Goal: Task Accomplishment & Management: Manage account settings

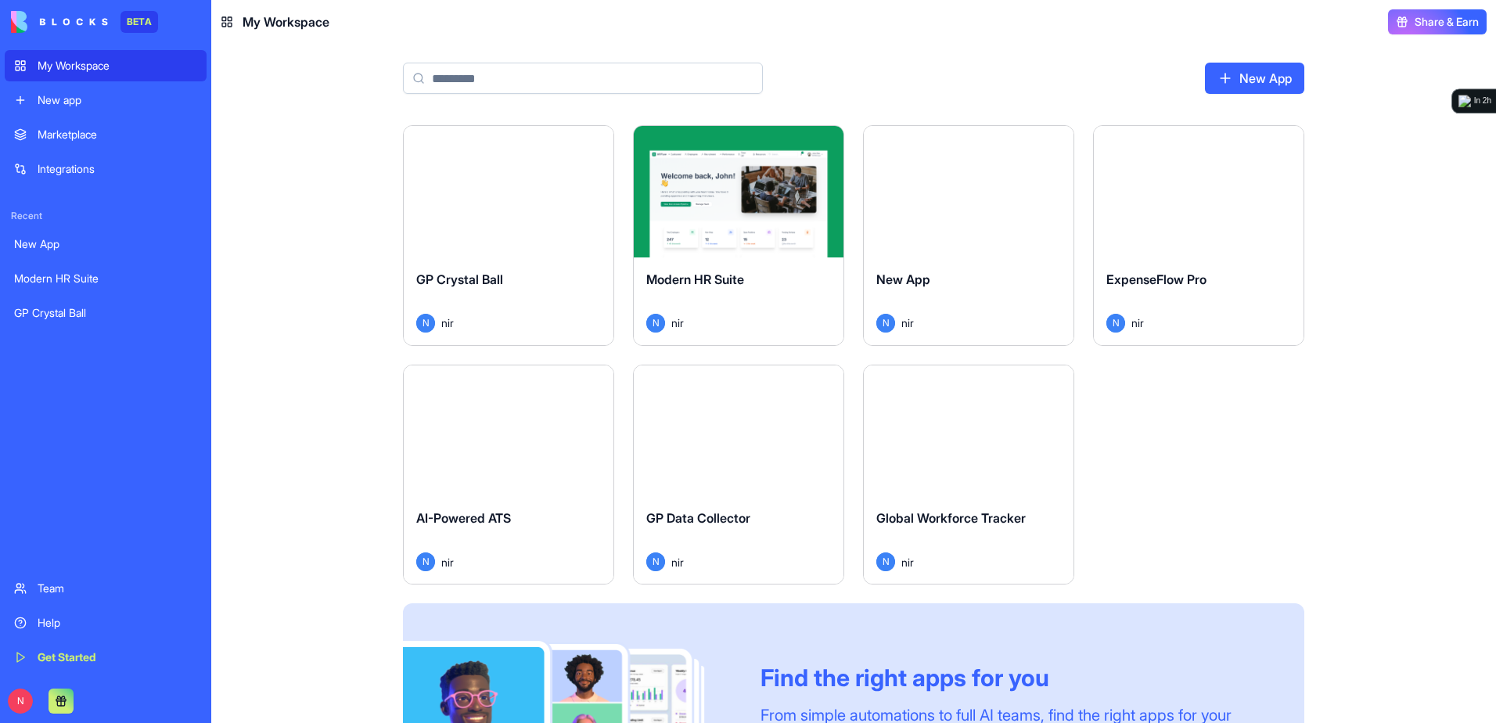
click at [732, 190] on button "Launch" at bounding box center [738, 191] width 117 height 31
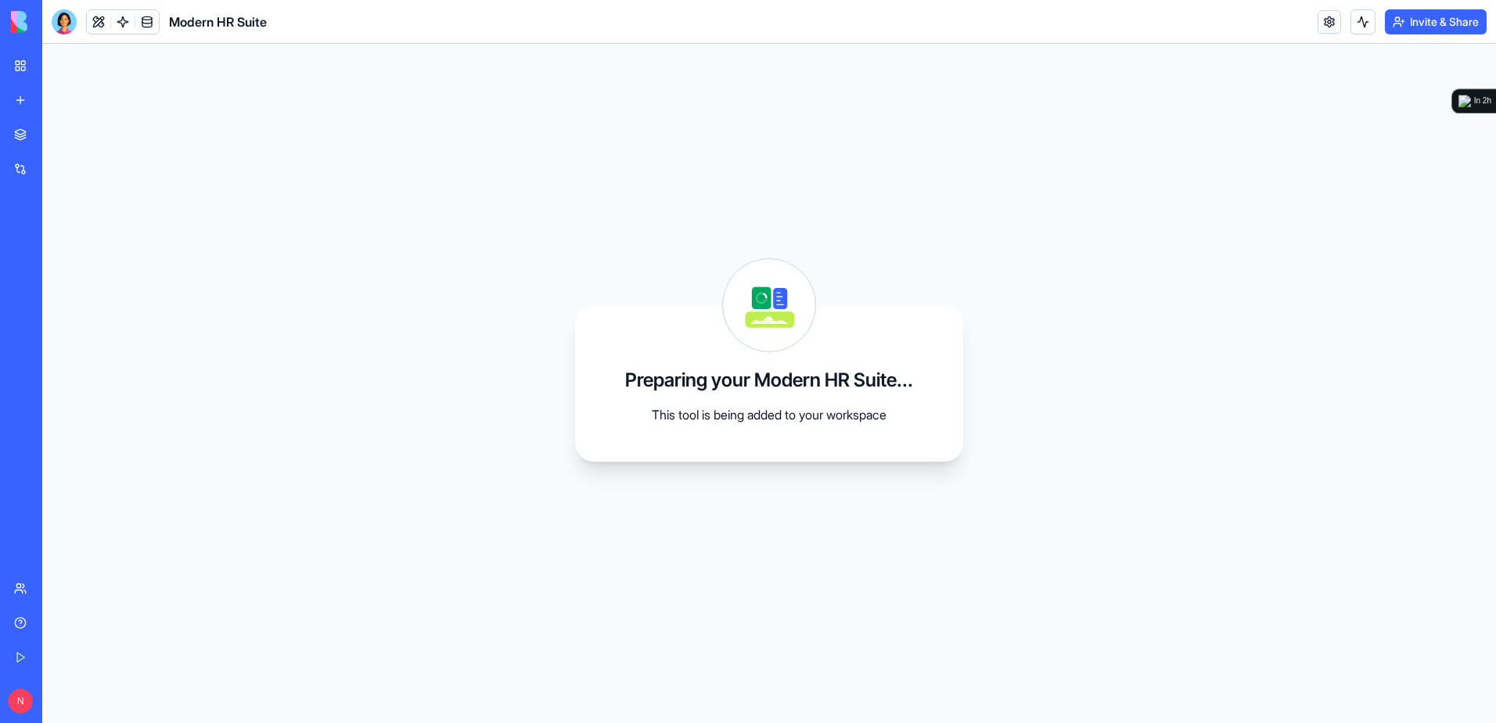
click at [21, 62] on link "My Workspace" at bounding box center [36, 65] width 63 height 31
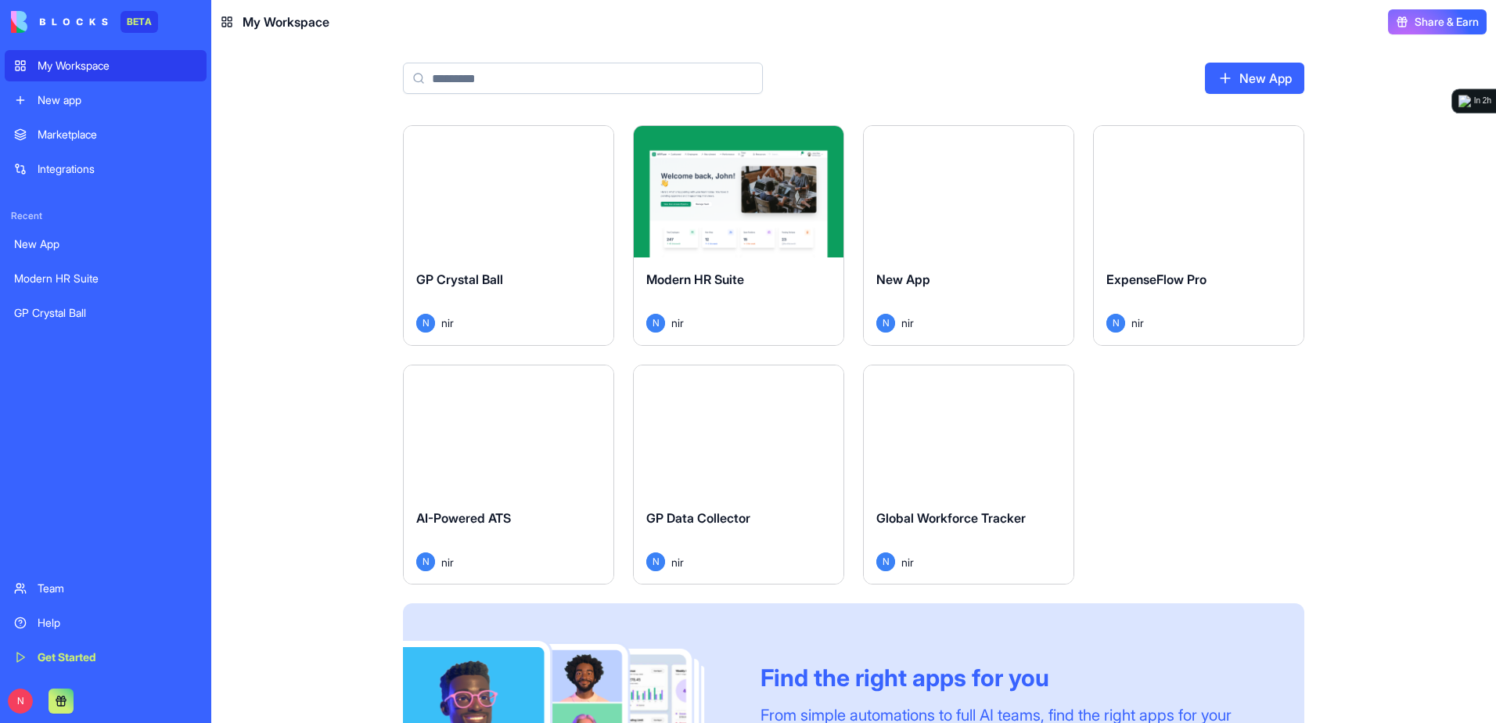
click at [491, 218] on div "Launch" at bounding box center [509, 191] width 210 height 131
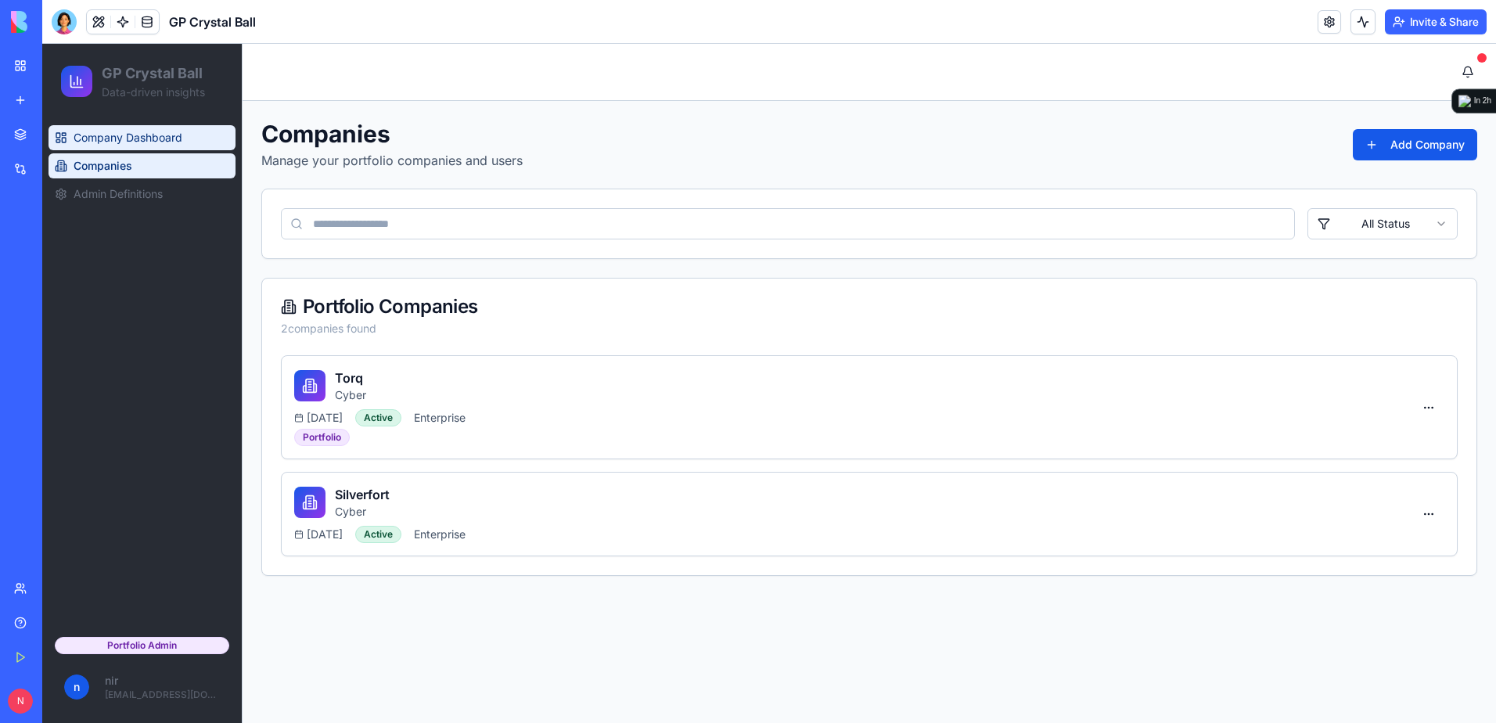
click at [191, 138] on link "Company Dashboard" at bounding box center [141, 137] width 187 height 25
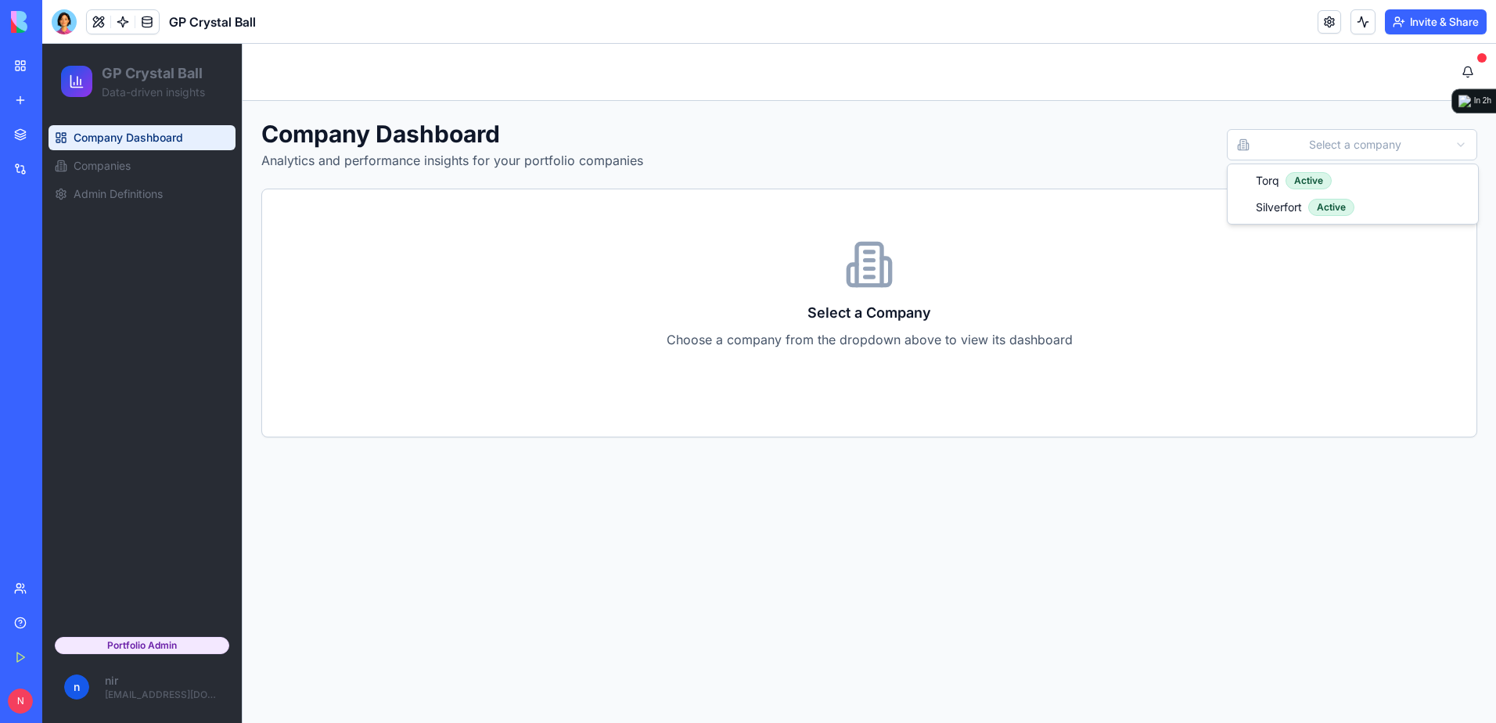
click at [1366, 149] on html "GP Crystal Ball Data-driven insights Company Dashboard Companies Admin Definiti…" at bounding box center [768, 383] width 1453 height 679
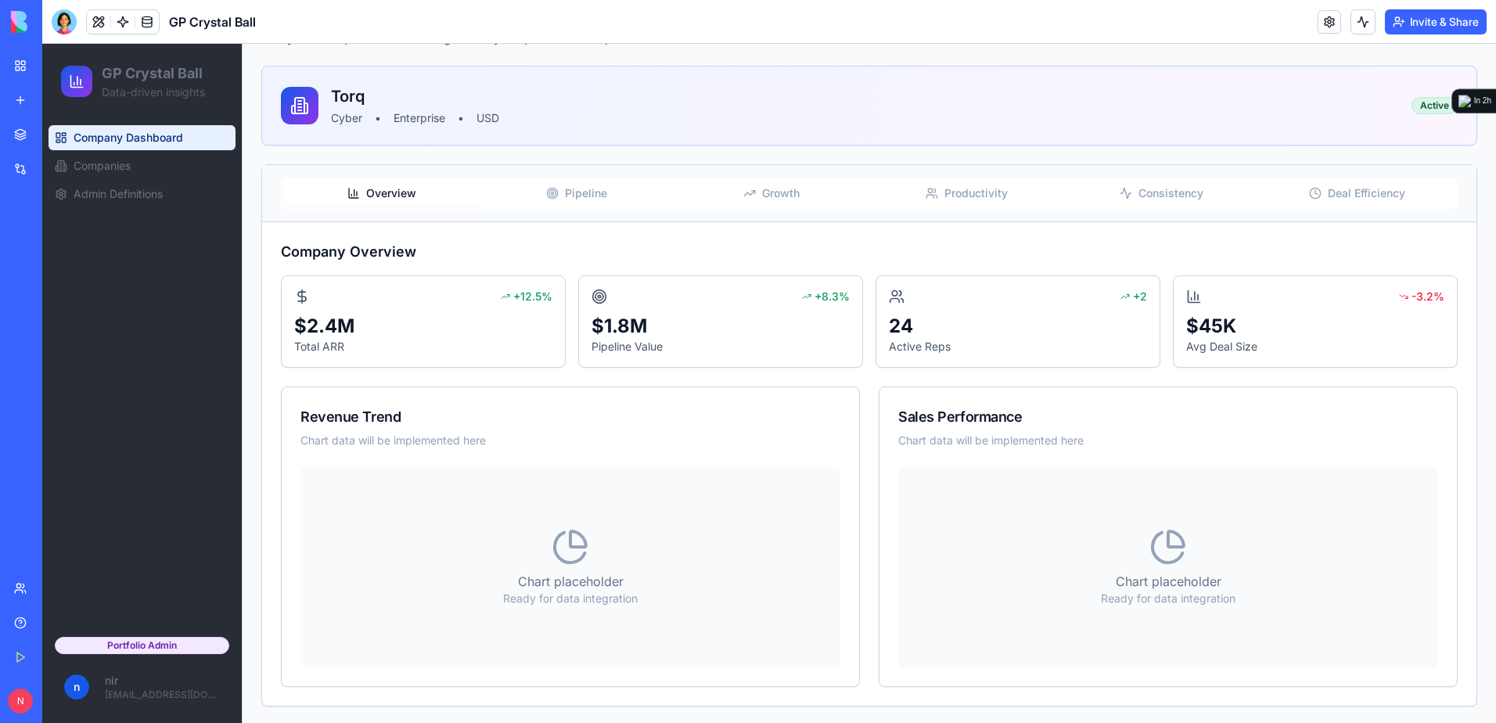
scroll to position [125, 0]
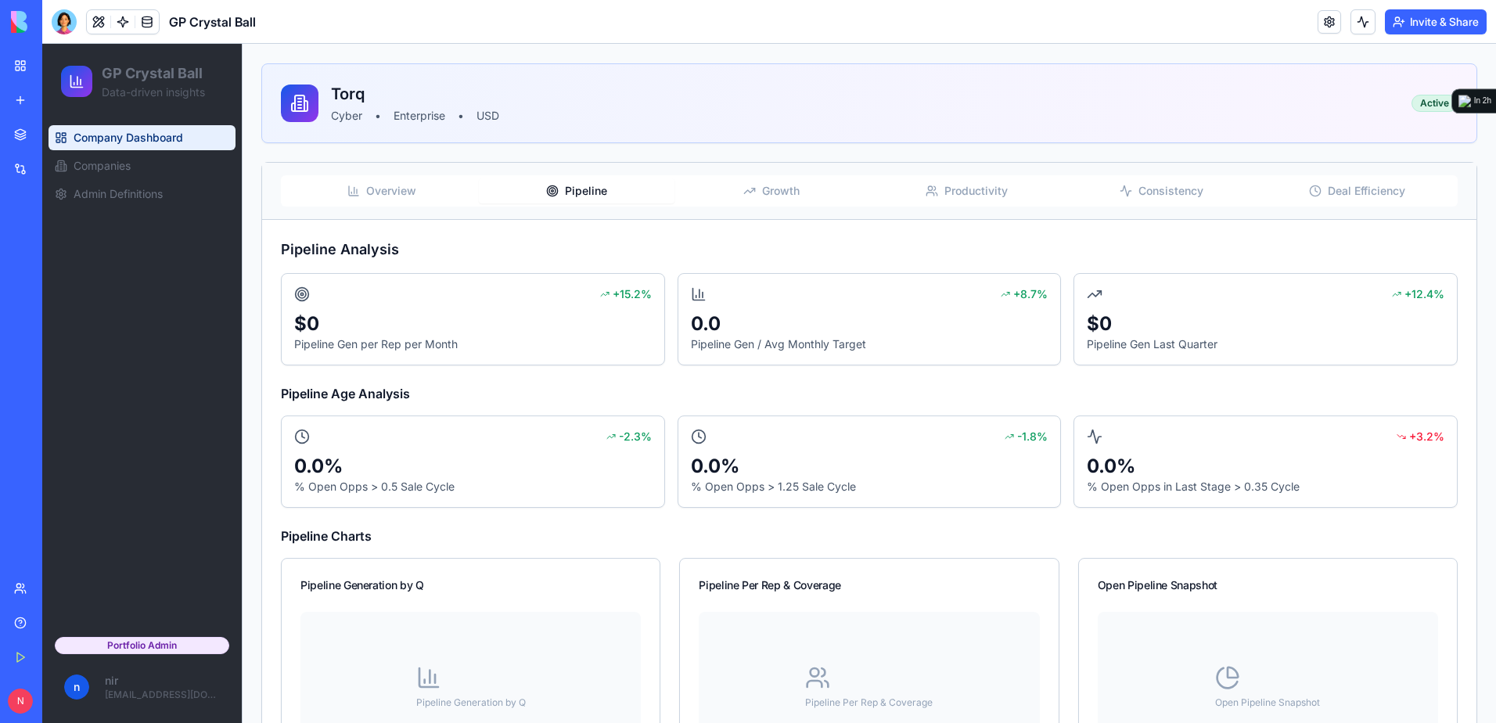
click at [573, 190] on span "Pipeline" at bounding box center [586, 191] width 42 height 16
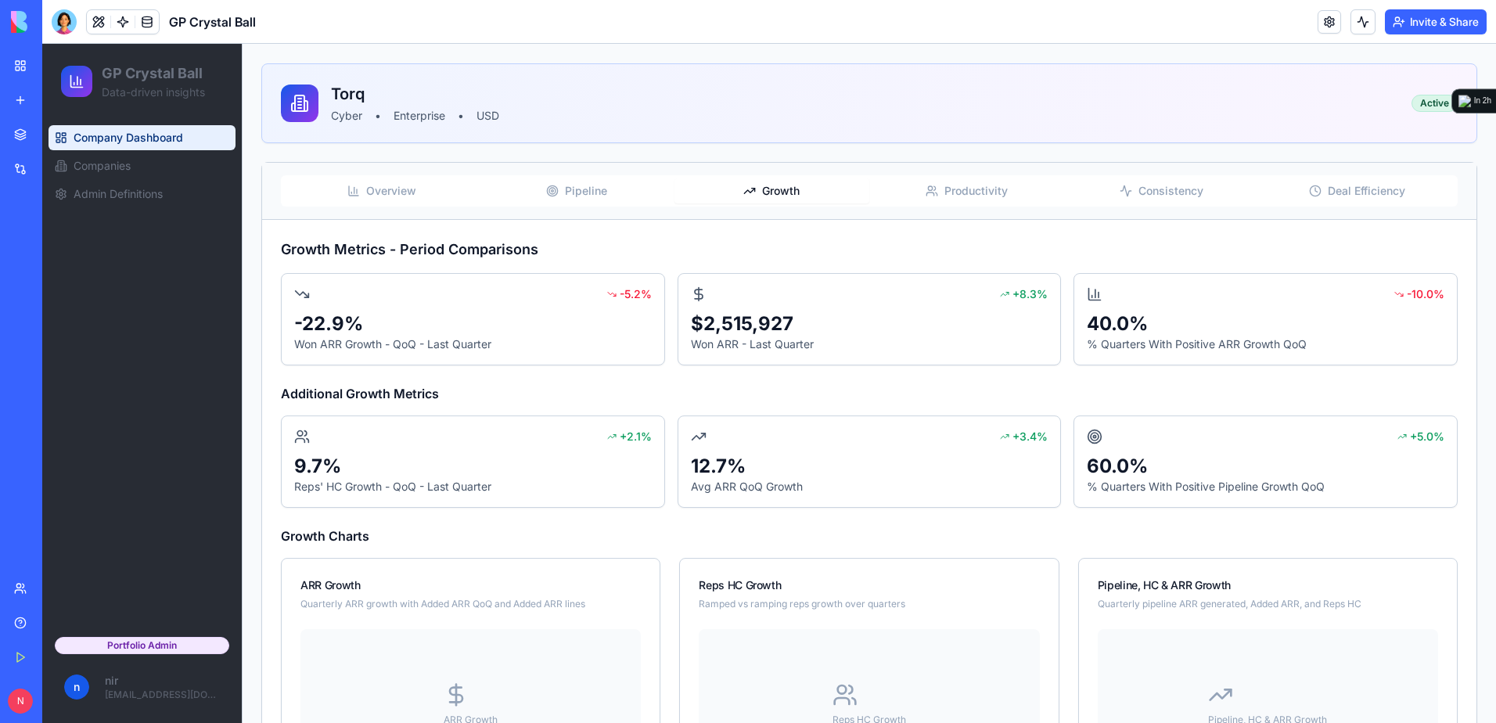
click at [726, 193] on button "Growth" at bounding box center [771, 190] width 195 height 25
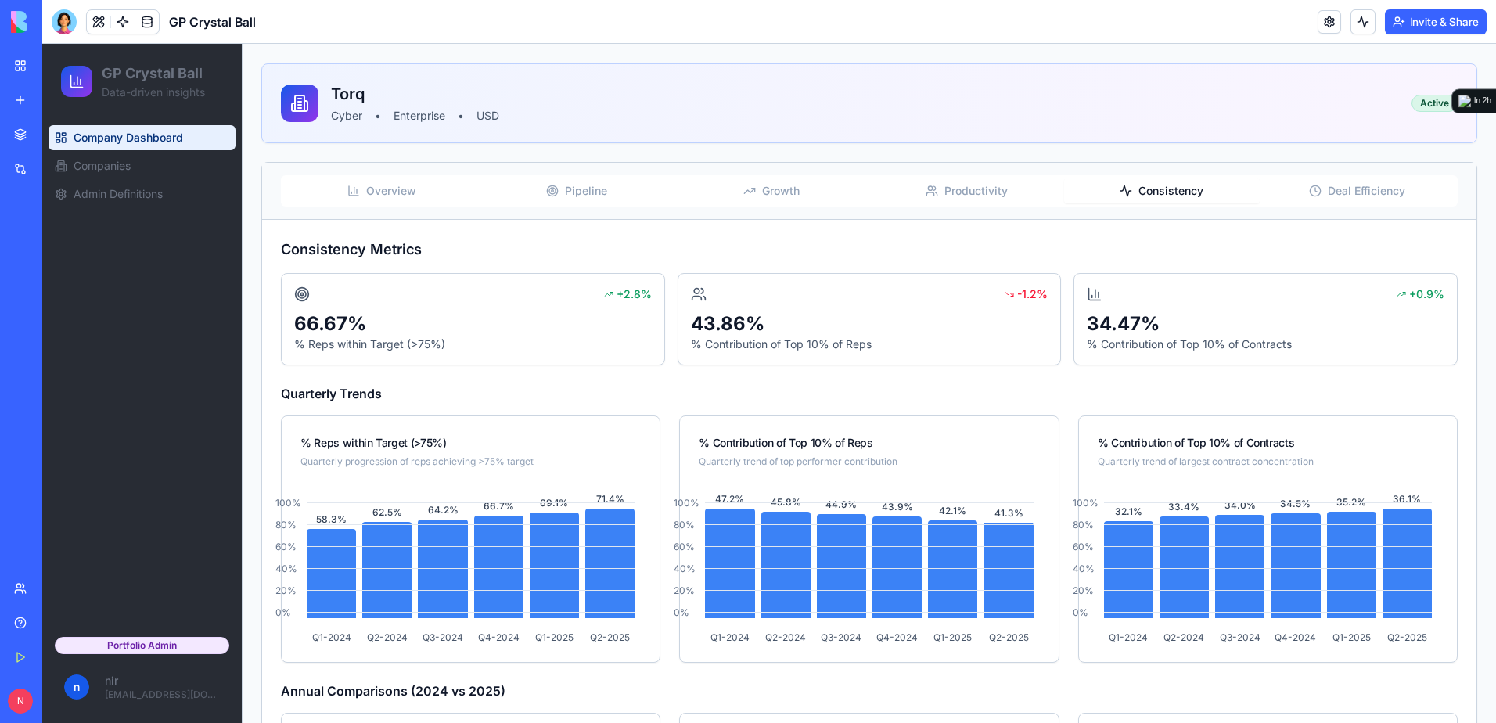
click at [1144, 182] on button "Consistency" at bounding box center [1161, 190] width 195 height 25
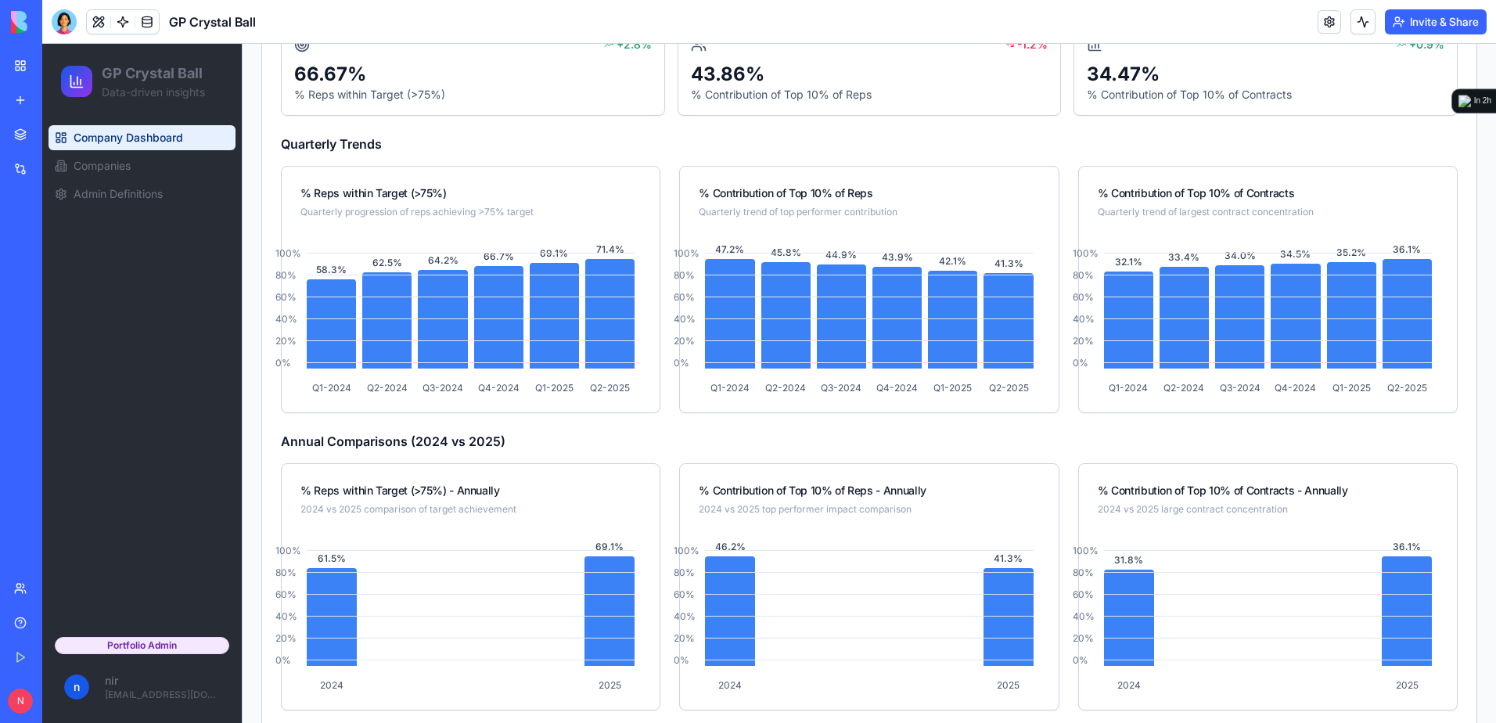
scroll to position [401, 0]
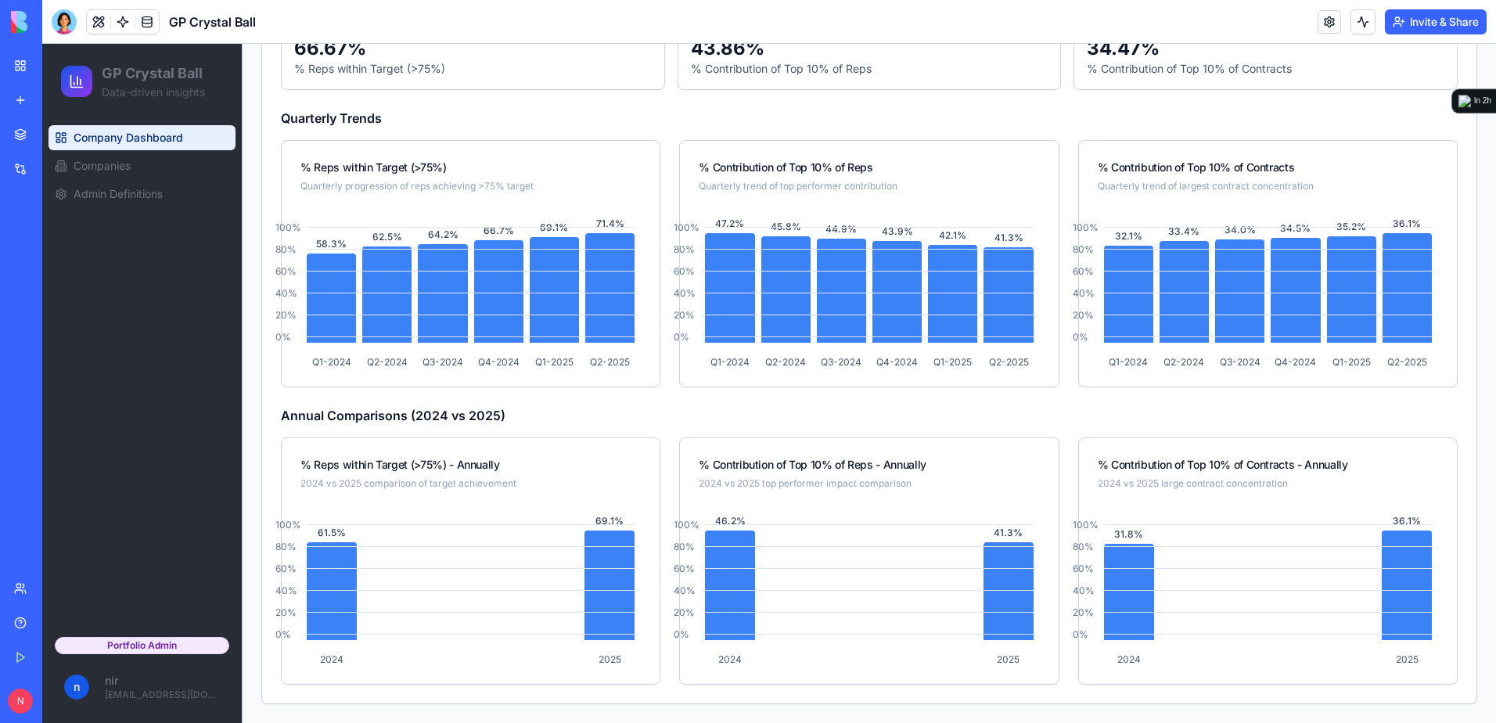
click at [15, 65] on link "My Workspace" at bounding box center [36, 65] width 63 height 31
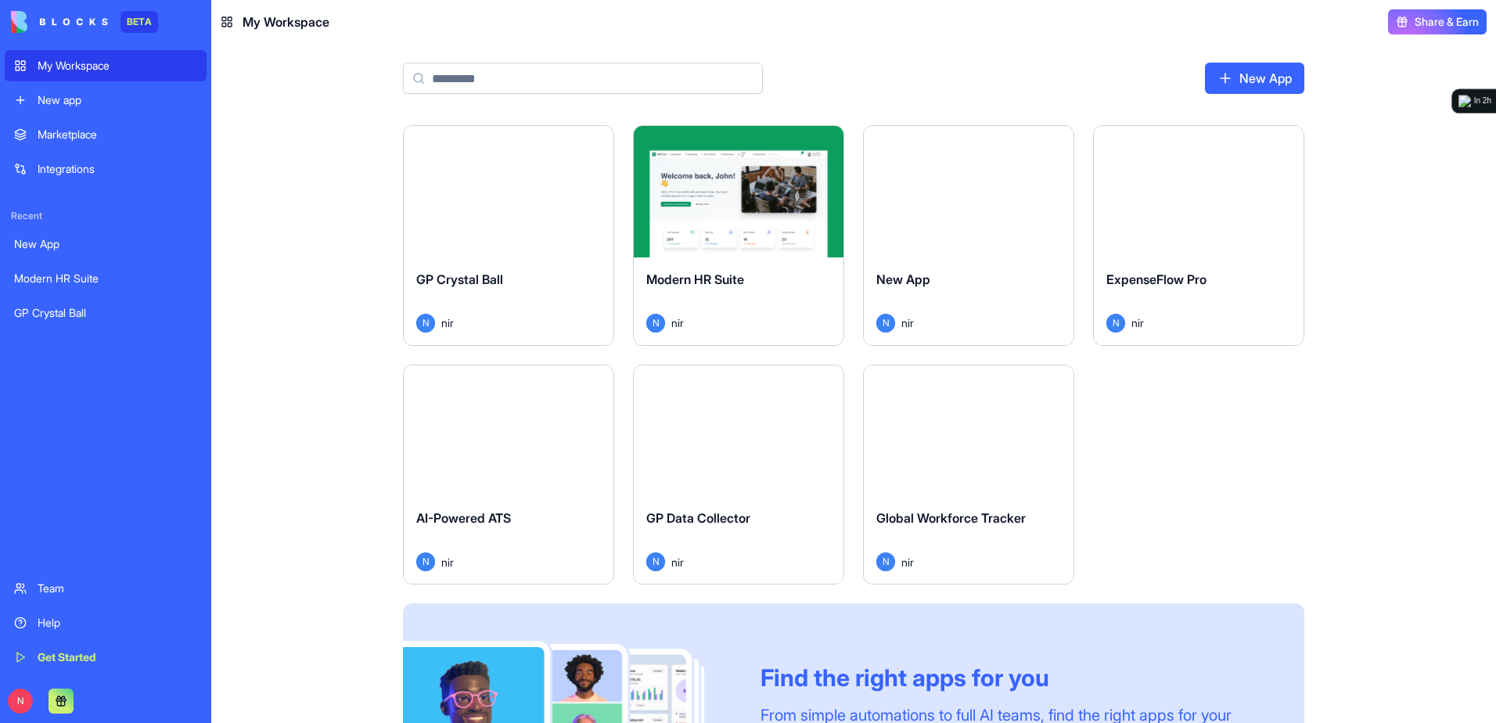
click at [822, 144] on html "BETA My Workspace New app Marketplace Integrations Recent New App Modern HR Sui…" at bounding box center [748, 361] width 1496 height 723
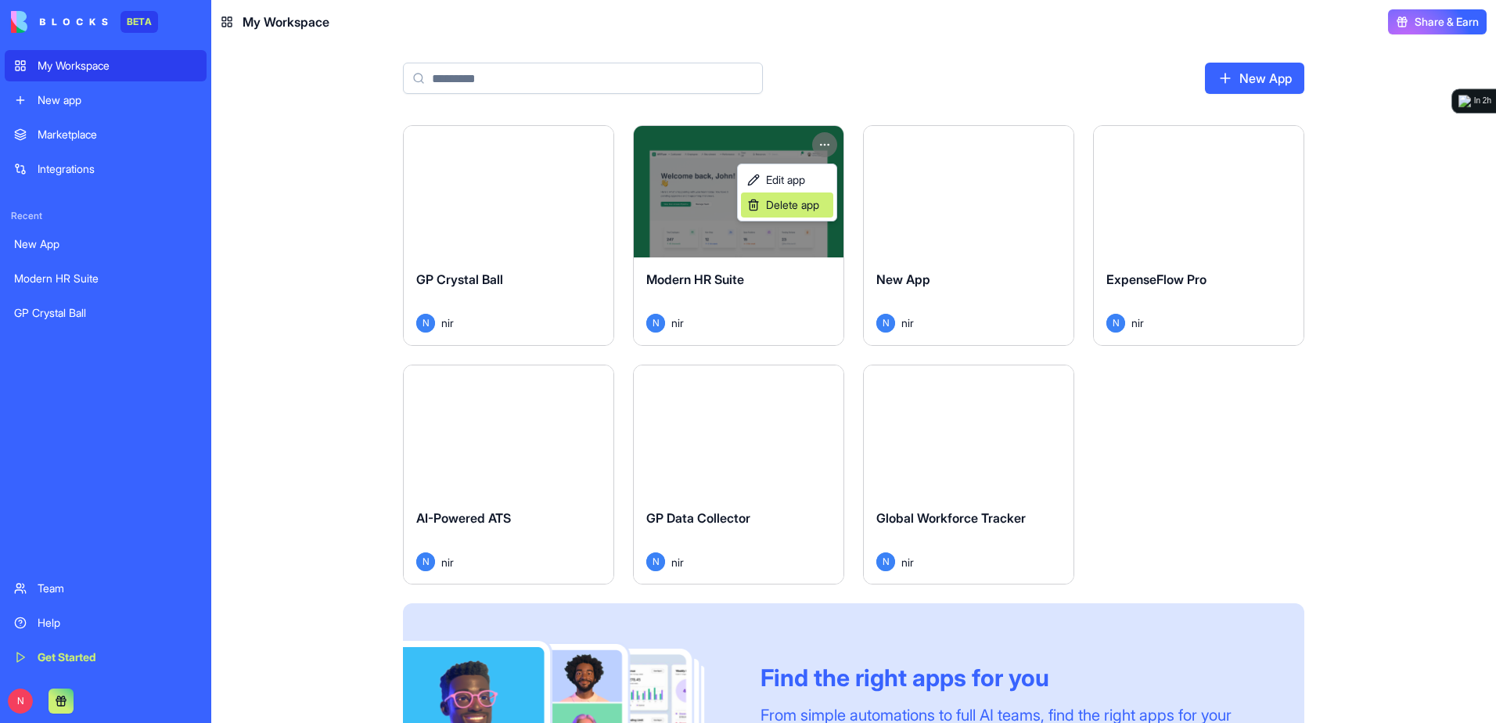
click at [801, 203] on span "Delete app" at bounding box center [792, 205] width 53 height 16
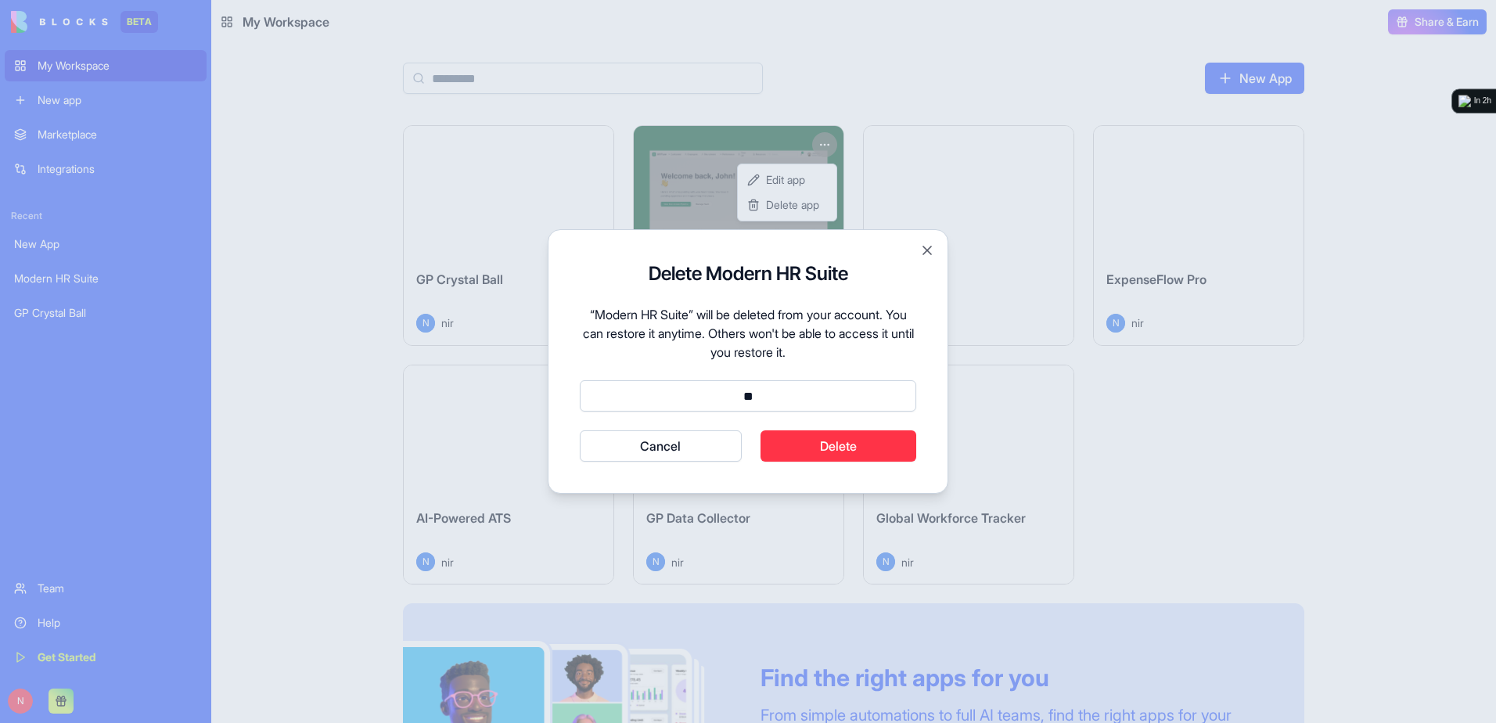
type input "*"
type input "******"
click at [580, 430] on button "Cancel" at bounding box center [661, 445] width 162 height 31
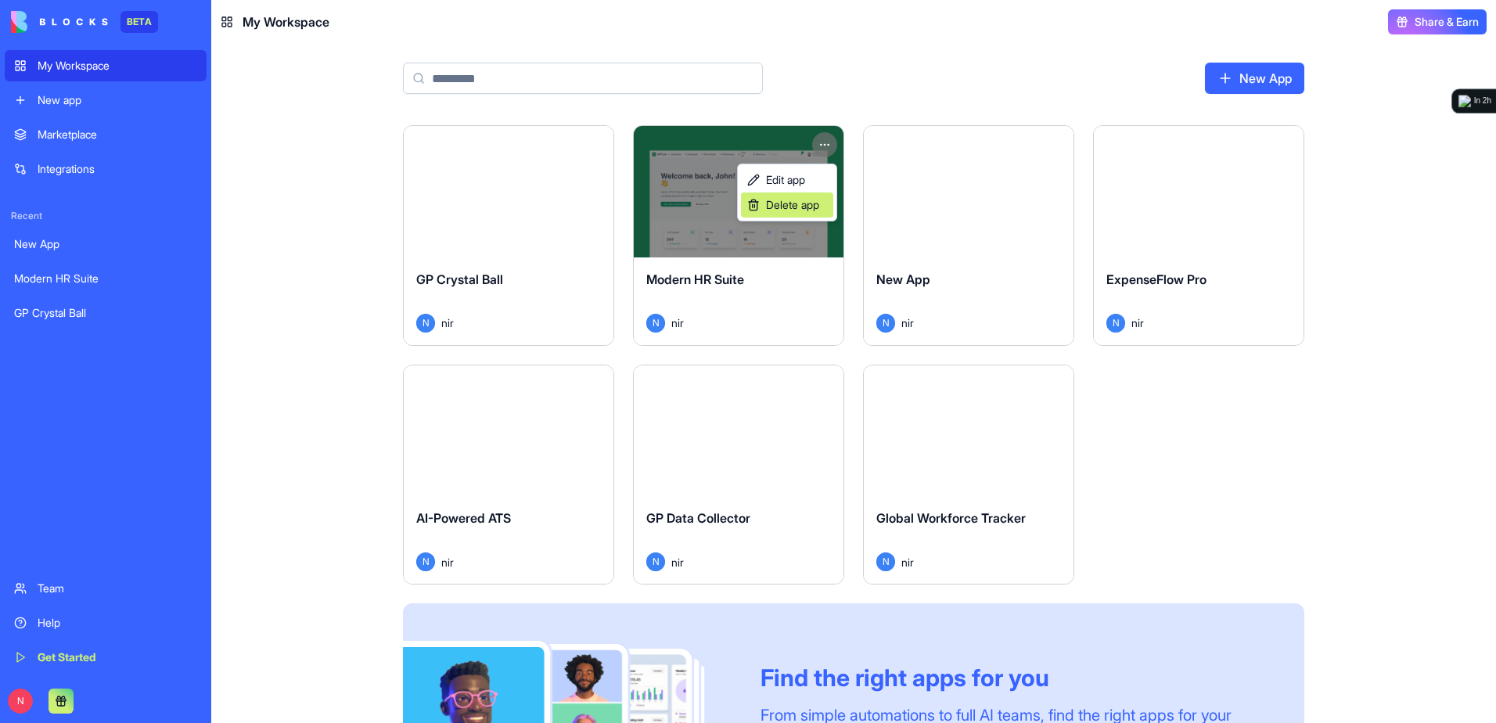
click at [800, 203] on span "Delete app" at bounding box center [792, 205] width 53 height 16
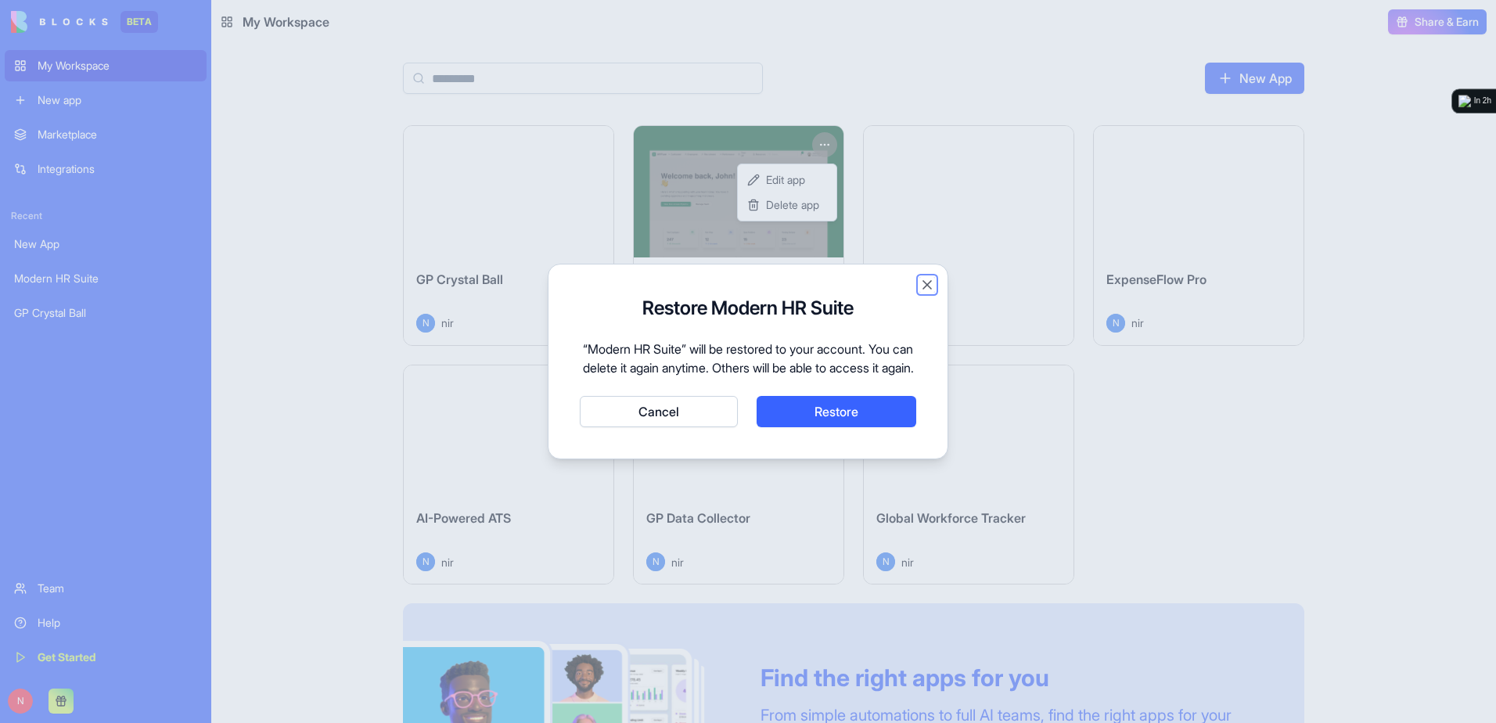
click at [921, 278] on button "Close" at bounding box center [927, 285] width 16 height 16
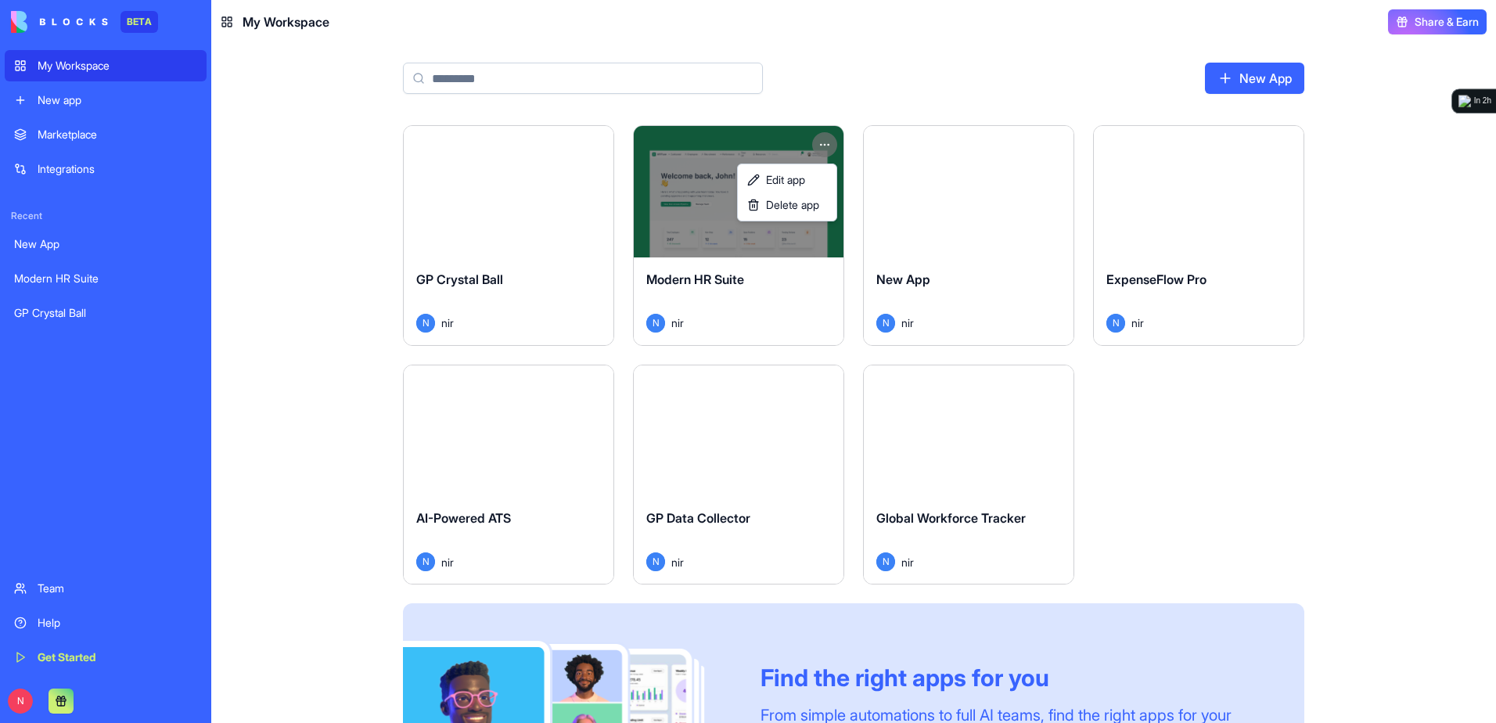
click at [815, 147] on html "BETA My Workspace New app Marketplace Integrations Recent New App Modern HR Sui…" at bounding box center [748, 361] width 1496 height 723
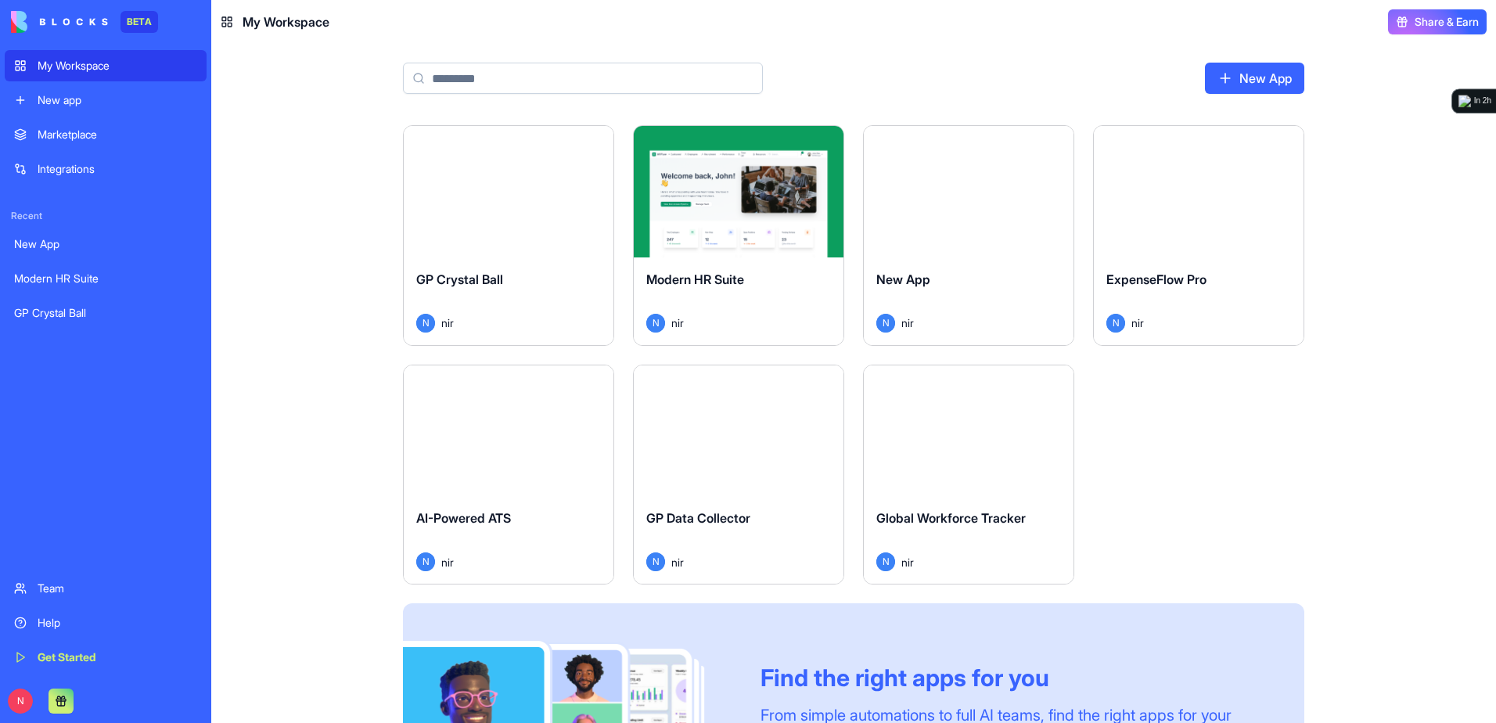
click at [819, 143] on html "BETA My Workspace New app Marketplace Integrations Recent New App Modern HR Sui…" at bounding box center [748, 361] width 1496 height 723
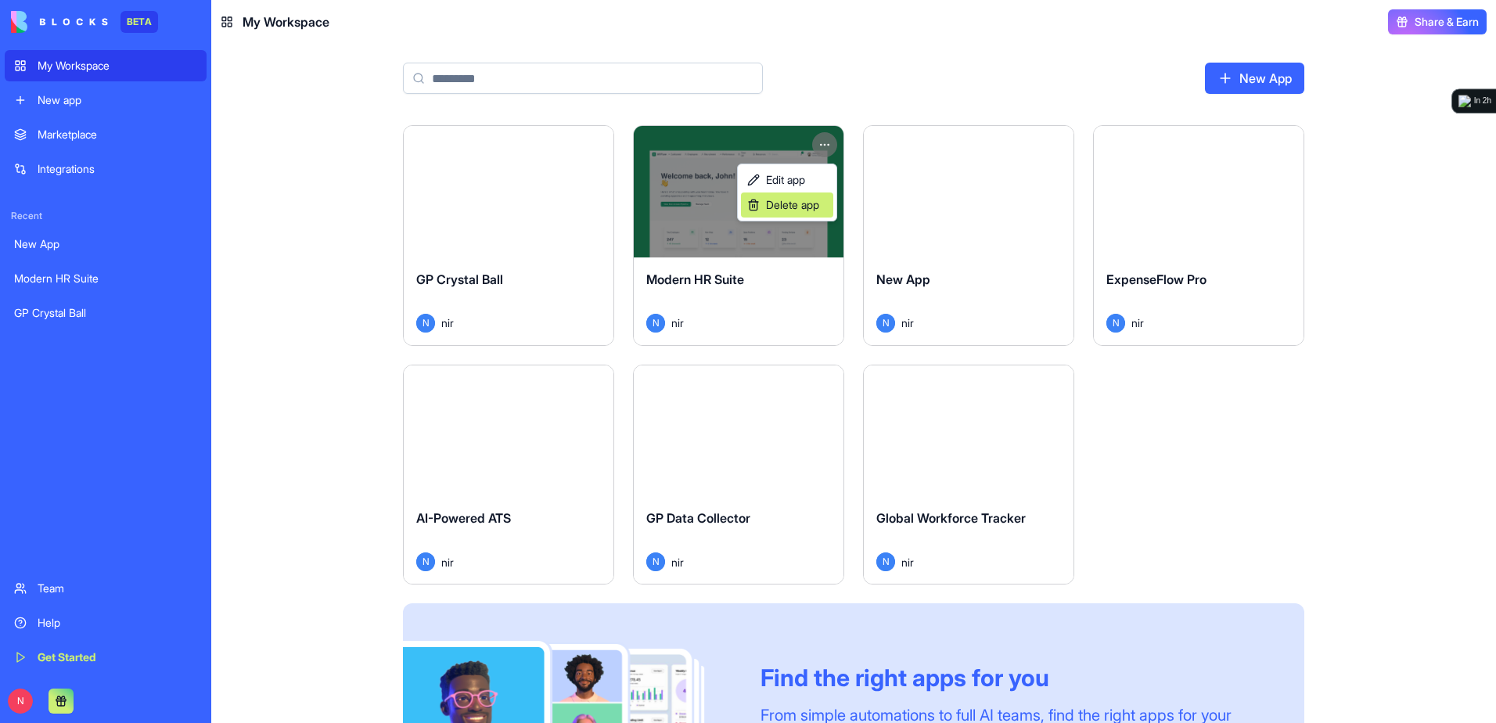
click at [809, 200] on span "Delete app" at bounding box center [792, 205] width 53 height 16
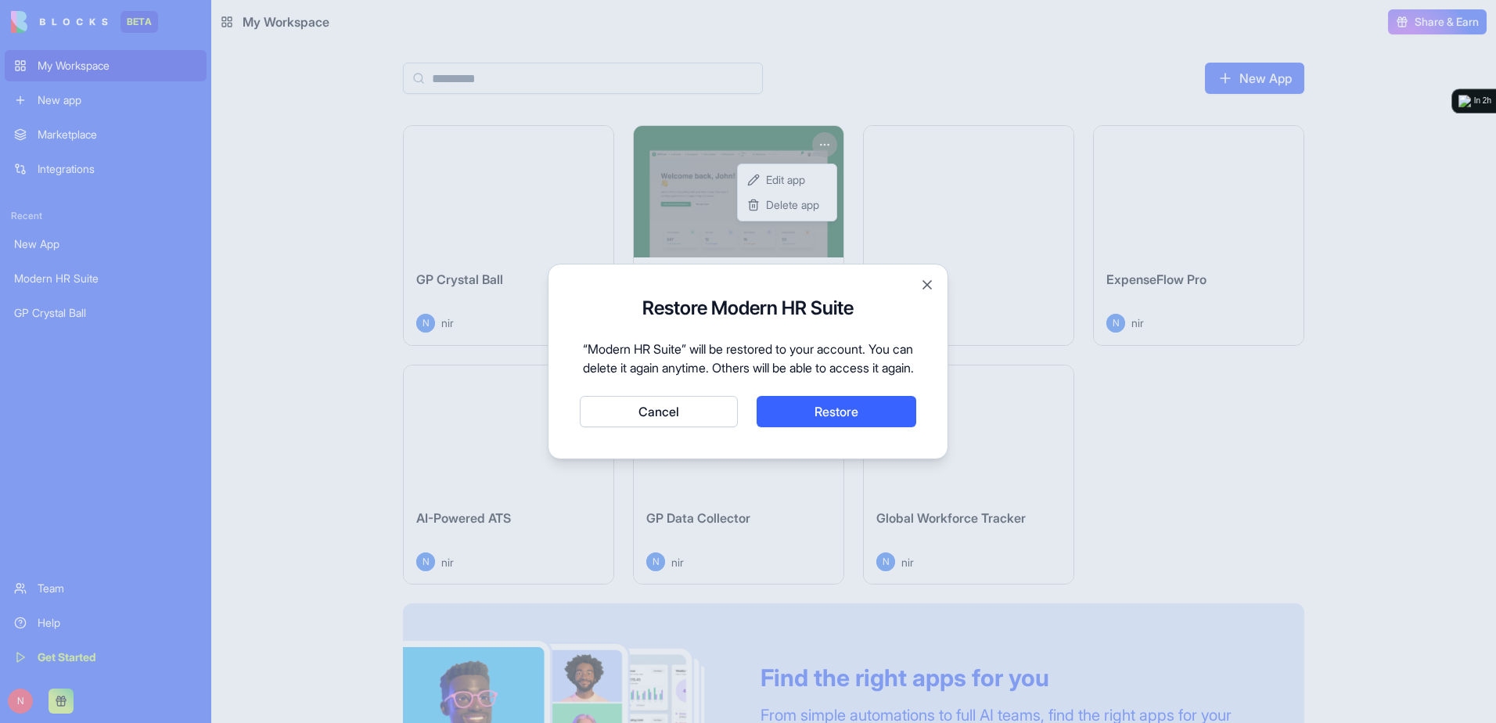
click at [1412, 425] on div at bounding box center [748, 361] width 1496 height 723
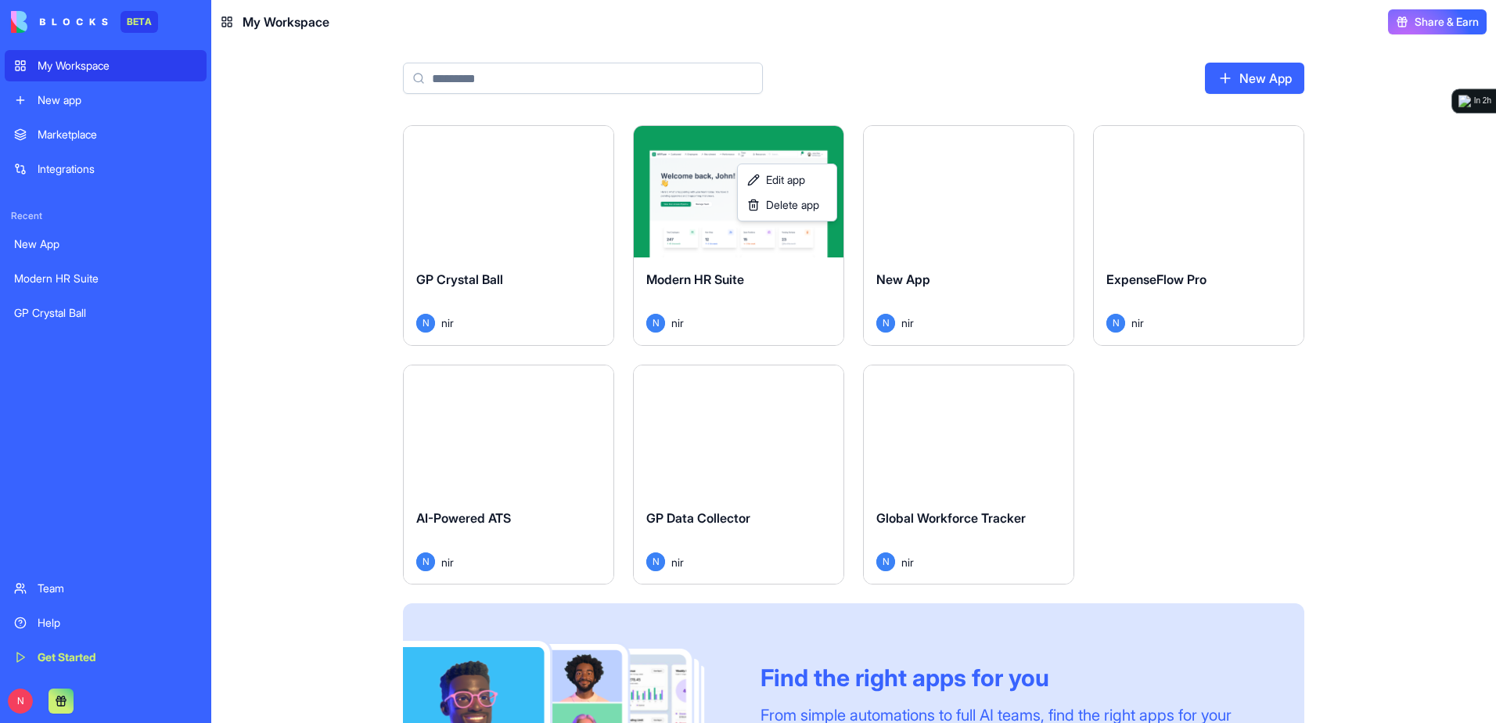
click at [66, 138] on html "BETA My Workspace New app Marketplace Integrations Recent New App Modern HR Sui…" at bounding box center [748, 361] width 1496 height 723
click at [69, 135] on div "Marketplace" at bounding box center [118, 135] width 160 height 16
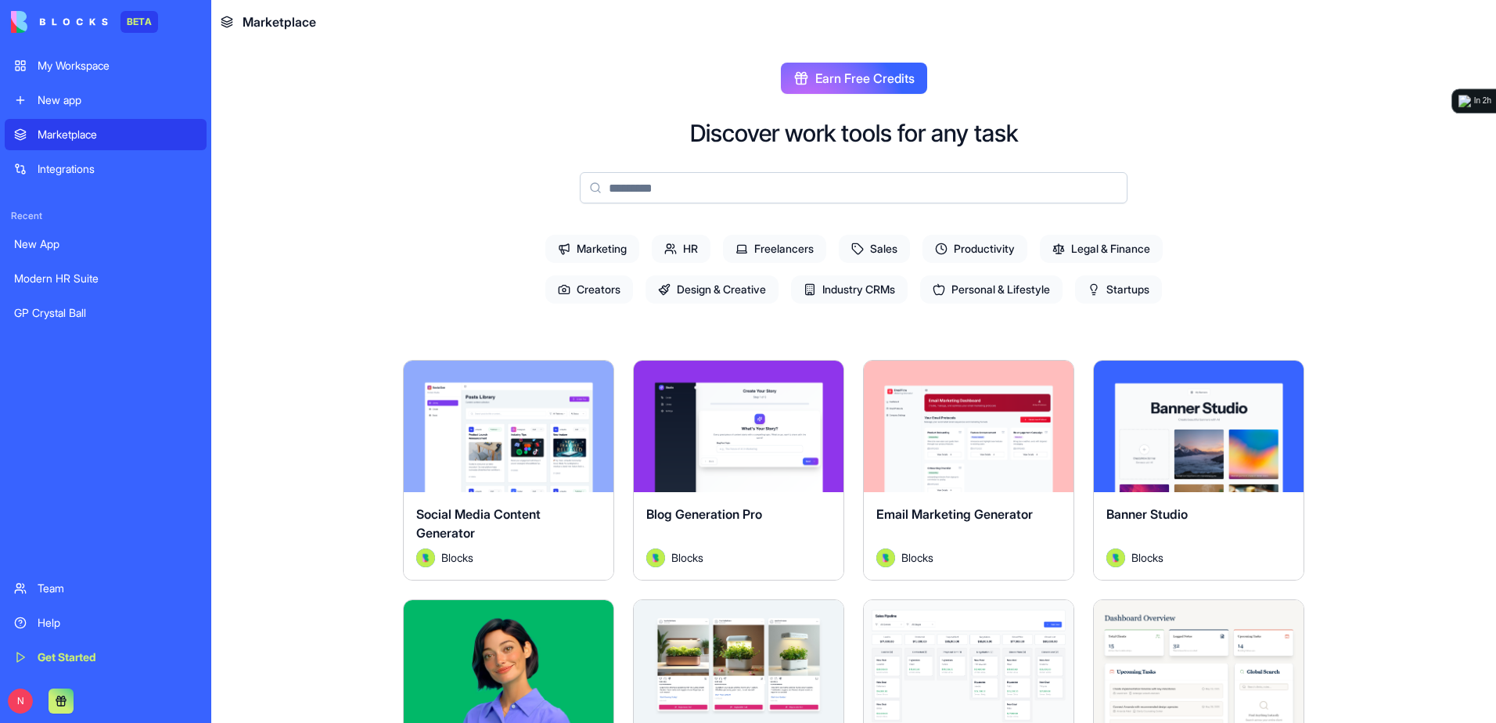
click at [70, 90] on link "New app" at bounding box center [106, 99] width 202 height 31
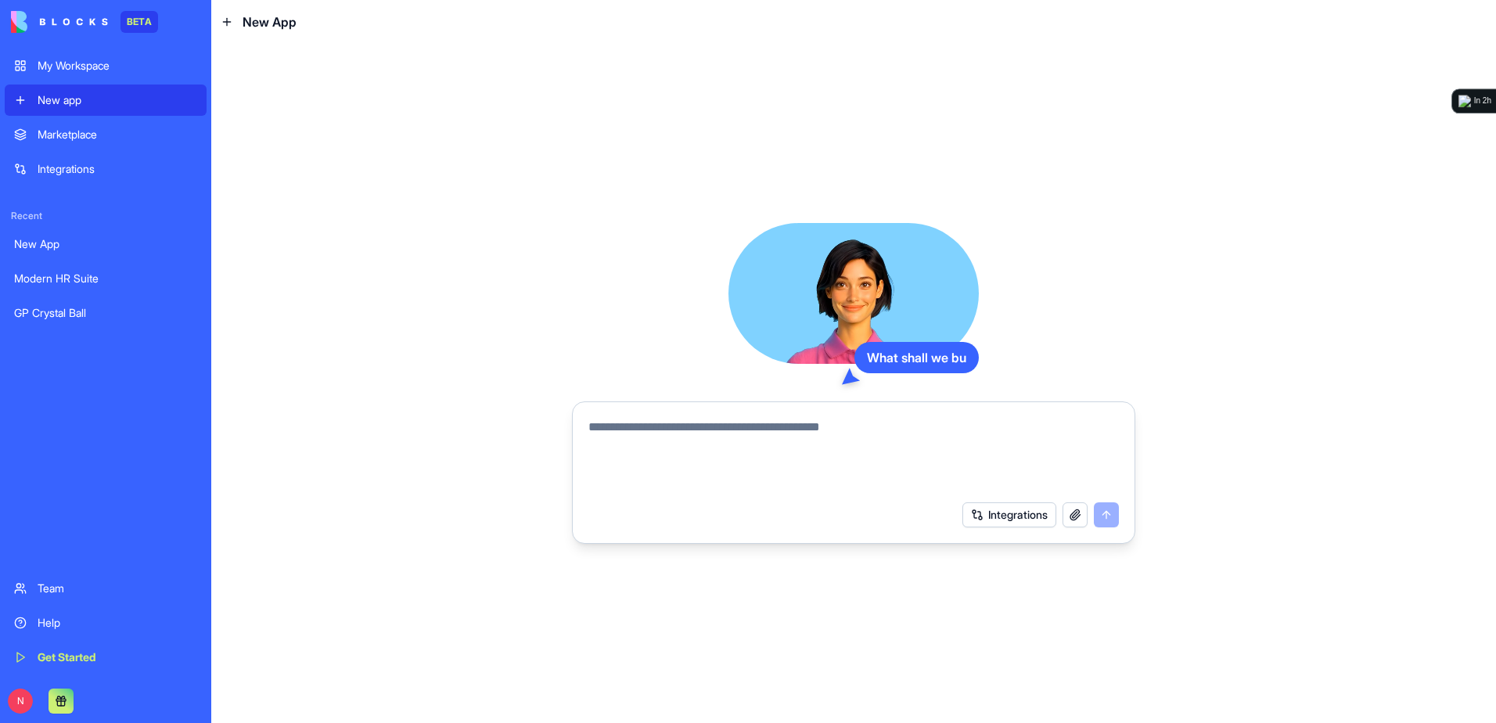
click at [74, 71] on div "My Workspace" at bounding box center [118, 66] width 160 height 16
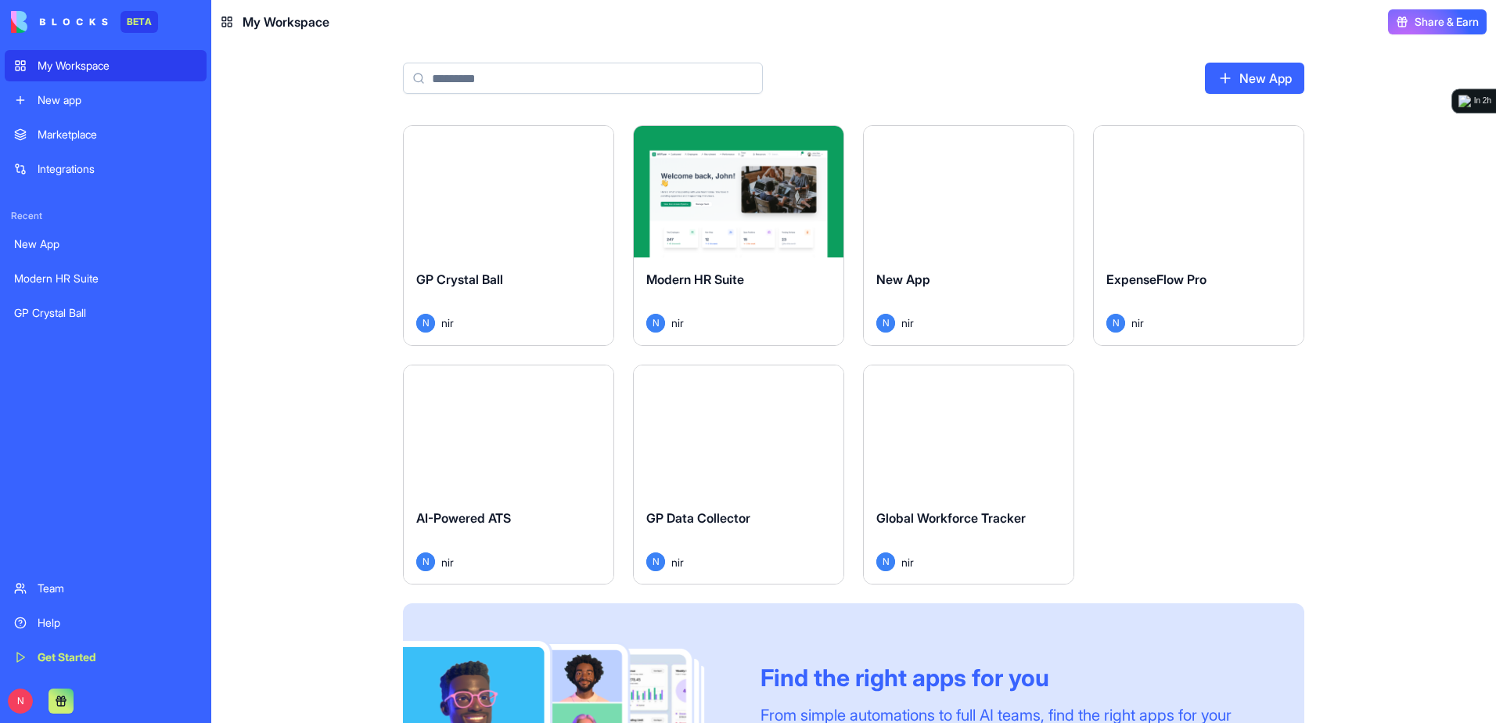
click at [69, 128] on div "Marketplace" at bounding box center [118, 135] width 160 height 16
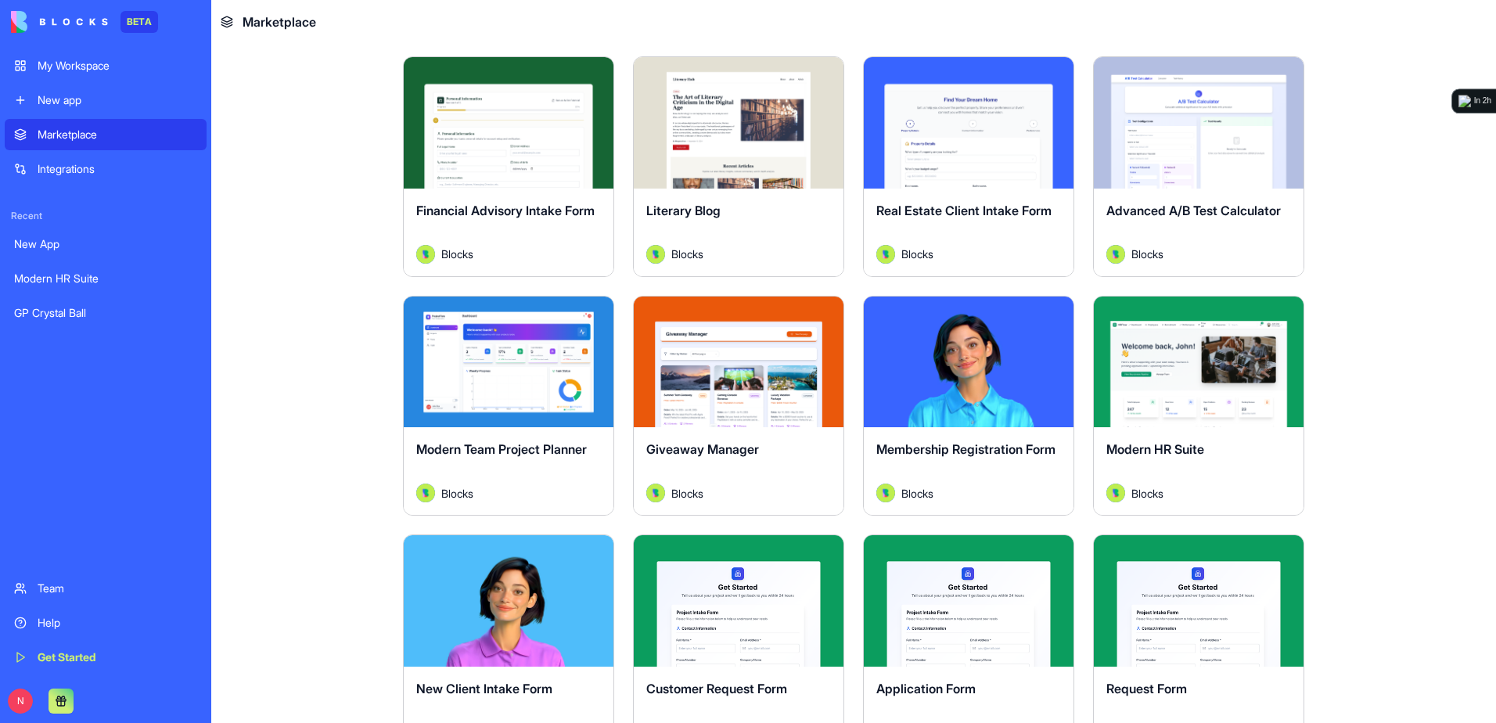
scroll to position [2738, 0]
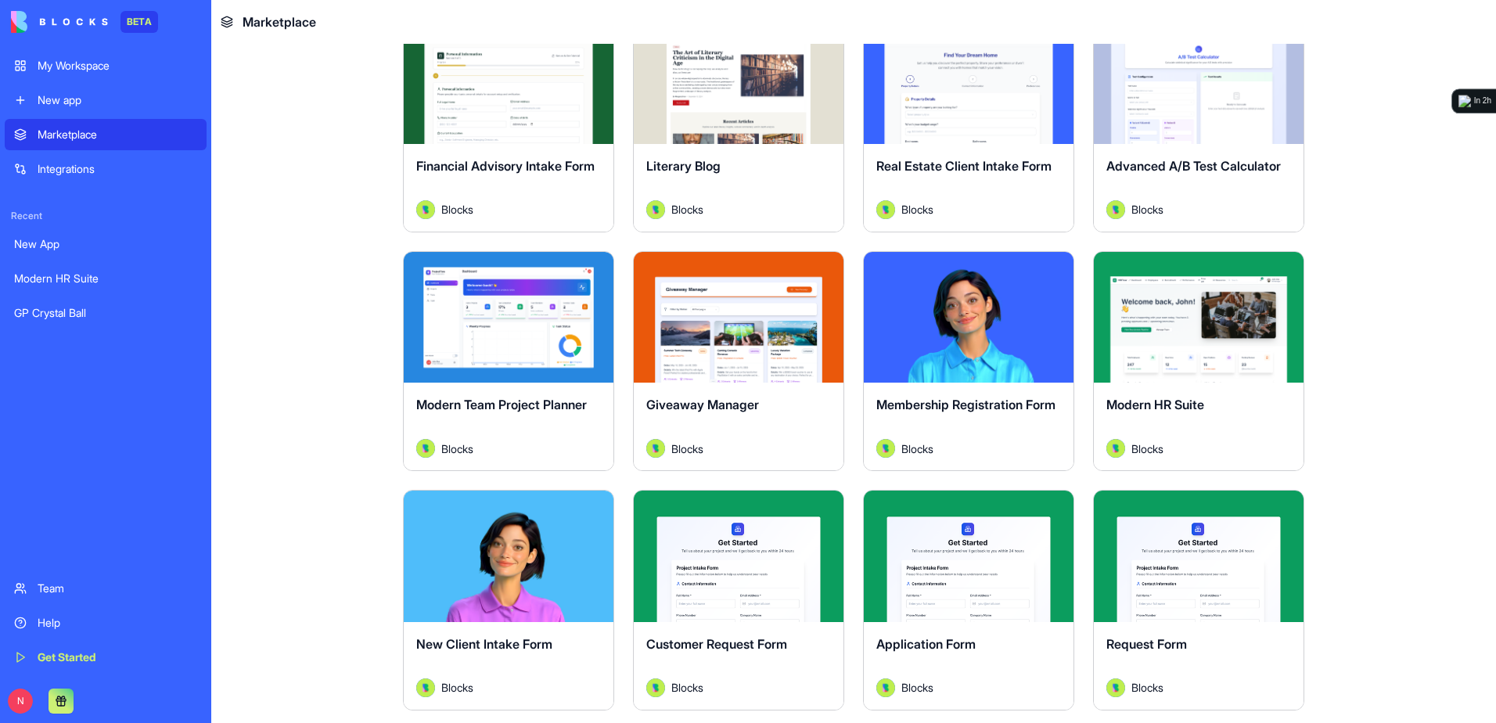
click at [1185, 319] on button "Explore" at bounding box center [1198, 316] width 117 height 31
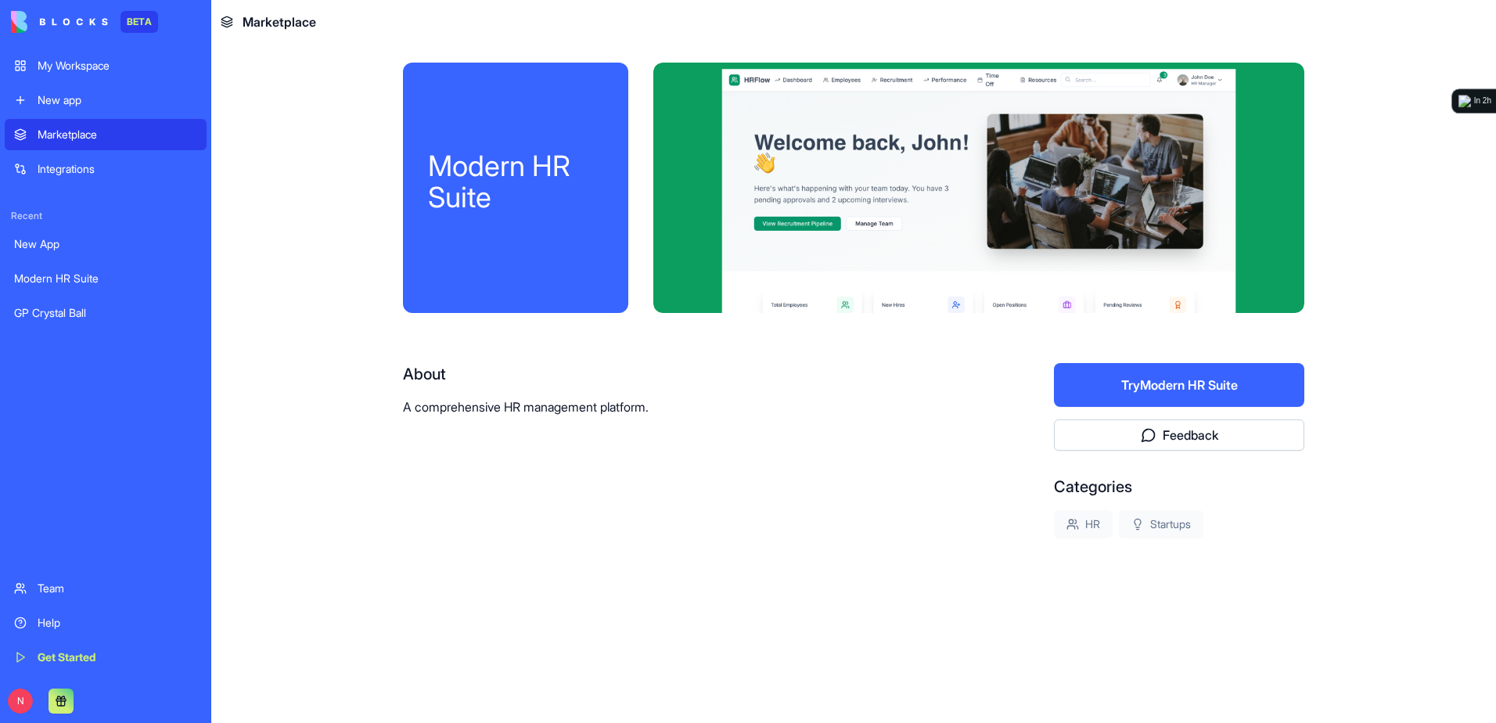
click at [1180, 390] on button "Try Modern HR Suite" at bounding box center [1179, 385] width 250 height 44
click at [66, 97] on div "New app" at bounding box center [118, 100] width 160 height 16
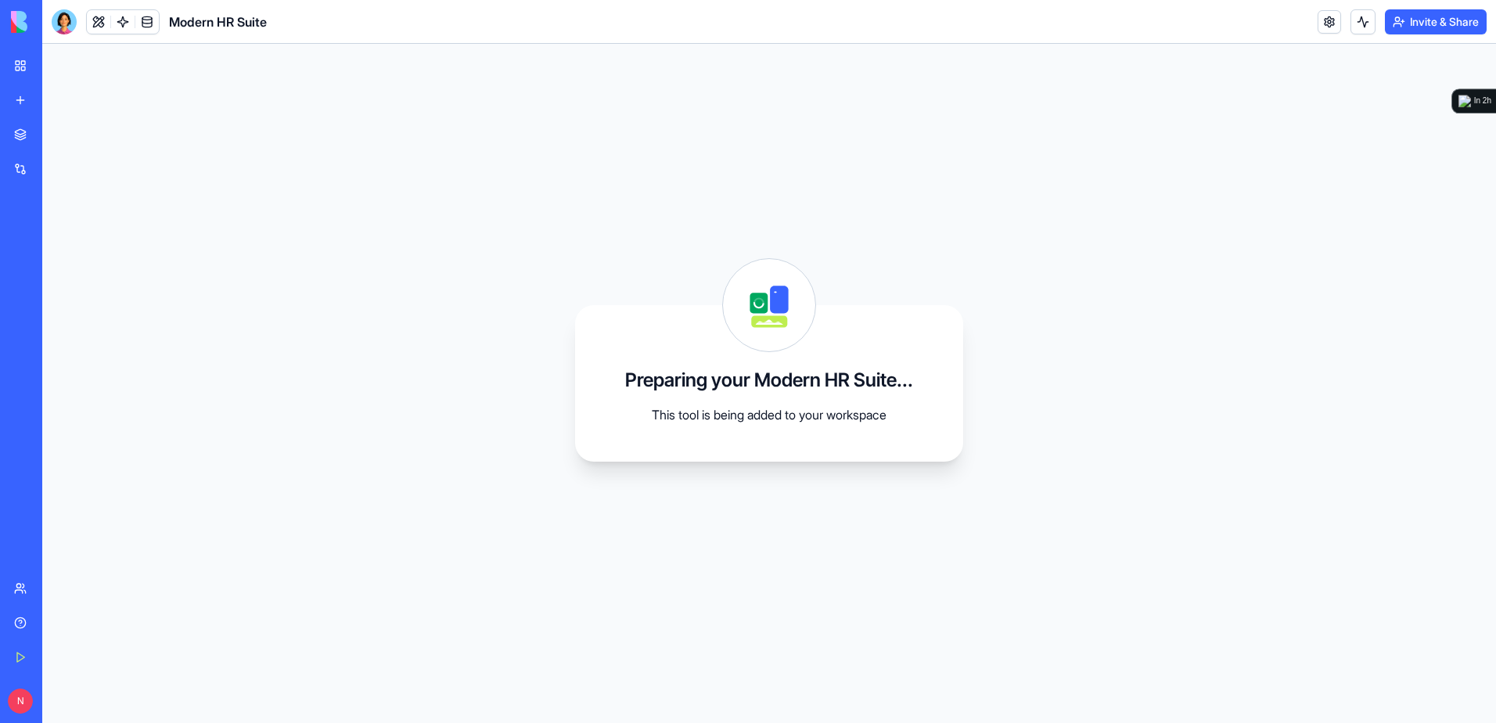
click at [58, 71] on div "My Workspace" at bounding box center [48, 66] width 20 height 16
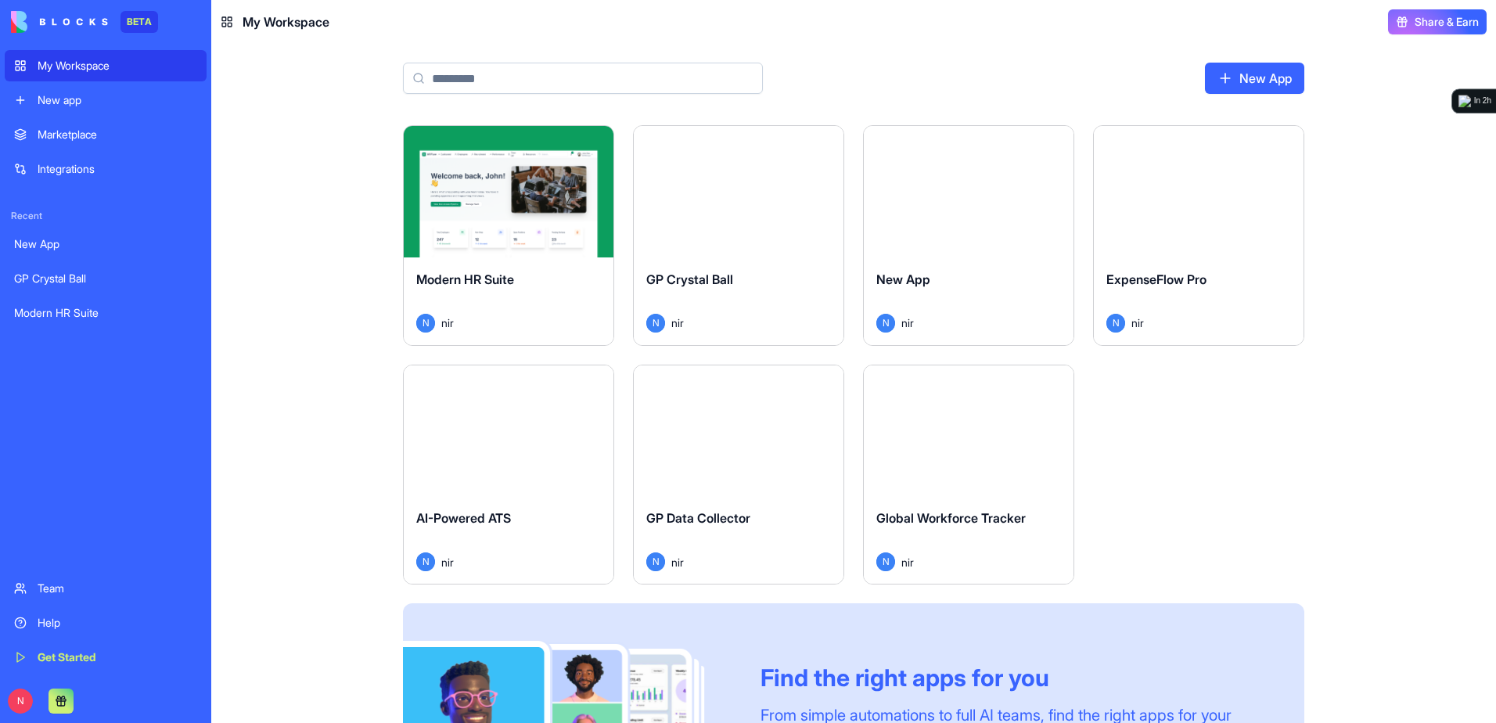
click at [716, 192] on button "Launch" at bounding box center [738, 191] width 117 height 31
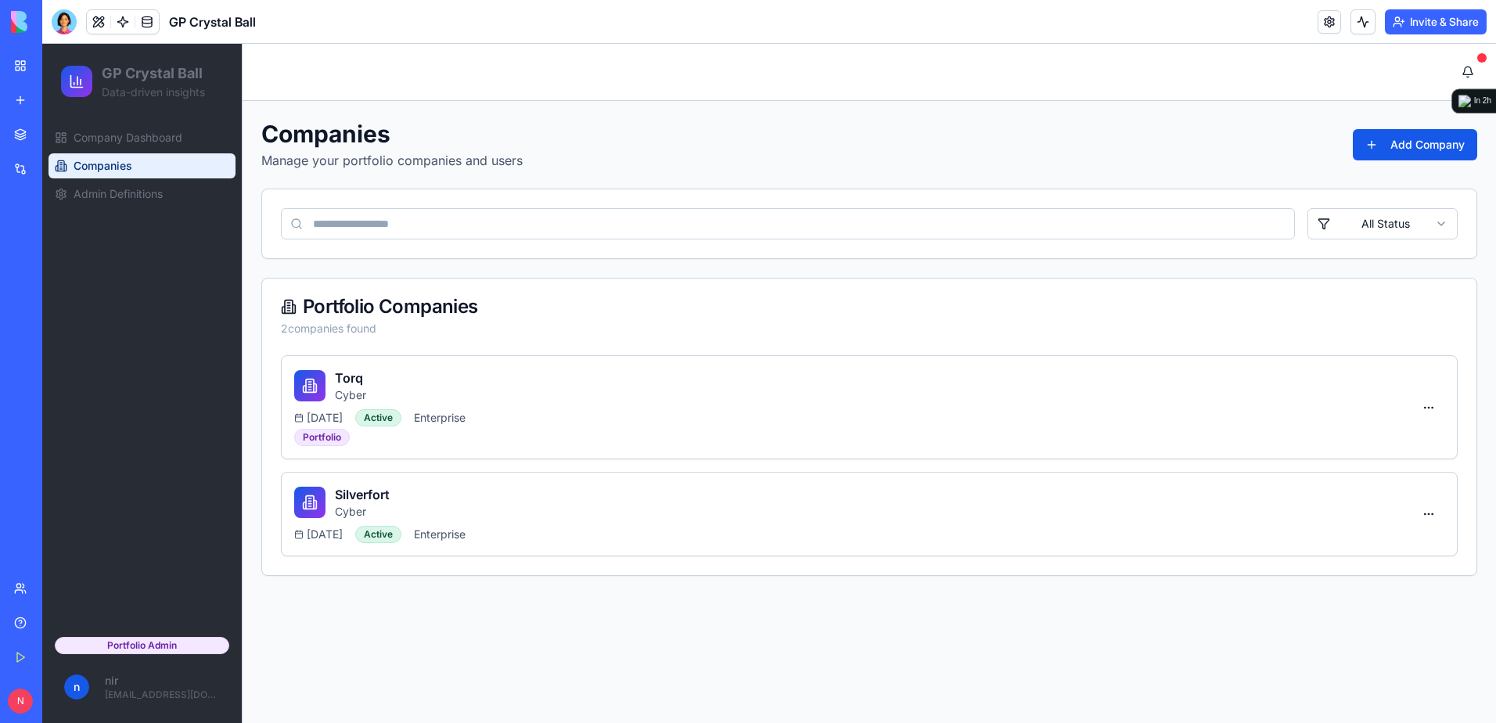
drag, startPoint x: 639, startPoint y: 207, endPoint x: 597, endPoint y: 163, distance: 60.9
click at [597, 163] on div "Companies Manage your portfolio companies and users Add Company" at bounding box center [869, 145] width 1216 height 50
click at [142, 142] on span "Company Dashboard" at bounding box center [128, 138] width 109 height 16
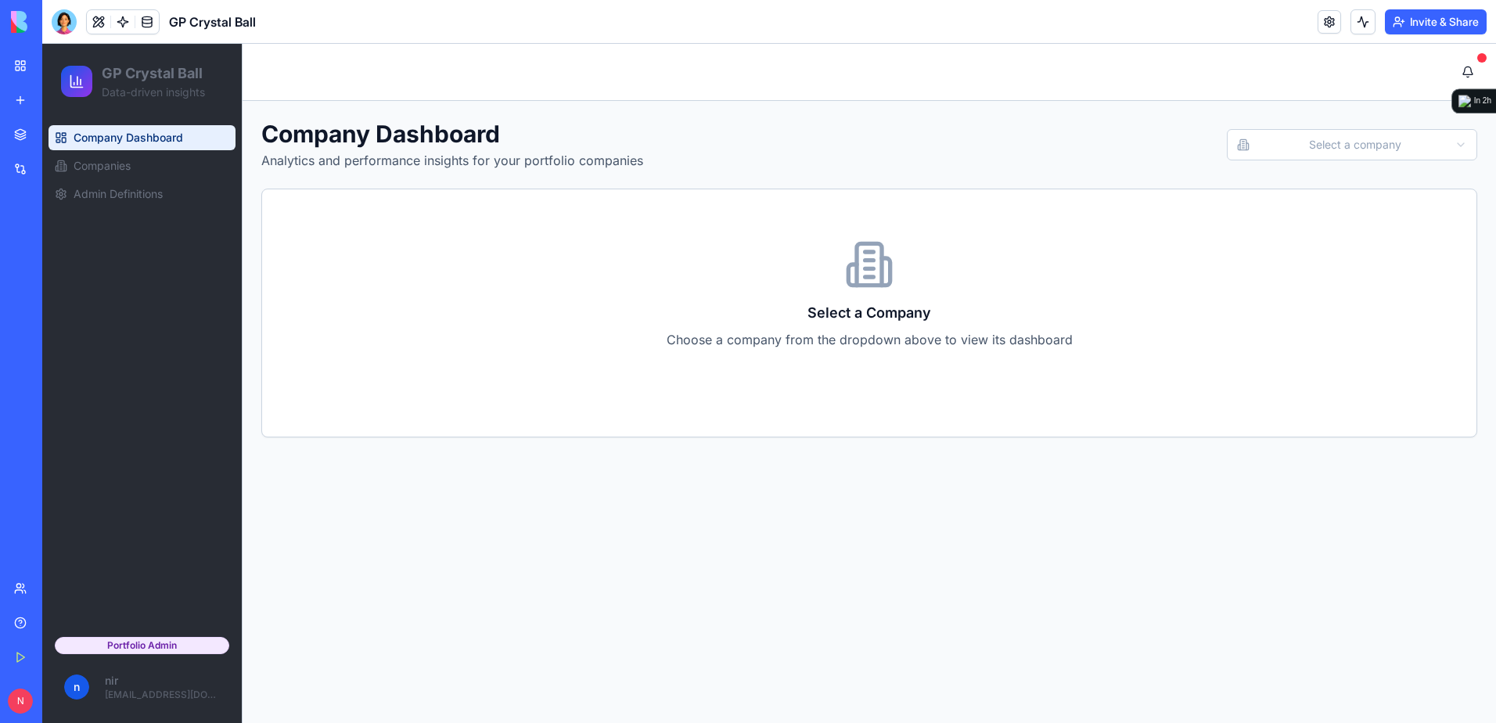
click at [1299, 142] on html "GP Crystal Ball Data-driven insights Company Dashboard Companies Admin Definiti…" at bounding box center [768, 383] width 1453 height 679
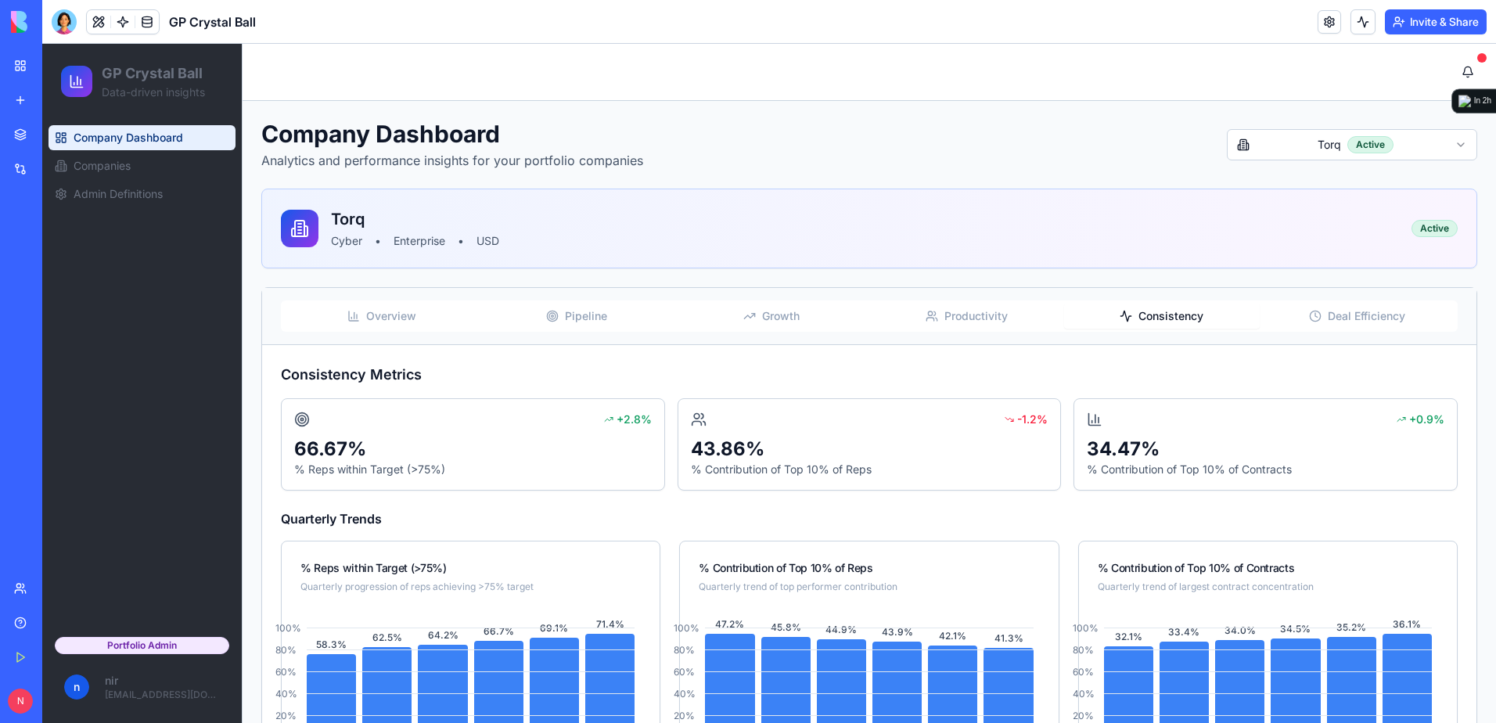
click at [1154, 314] on span "Consistency" at bounding box center [1170, 316] width 65 height 16
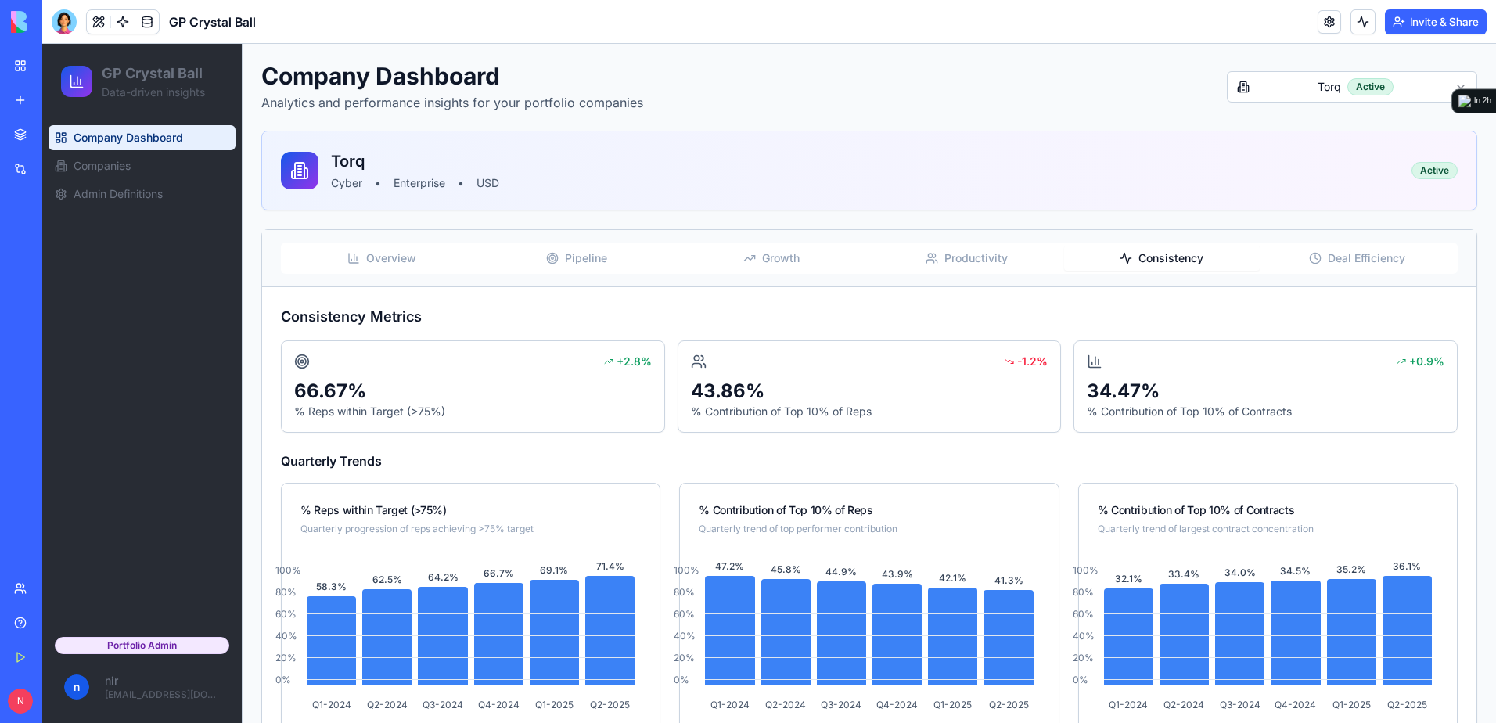
scroll to position [156, 0]
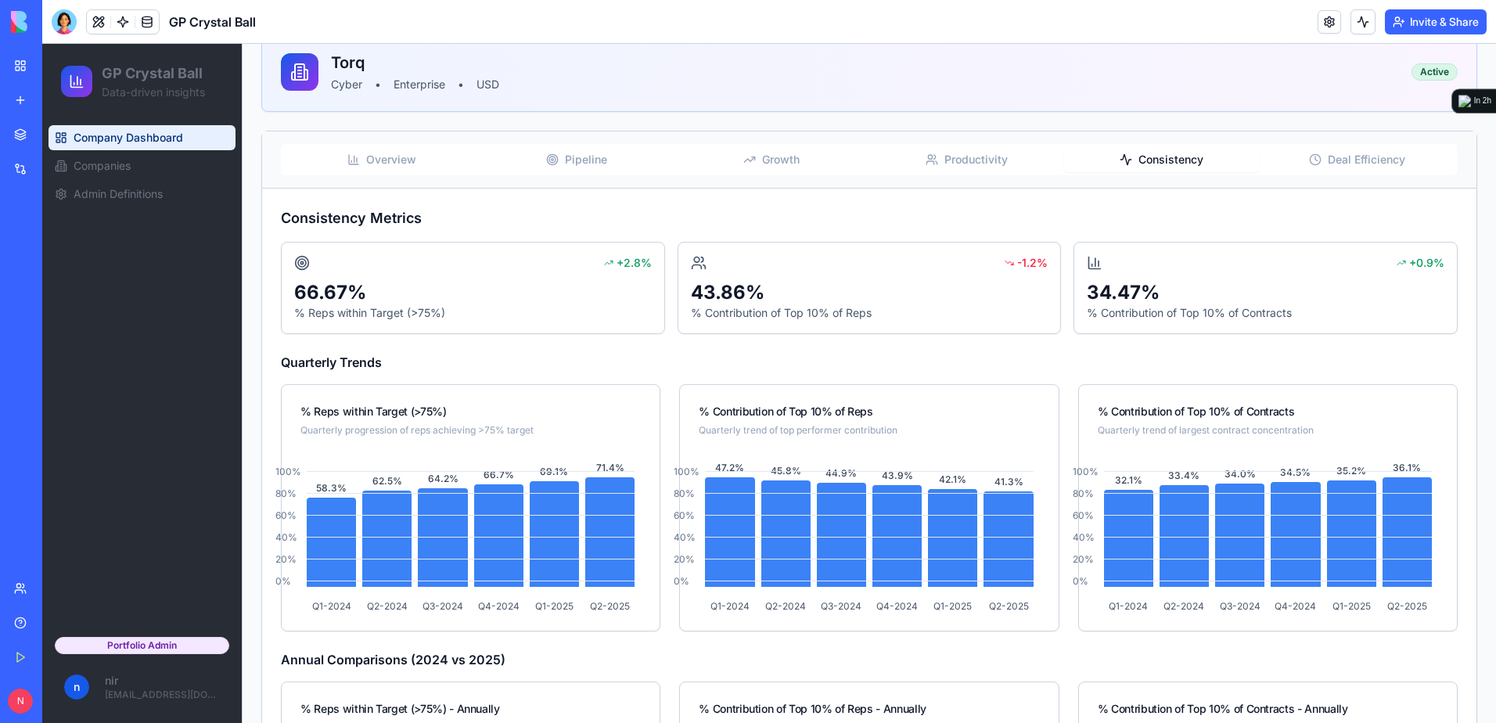
click at [1348, 160] on span "Deal Efficiency" at bounding box center [1365, 160] width 77 height 16
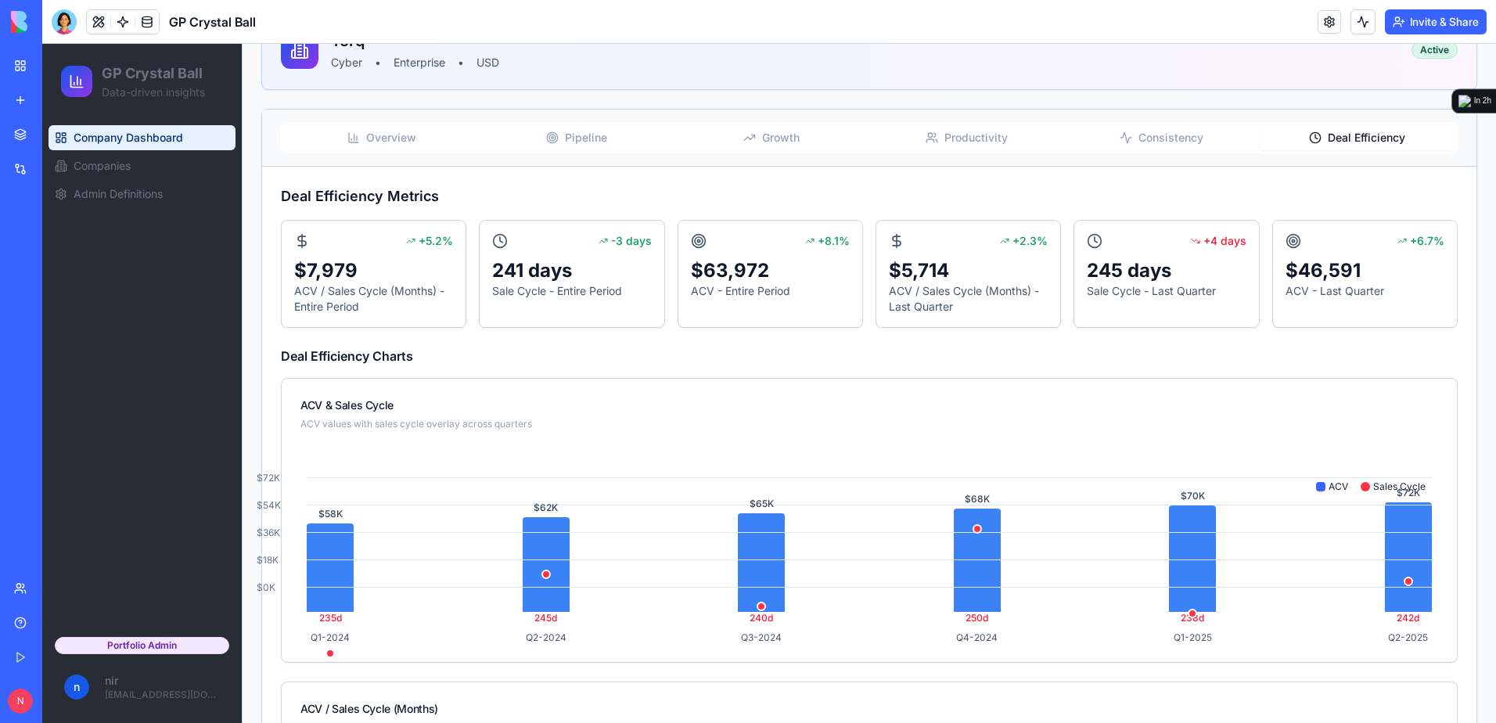
scroll to position [0, 0]
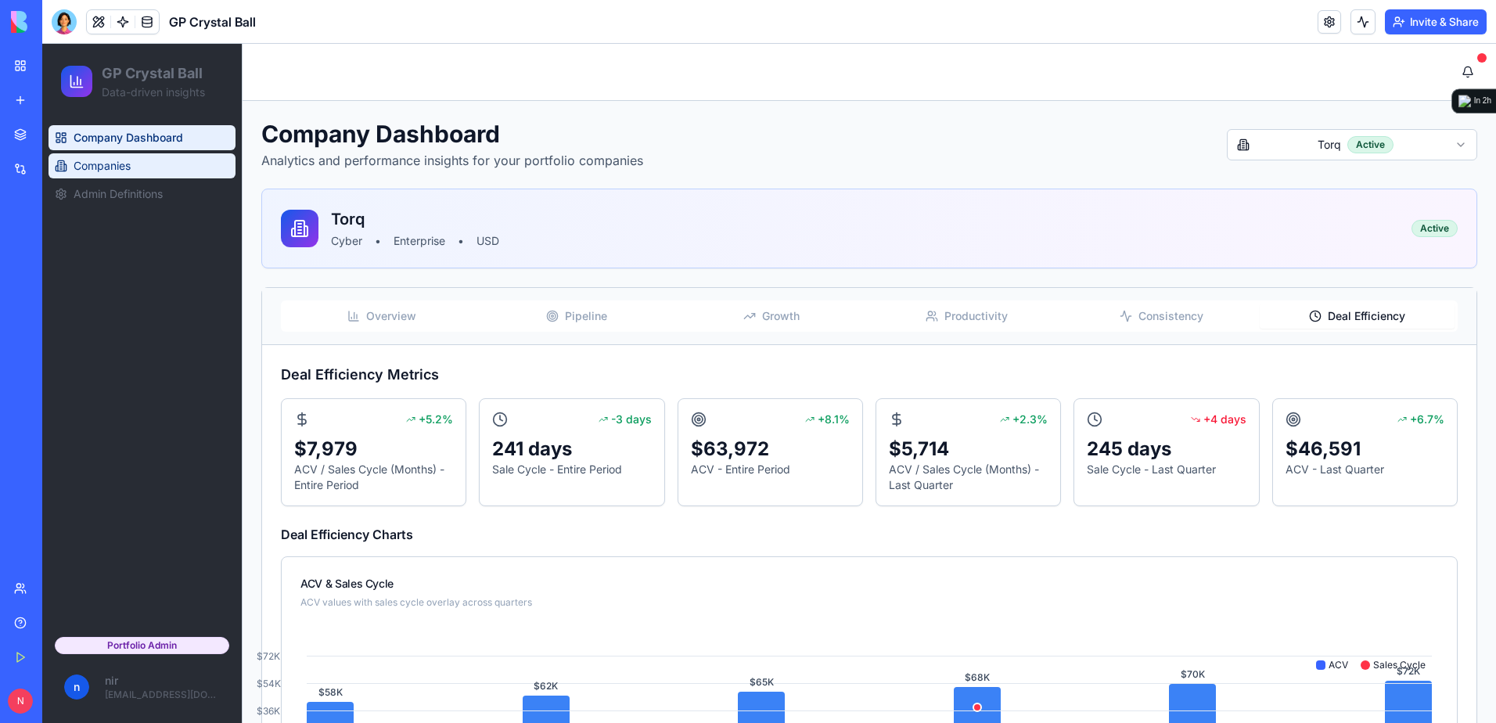
click at [108, 167] on span "Companies" at bounding box center [102, 166] width 57 height 16
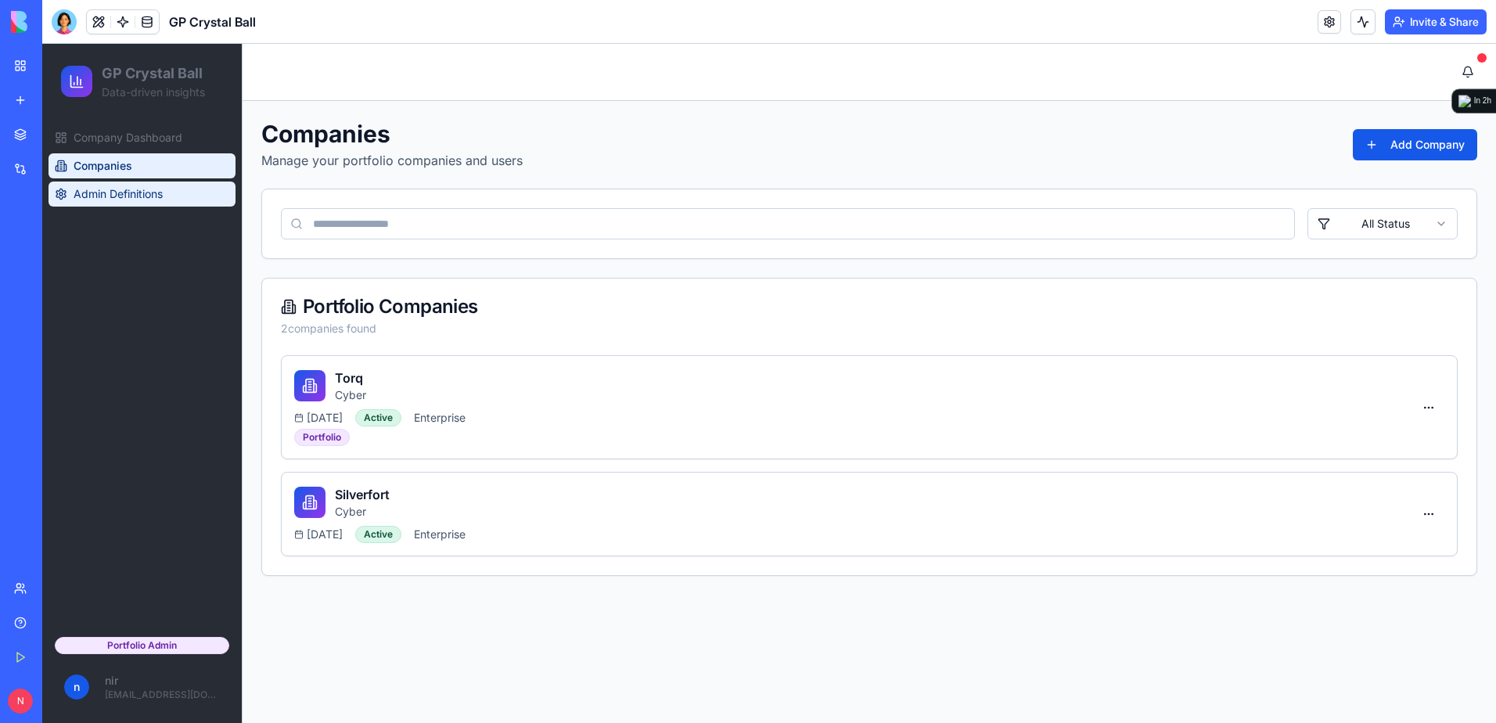
click at [112, 192] on span "Admin Definitions" at bounding box center [118, 194] width 89 height 16
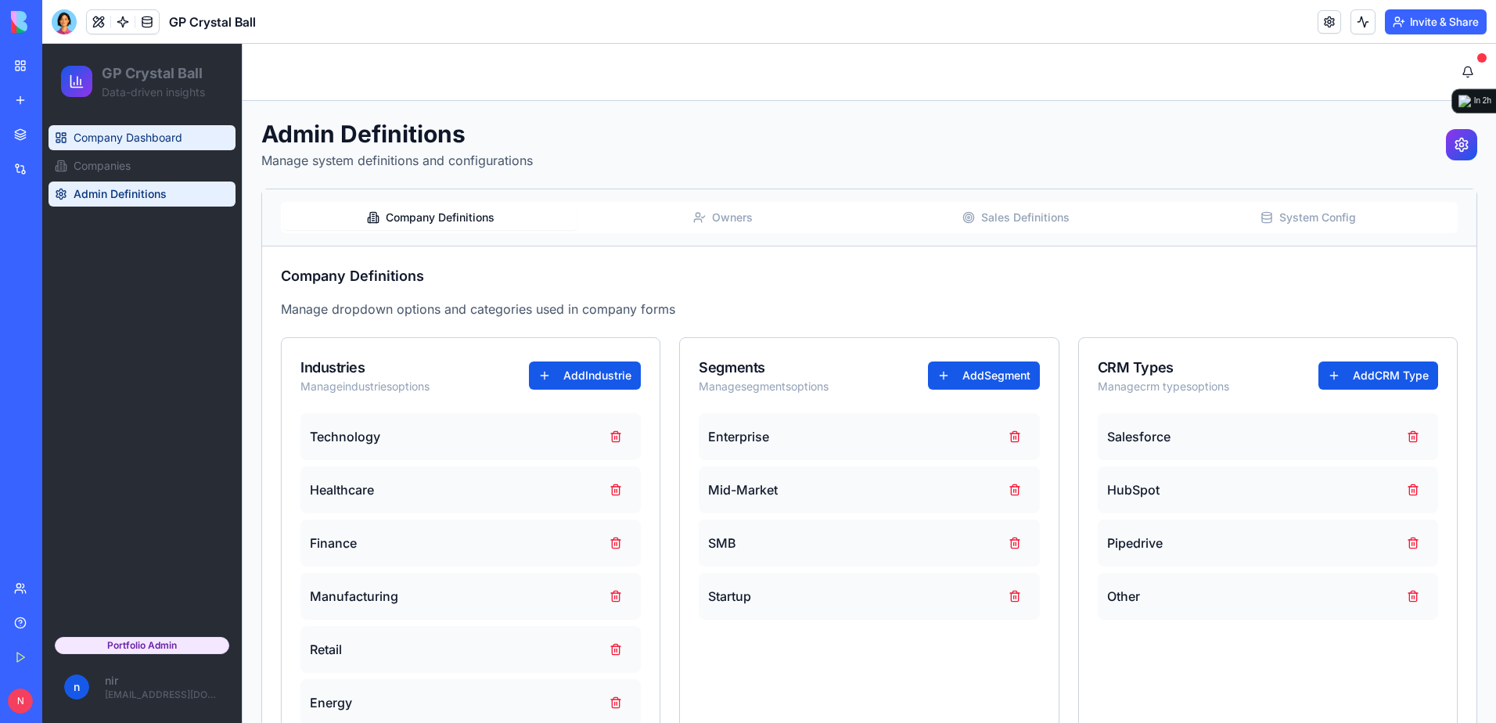
click at [122, 138] on span "Company Dashboard" at bounding box center [128, 138] width 109 height 16
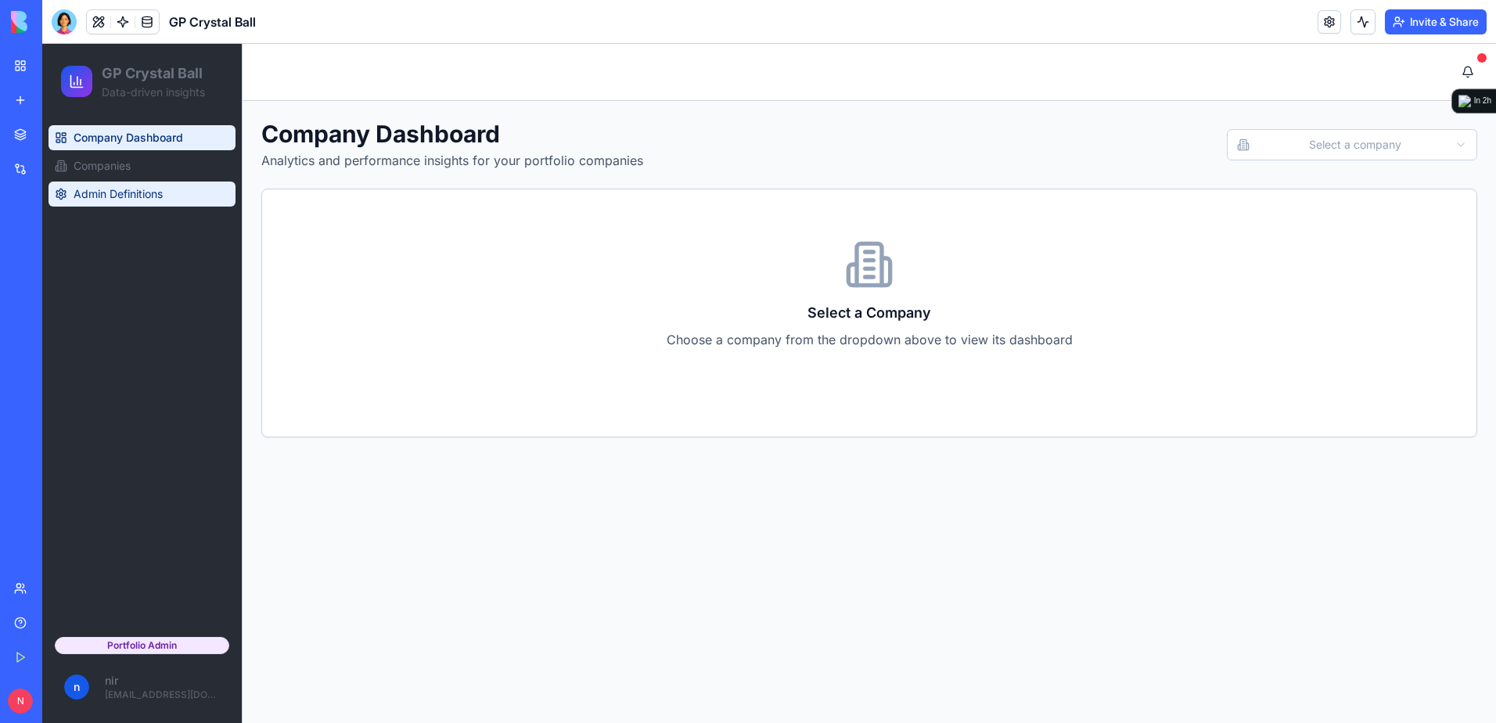
click at [127, 182] on link "Admin Definitions" at bounding box center [141, 193] width 187 height 25
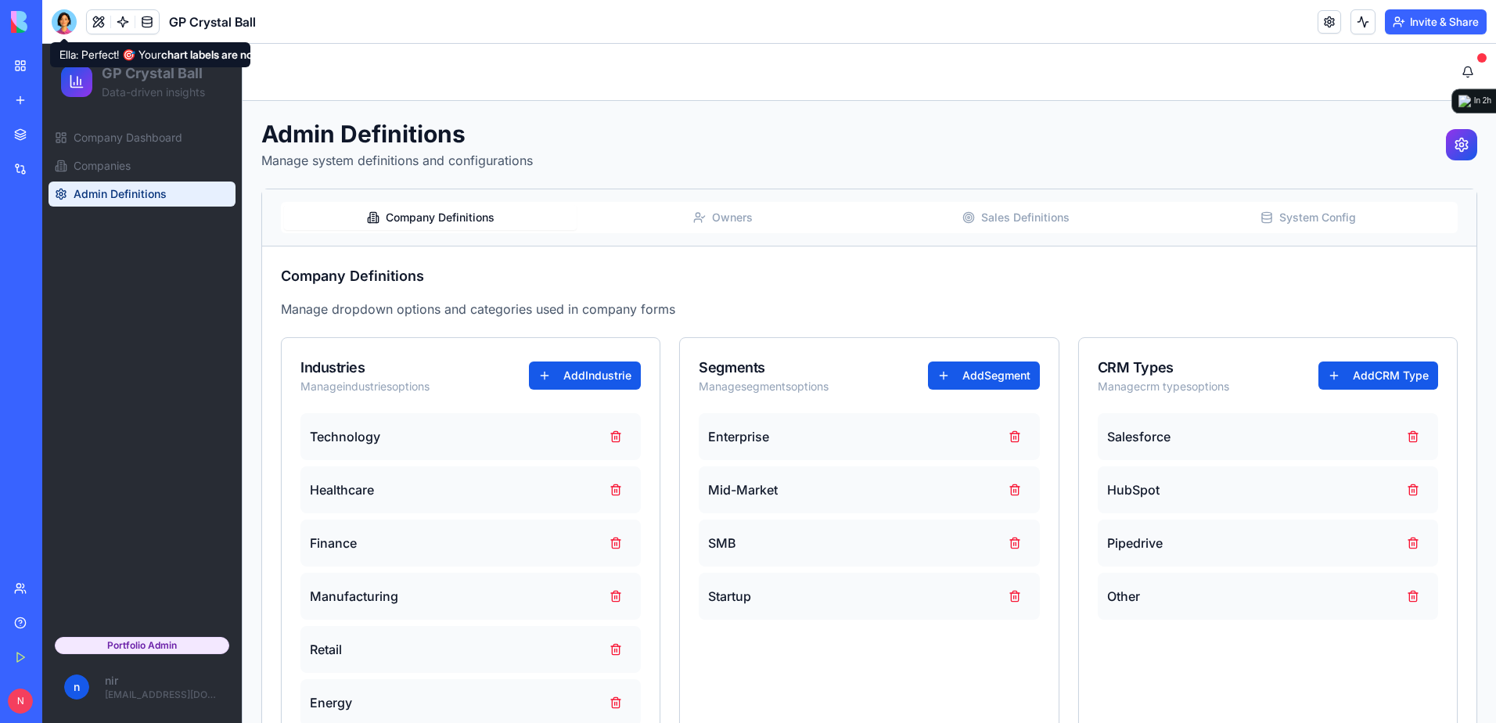
click at [65, 27] on div at bounding box center [64, 21] width 25 height 25
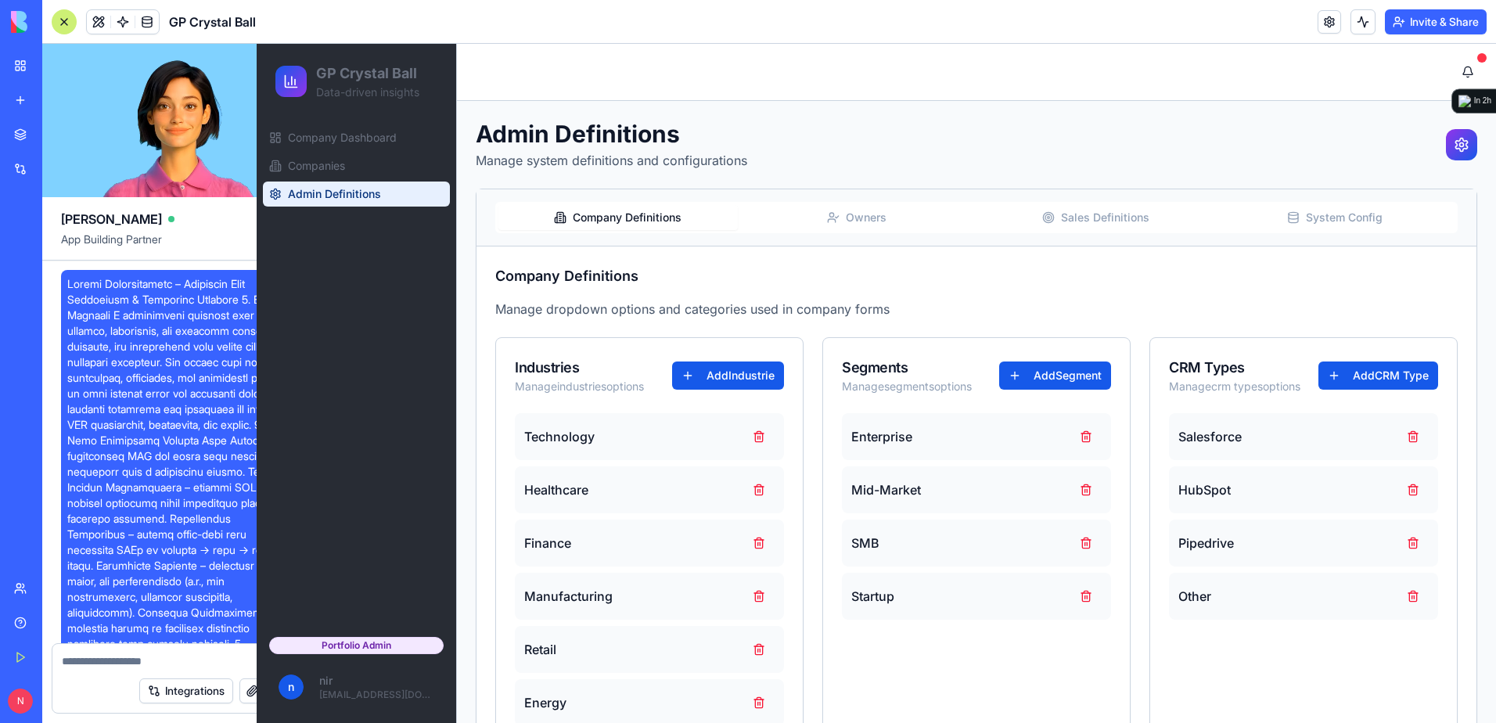
scroll to position [14280, 0]
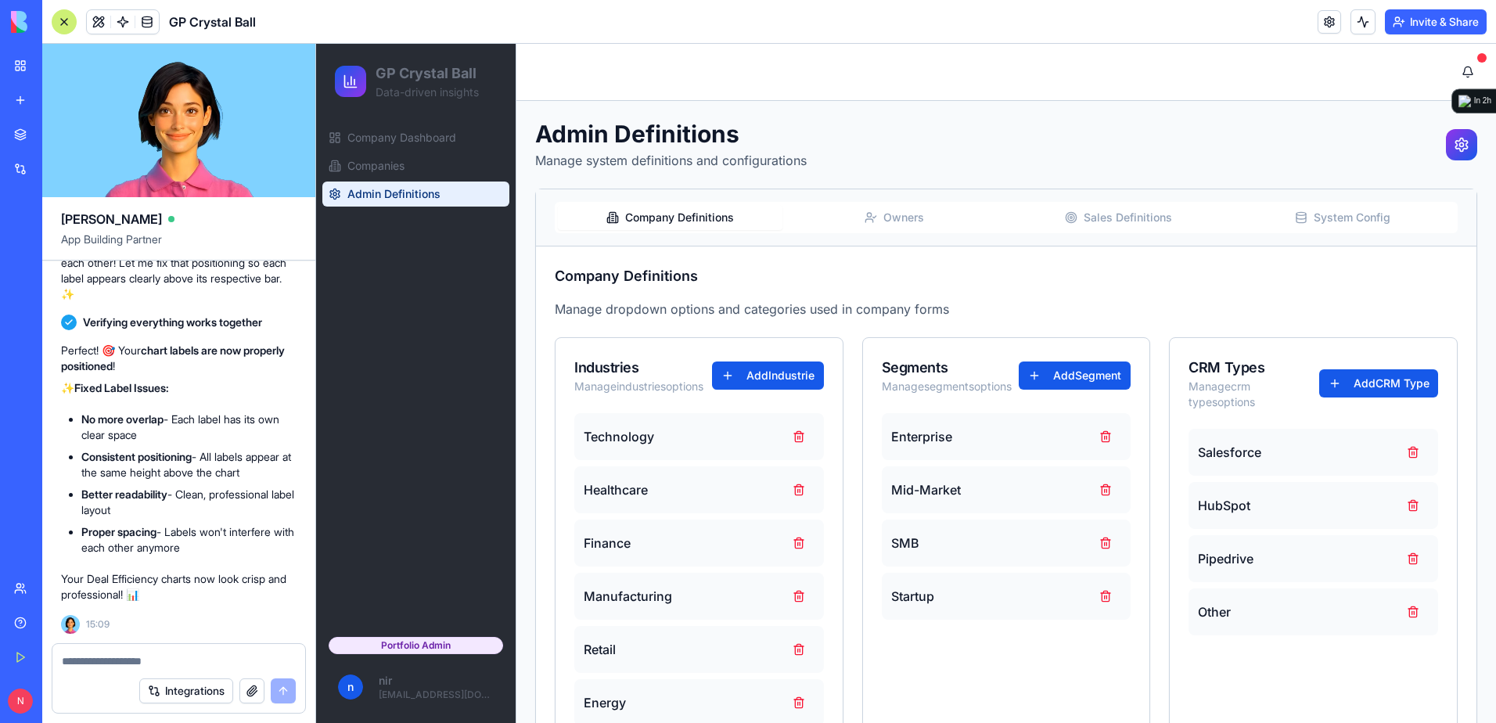
click at [245, 677] on div "Integrations" at bounding box center [178, 691] width 253 height 44
click at [248, 660] on textarea at bounding box center [179, 661] width 234 height 16
click at [120, 659] on textarea "**********" at bounding box center [179, 661] width 234 height 16
drag, startPoint x: 116, startPoint y: 659, endPoint x: 144, endPoint y: 663, distance: 28.4
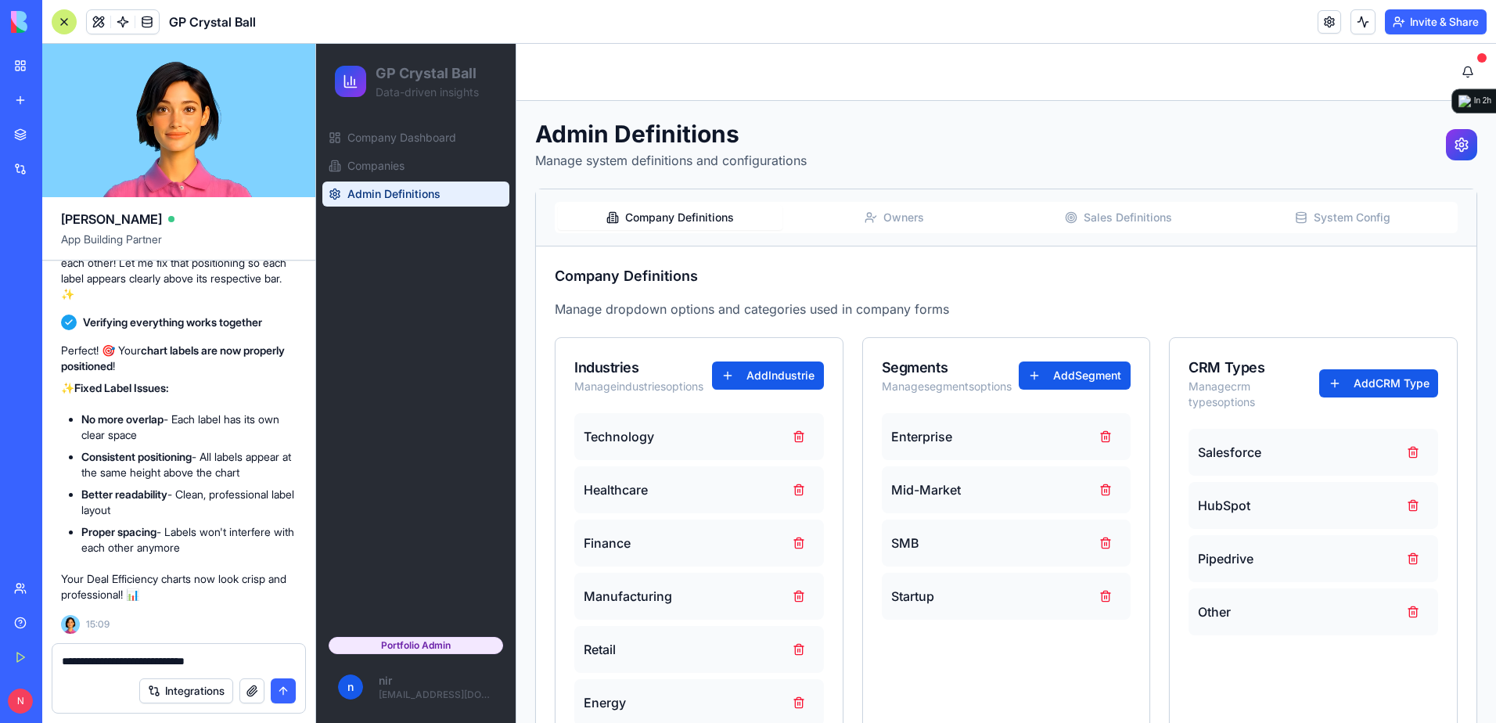
click at [144, 663] on textarea "**********" at bounding box center [179, 661] width 234 height 16
type textarea "**********"
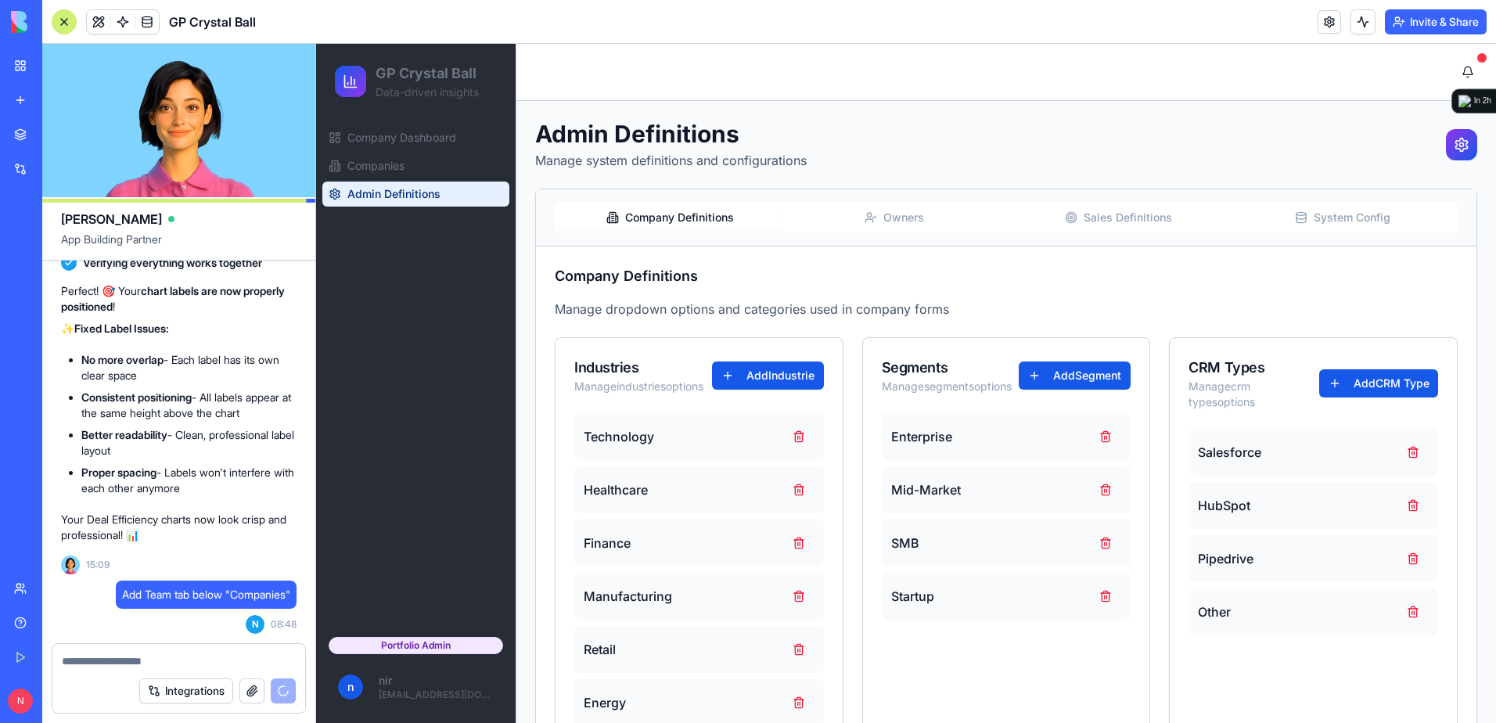
click at [281, 600] on span "Add Team tab below "Companies"" at bounding box center [206, 595] width 168 height 16
click at [206, 656] on textarea at bounding box center [179, 661] width 234 height 16
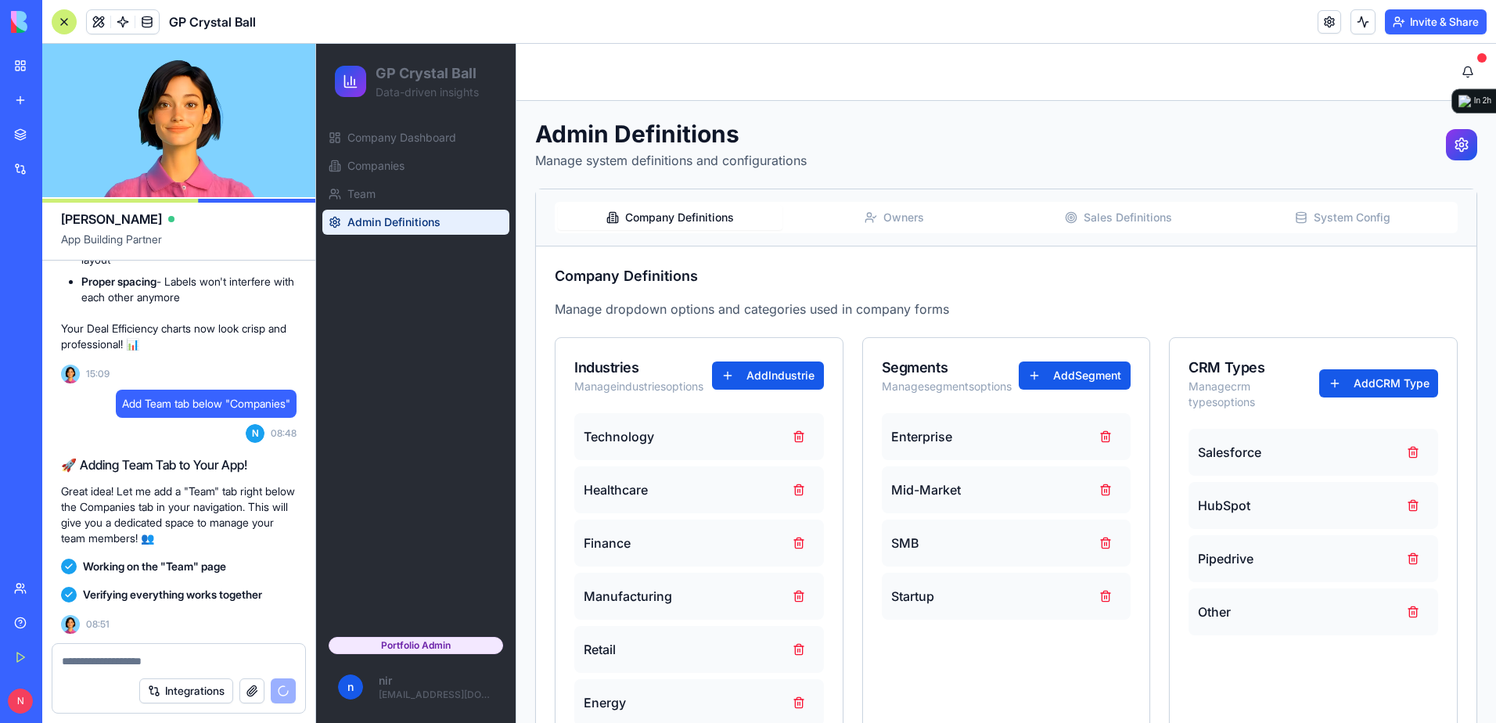
scroll to position [14877, 0]
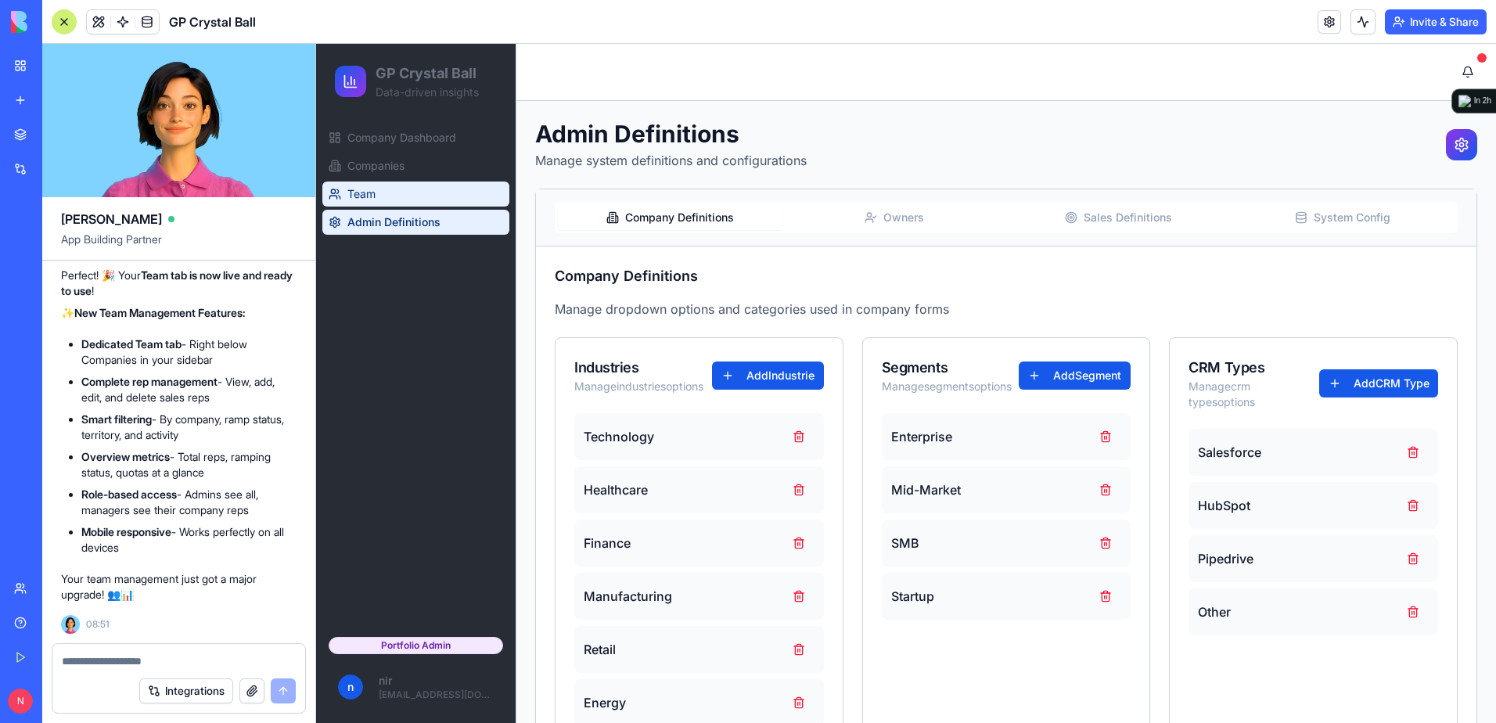
click at [402, 191] on link "Team" at bounding box center [415, 193] width 187 height 25
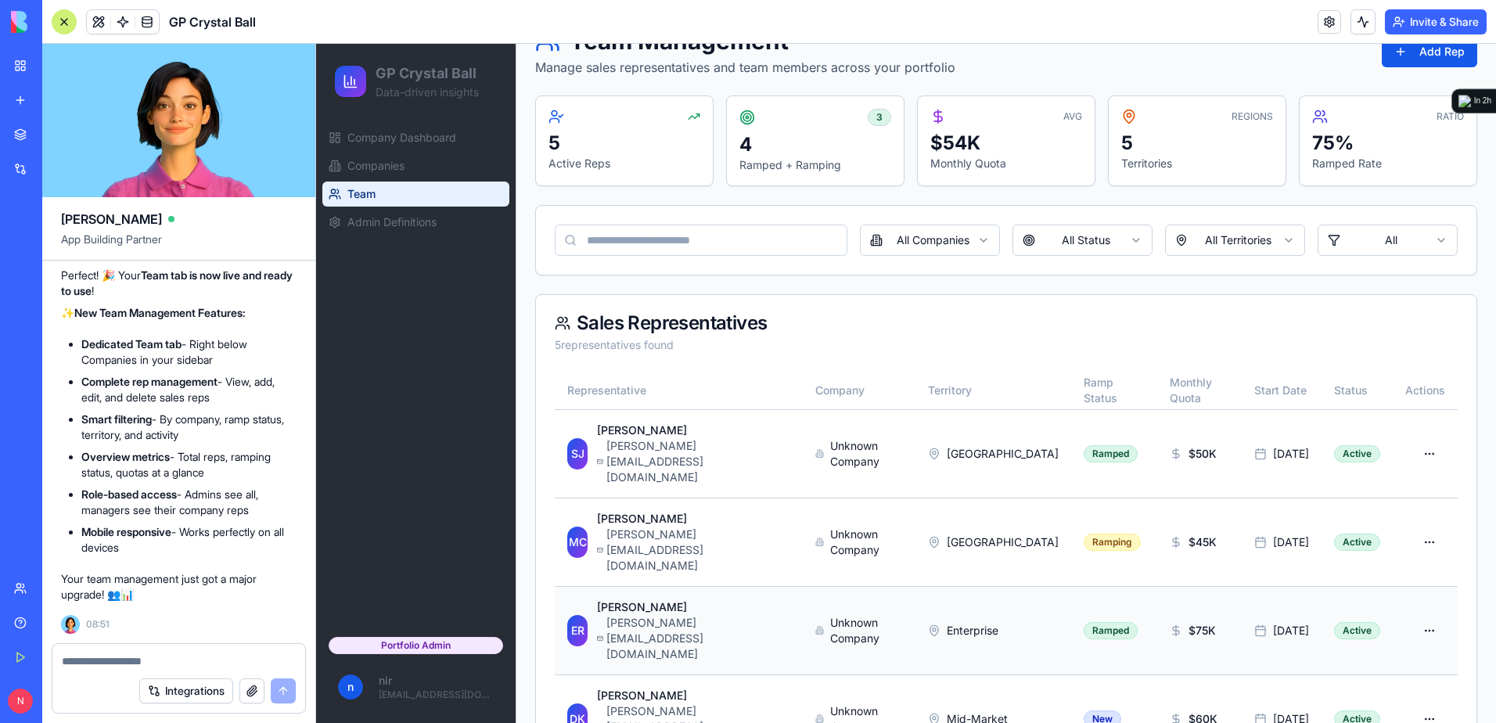
scroll to position [103, 0]
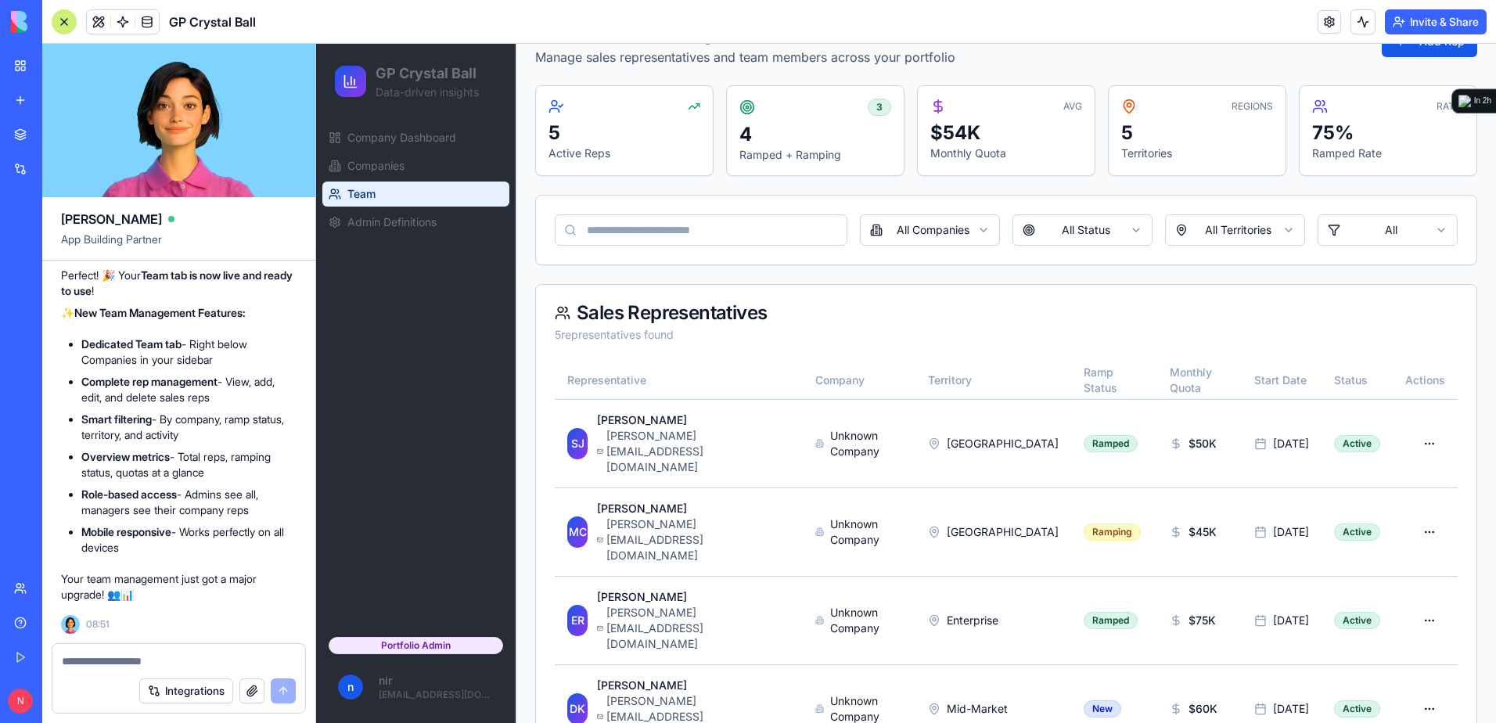
click at [69, 23] on div at bounding box center [64, 21] width 25 height 25
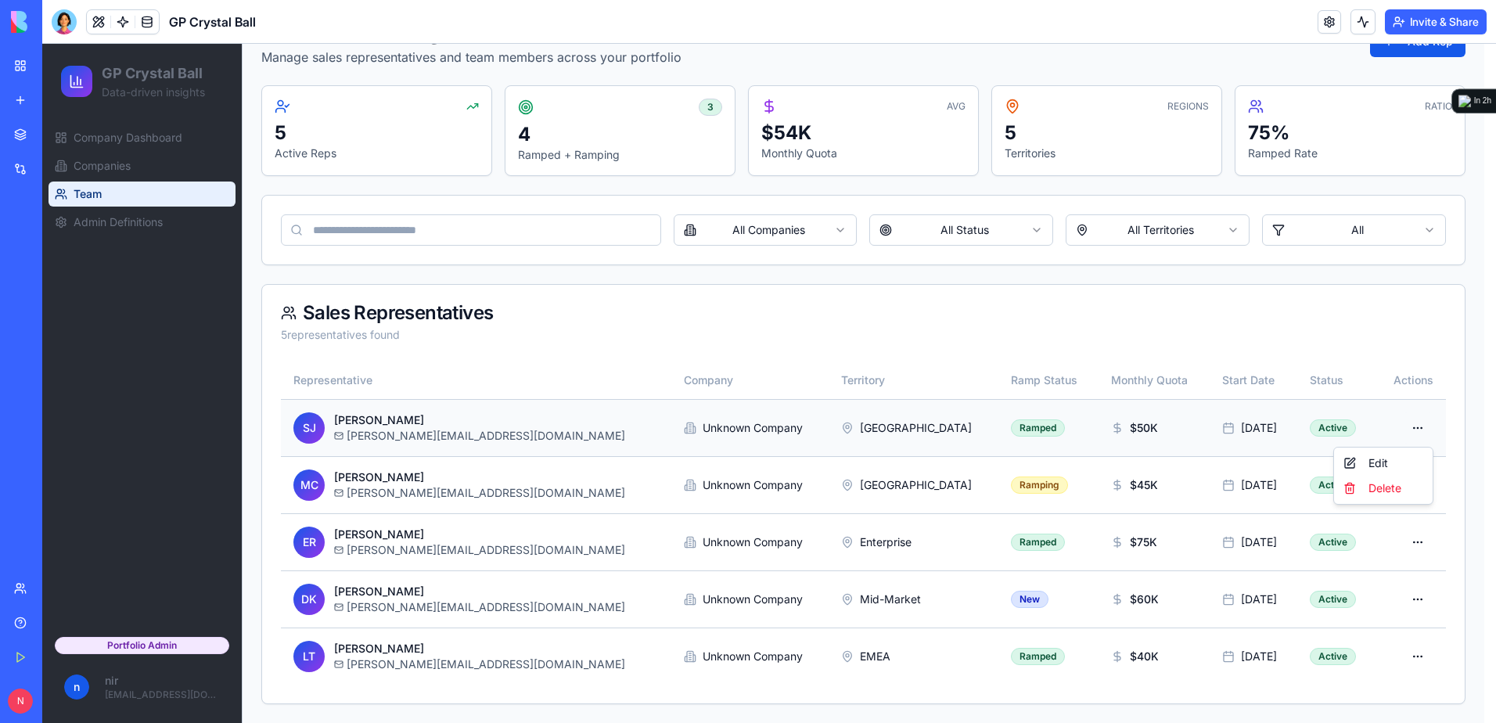
click at [1414, 429] on html "GP Crystal Ball Data-driven insights Company Dashboard Companies Team Admin Def…" at bounding box center [768, 332] width 1453 height 782
click at [1386, 460] on div "Edit" at bounding box center [1383, 463] width 92 height 25
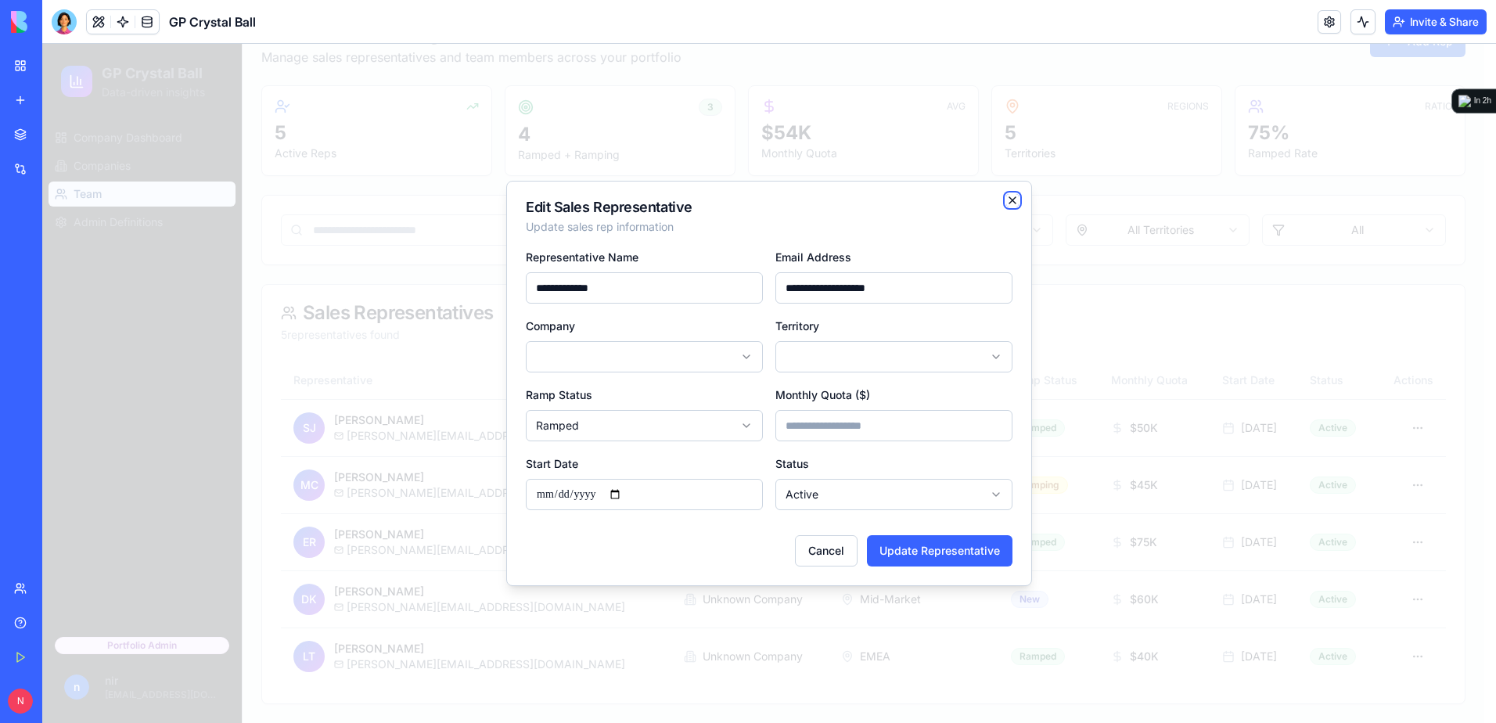
click at [1013, 196] on icon "button" at bounding box center [1012, 200] width 13 height 13
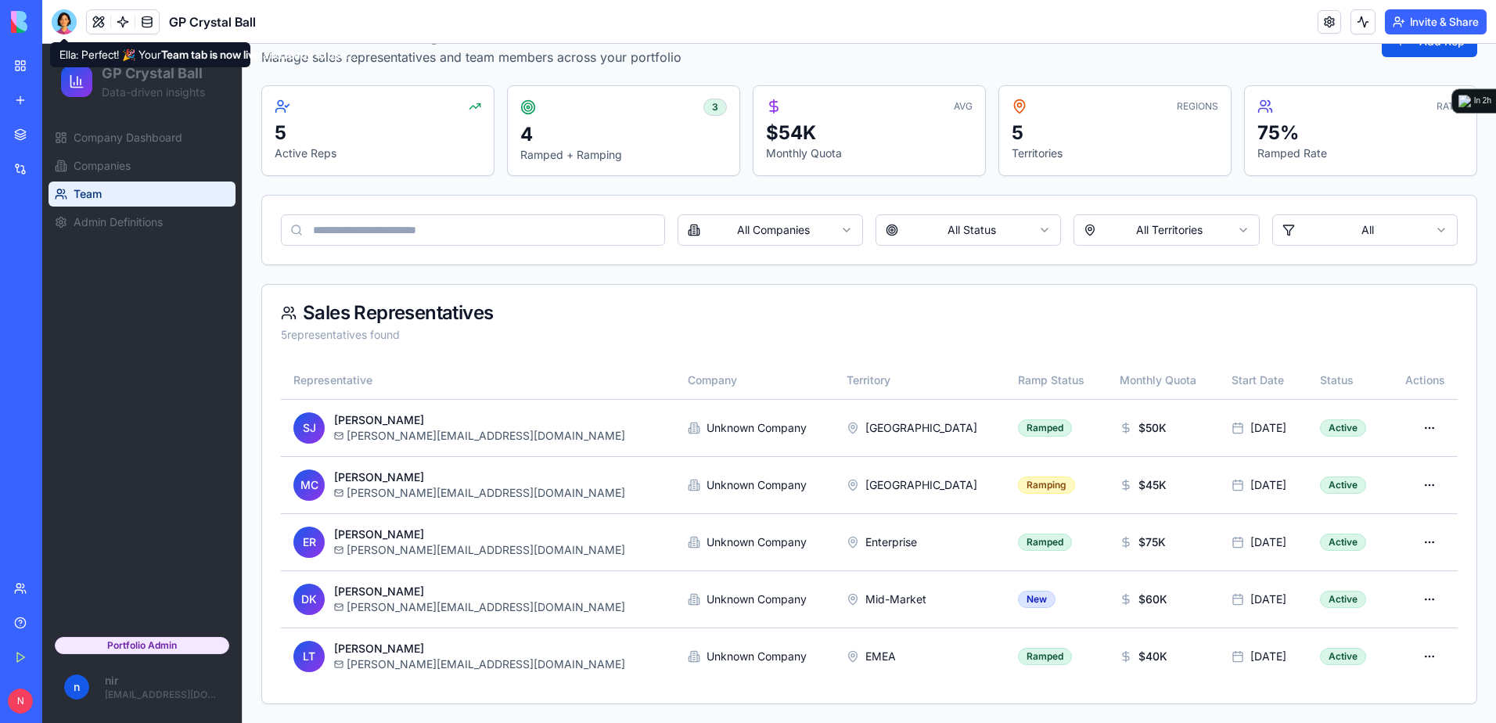
click at [68, 28] on div at bounding box center [64, 21] width 25 height 25
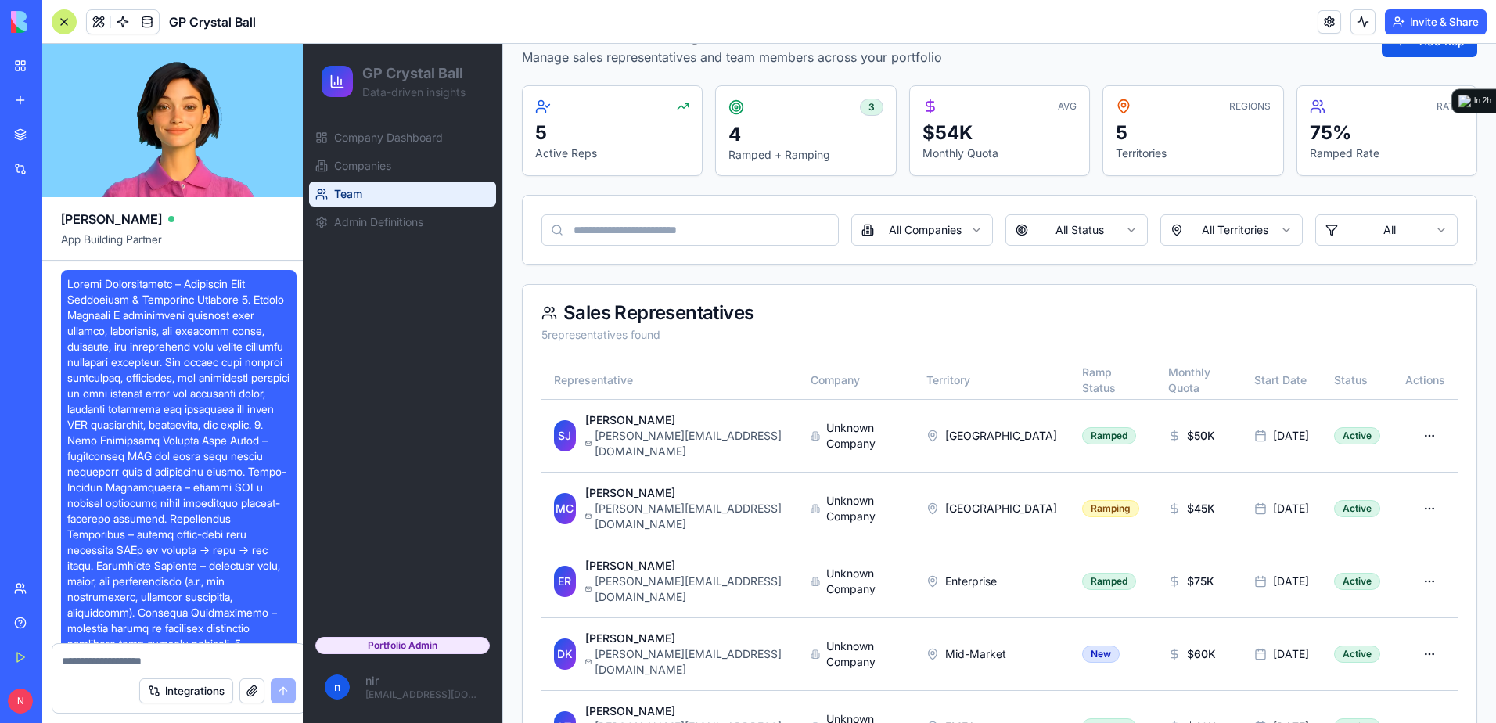
scroll to position [14877, 0]
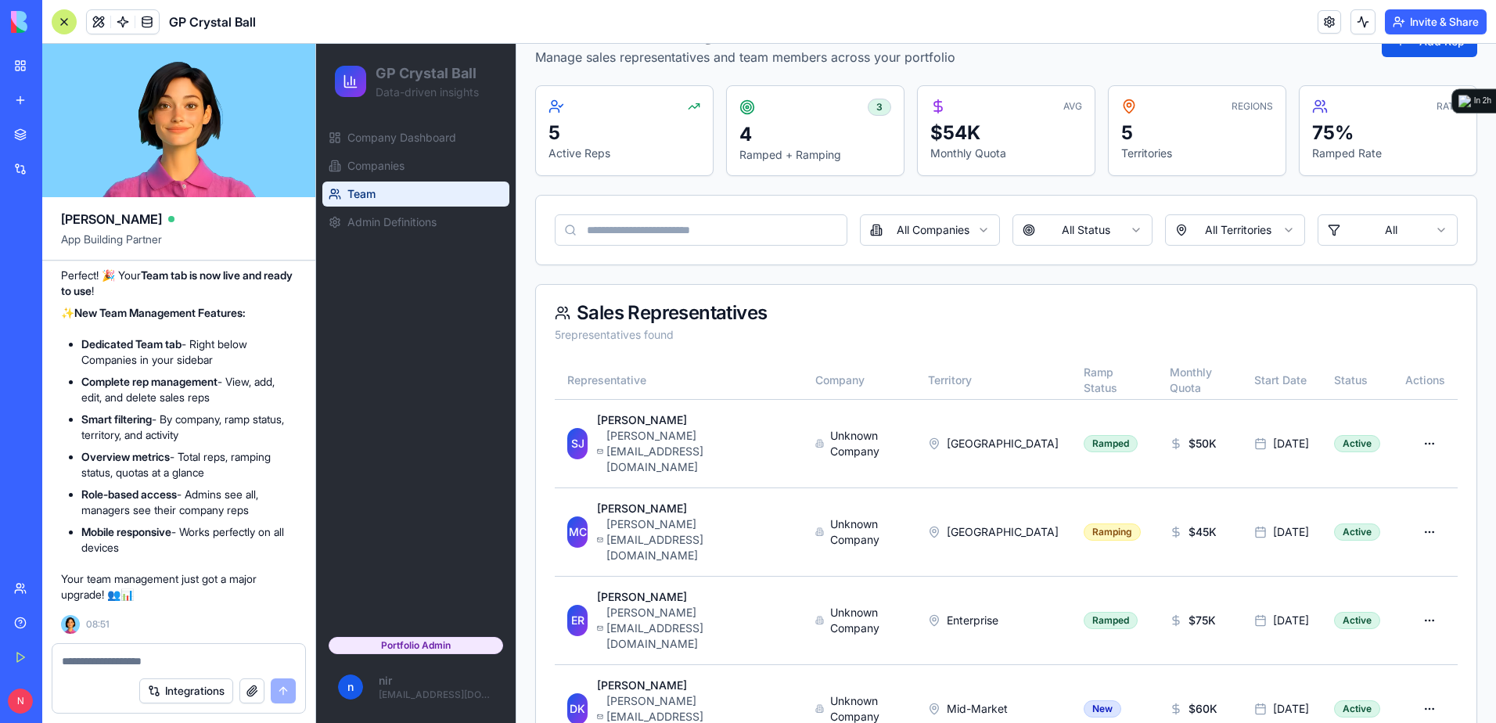
click at [222, 658] on textarea at bounding box center [179, 661] width 234 height 16
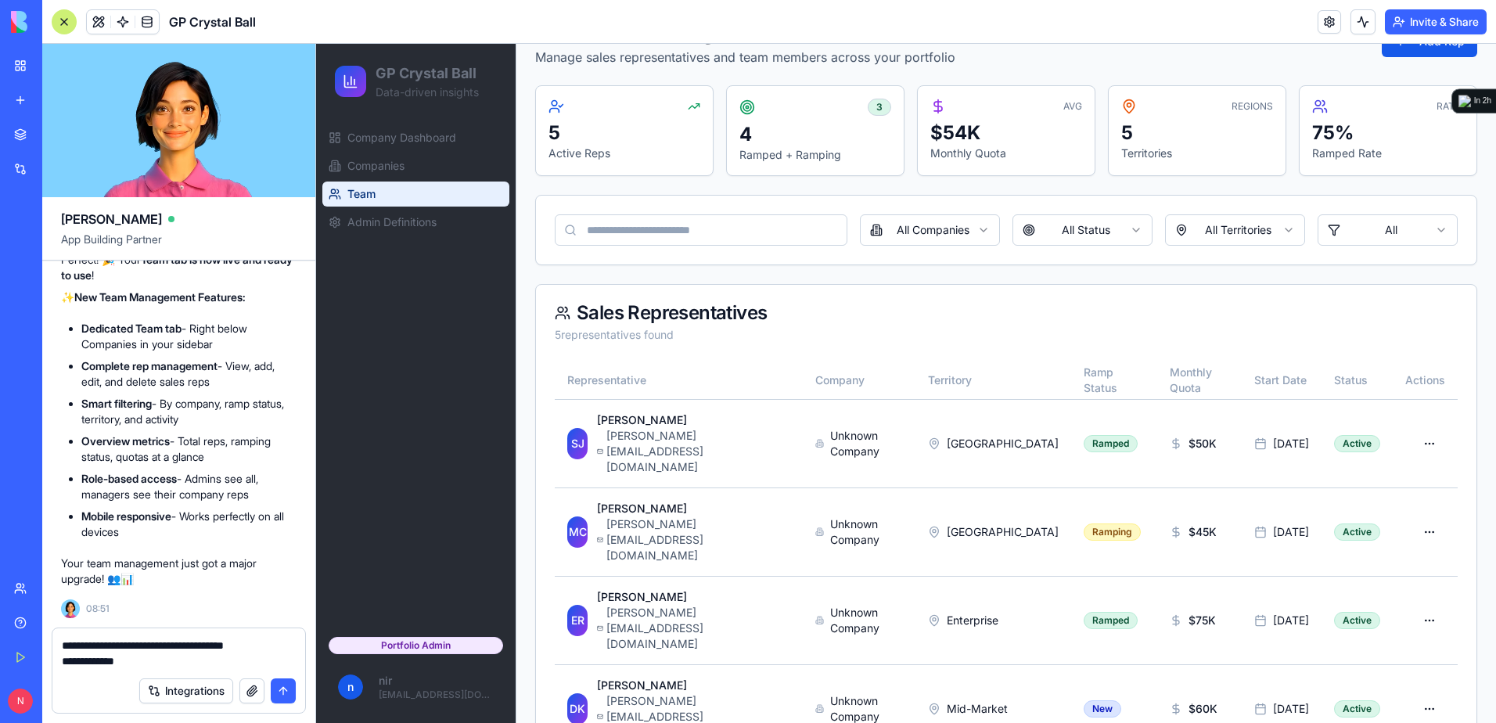
click at [194, 663] on textarea "**********" at bounding box center [179, 653] width 234 height 31
click at [272, 661] on textarea "**********" at bounding box center [179, 653] width 234 height 31
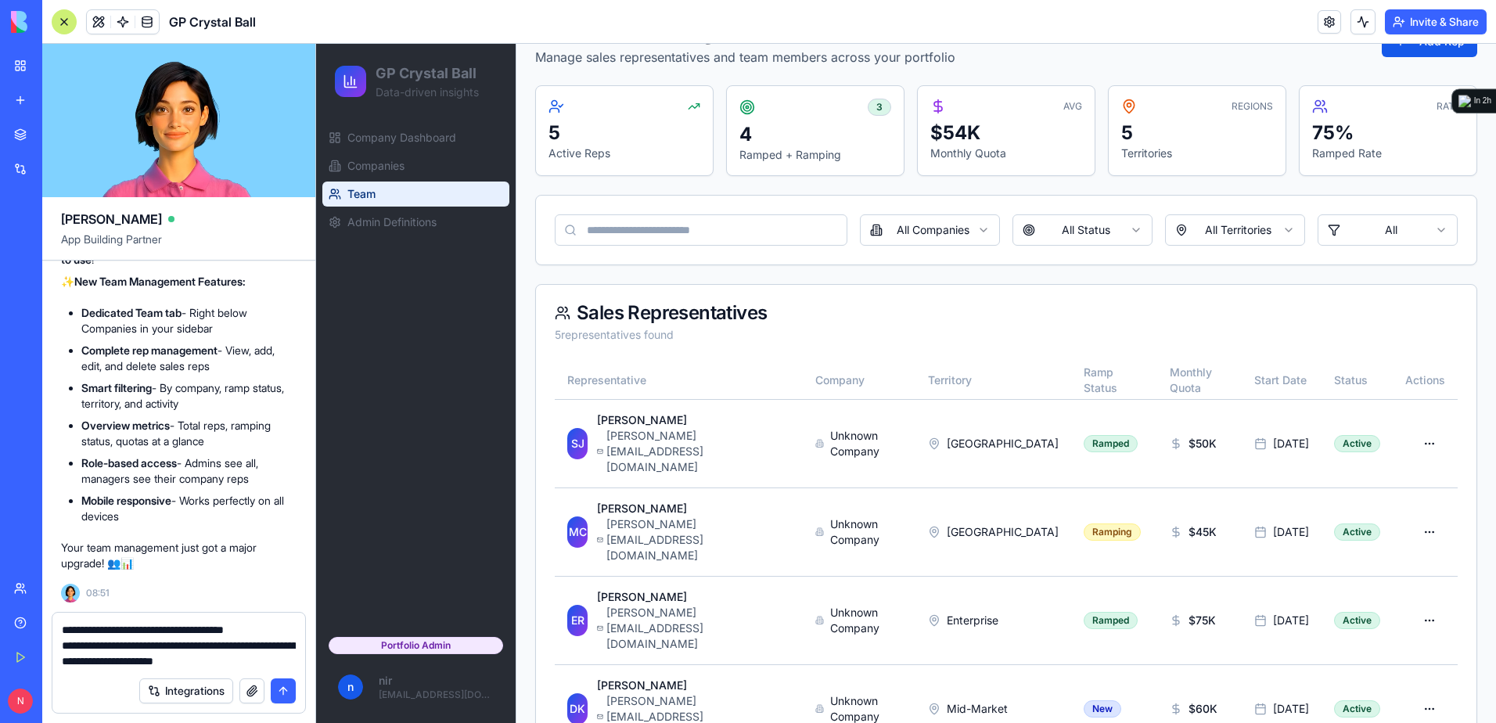
type textarea "**********"
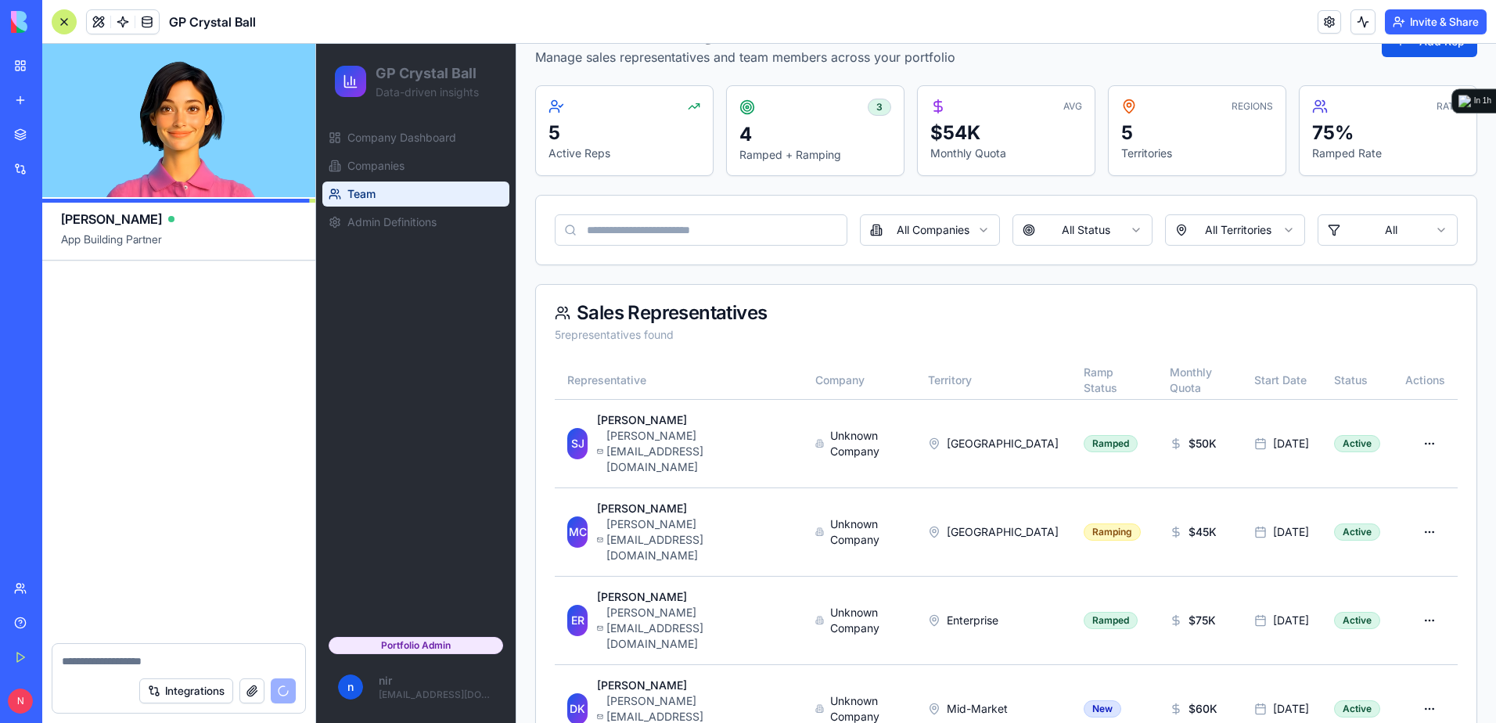
scroll to position [15619, 0]
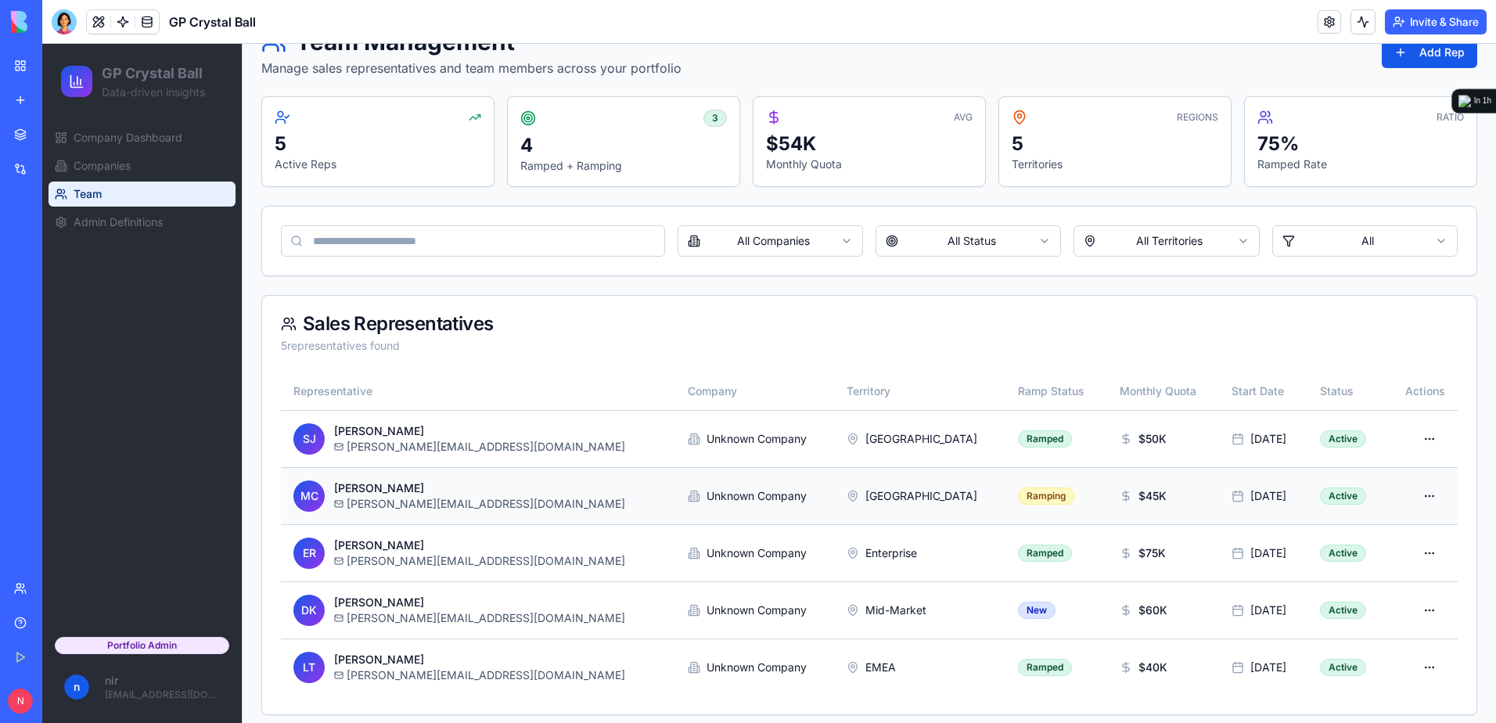
scroll to position [103, 0]
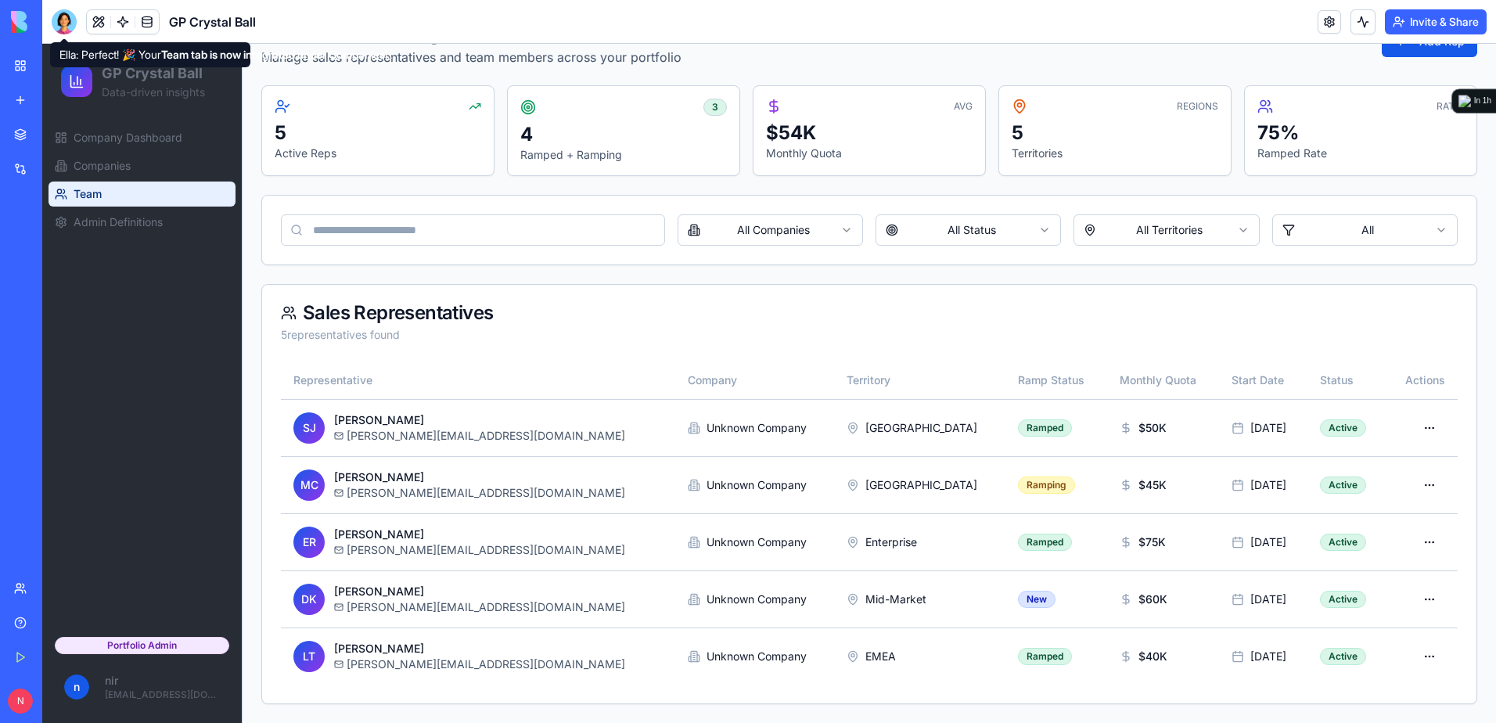
click at [70, 20] on div at bounding box center [64, 21] width 25 height 25
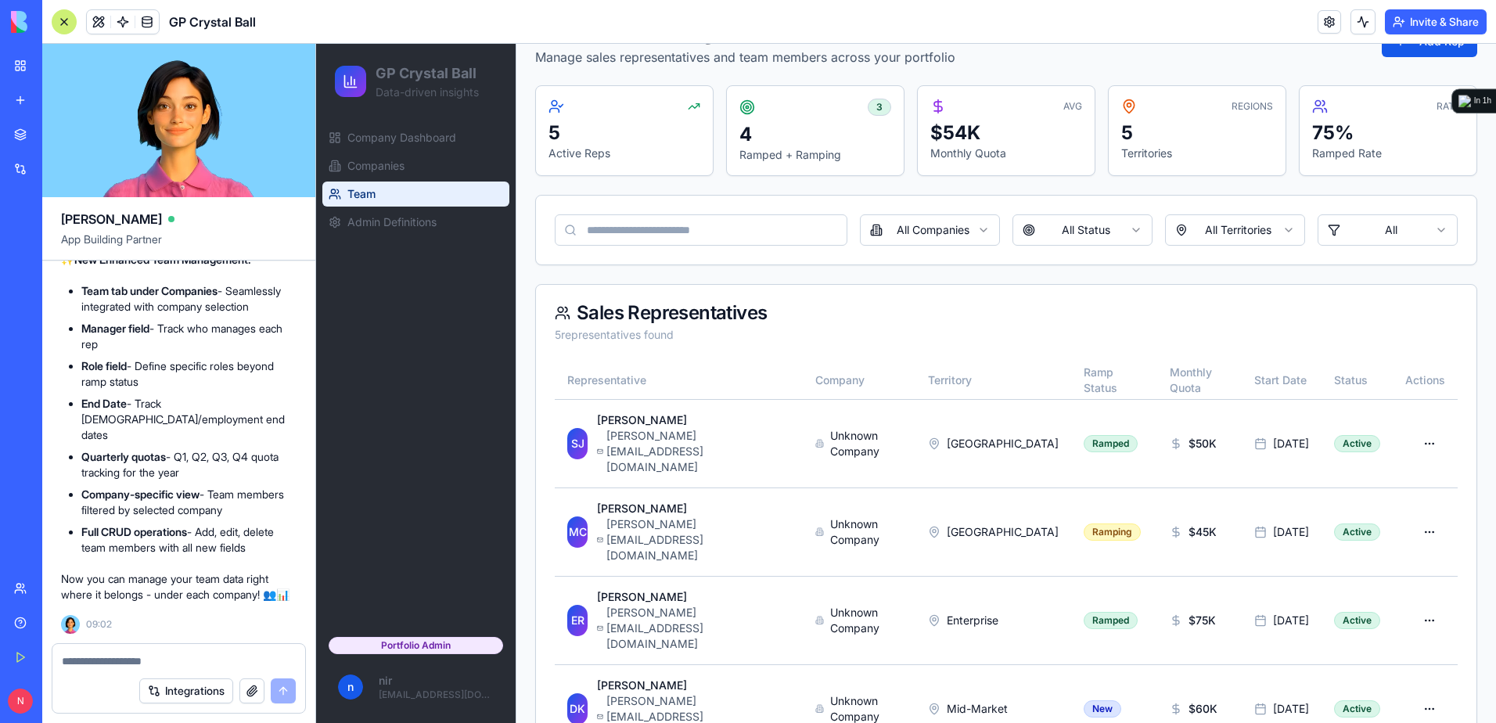
scroll to position [15463, 0]
click at [354, 163] on span "Companies" at bounding box center [375, 166] width 57 height 16
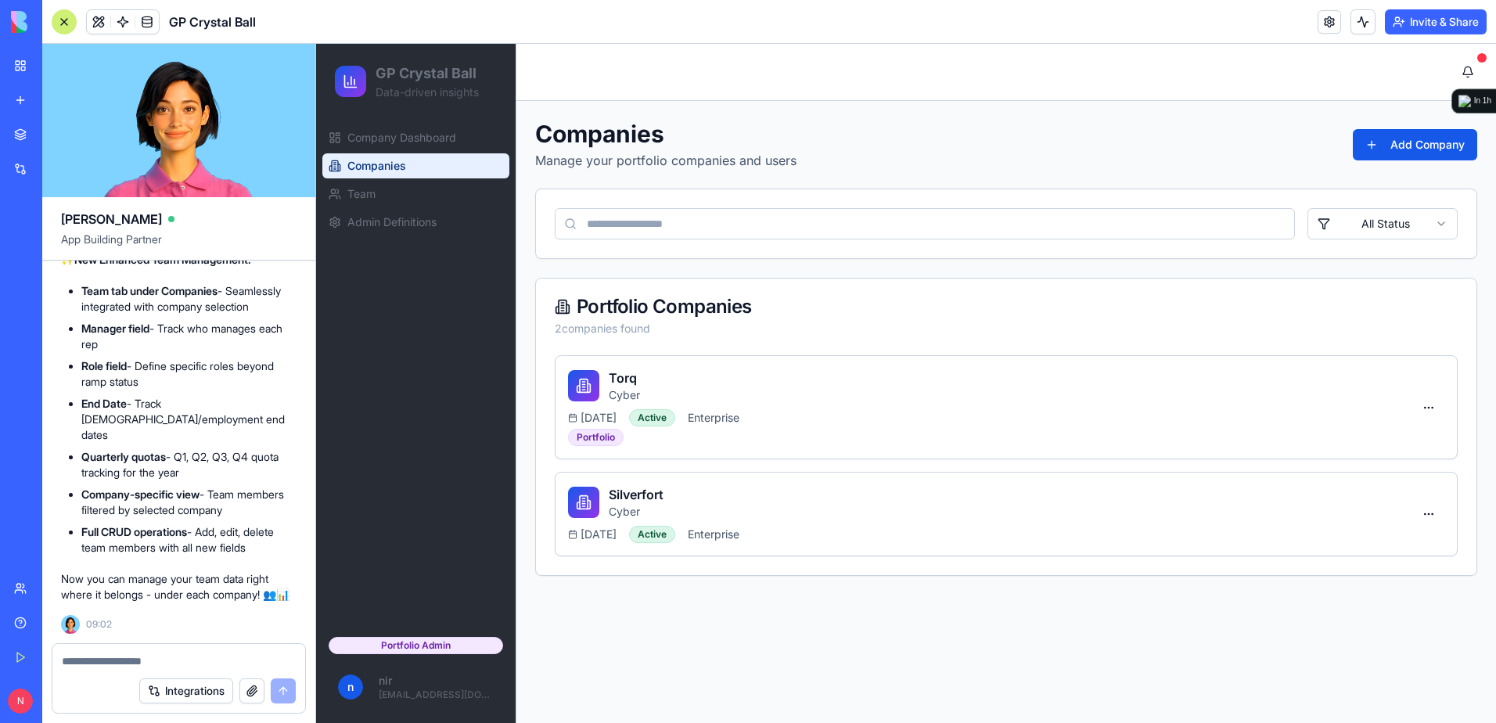
scroll to position [0, 0]
click at [669, 418] on div "Active" at bounding box center [652, 417] width 46 height 17
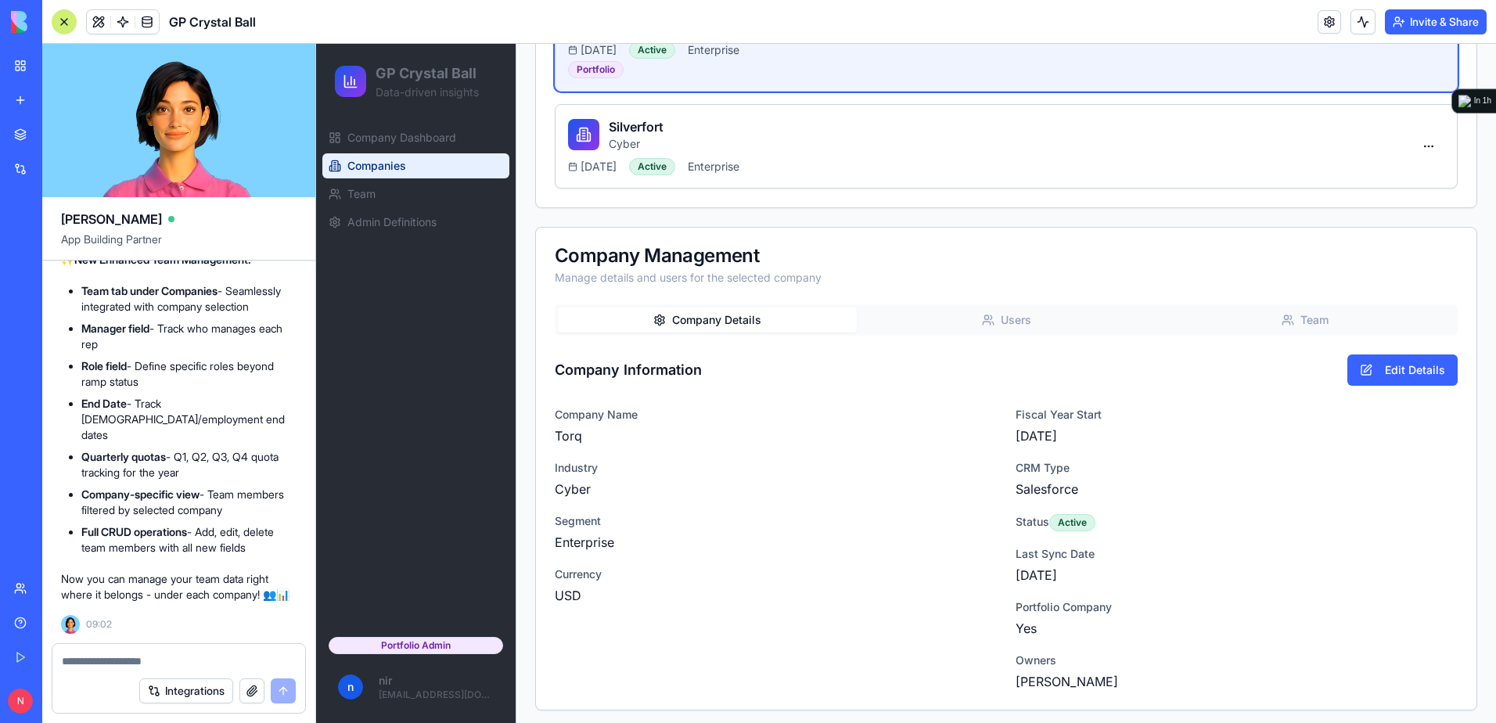
scroll to position [374, 0]
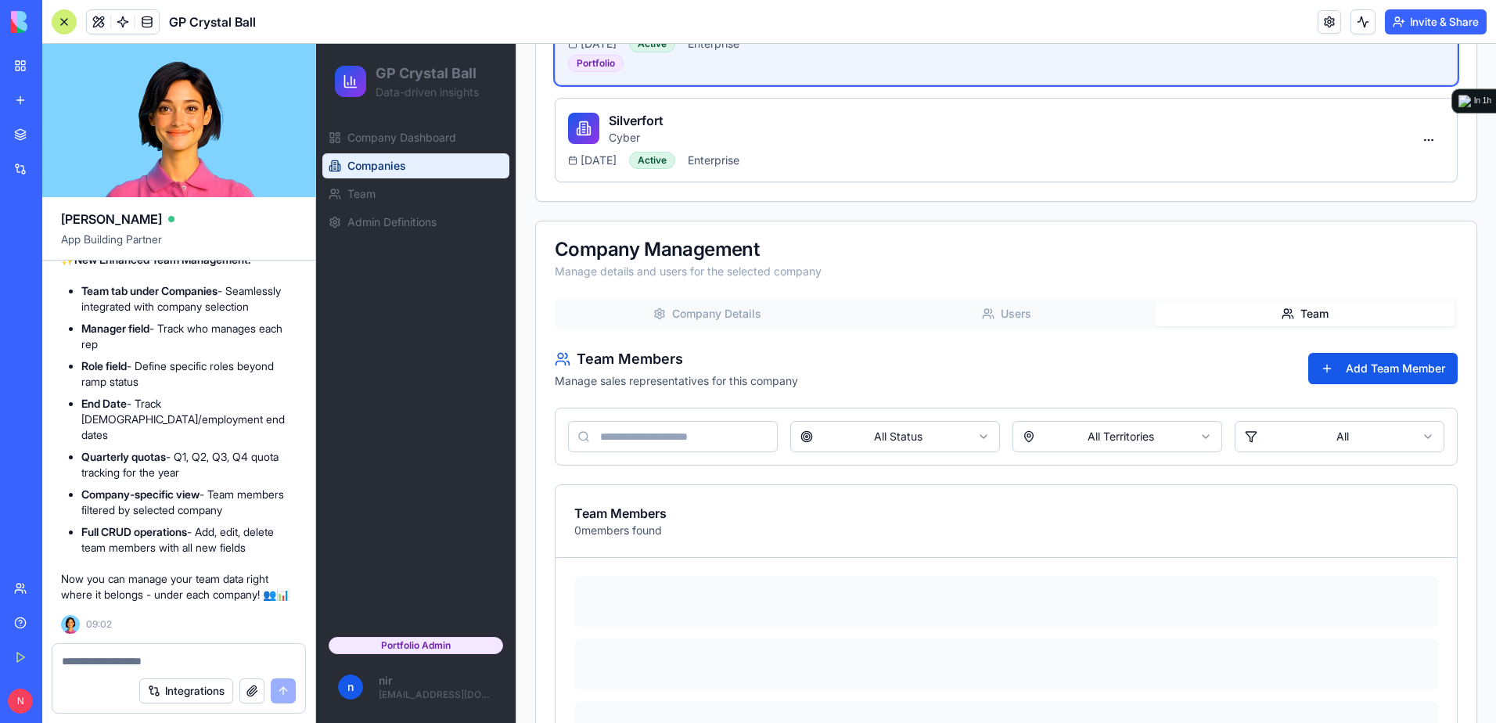
click at [1317, 312] on button "Team" at bounding box center [1304, 313] width 299 height 25
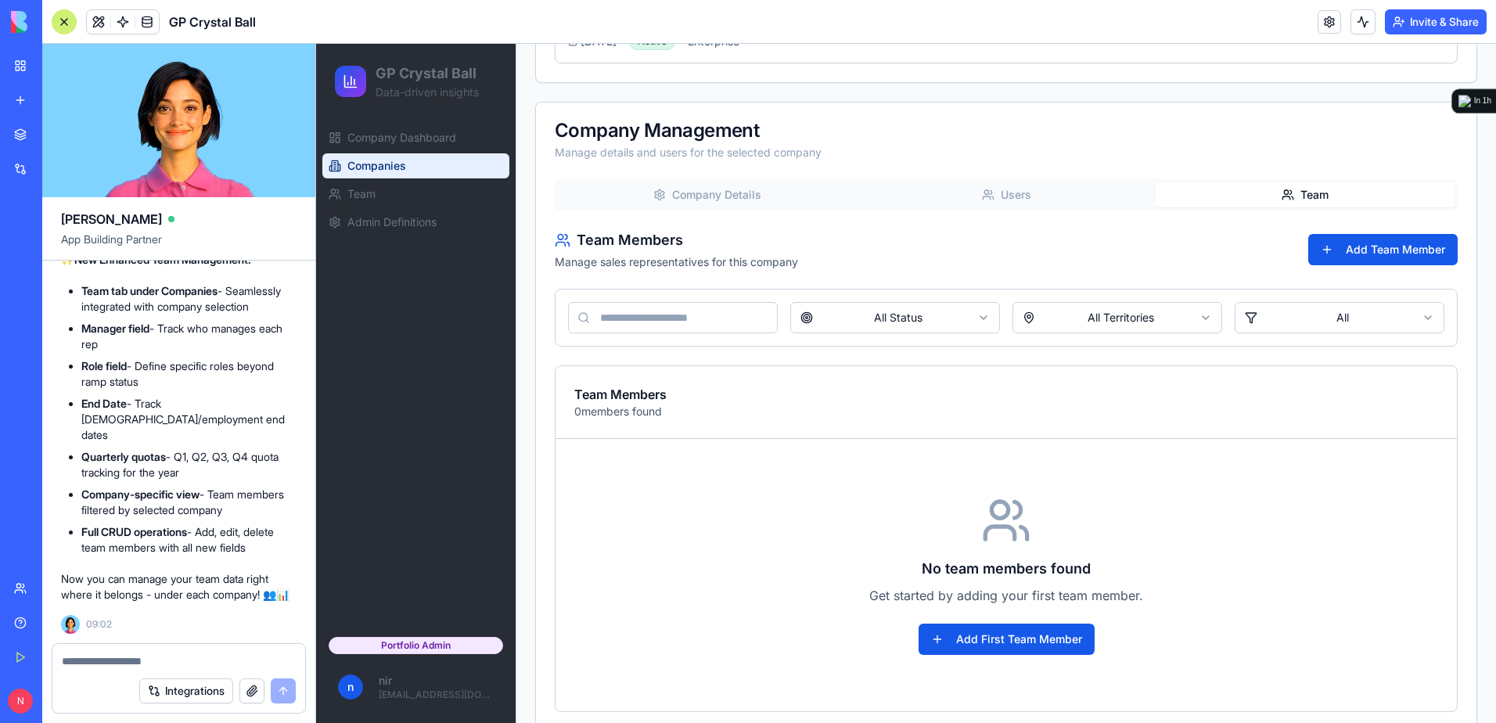
scroll to position [520, 0]
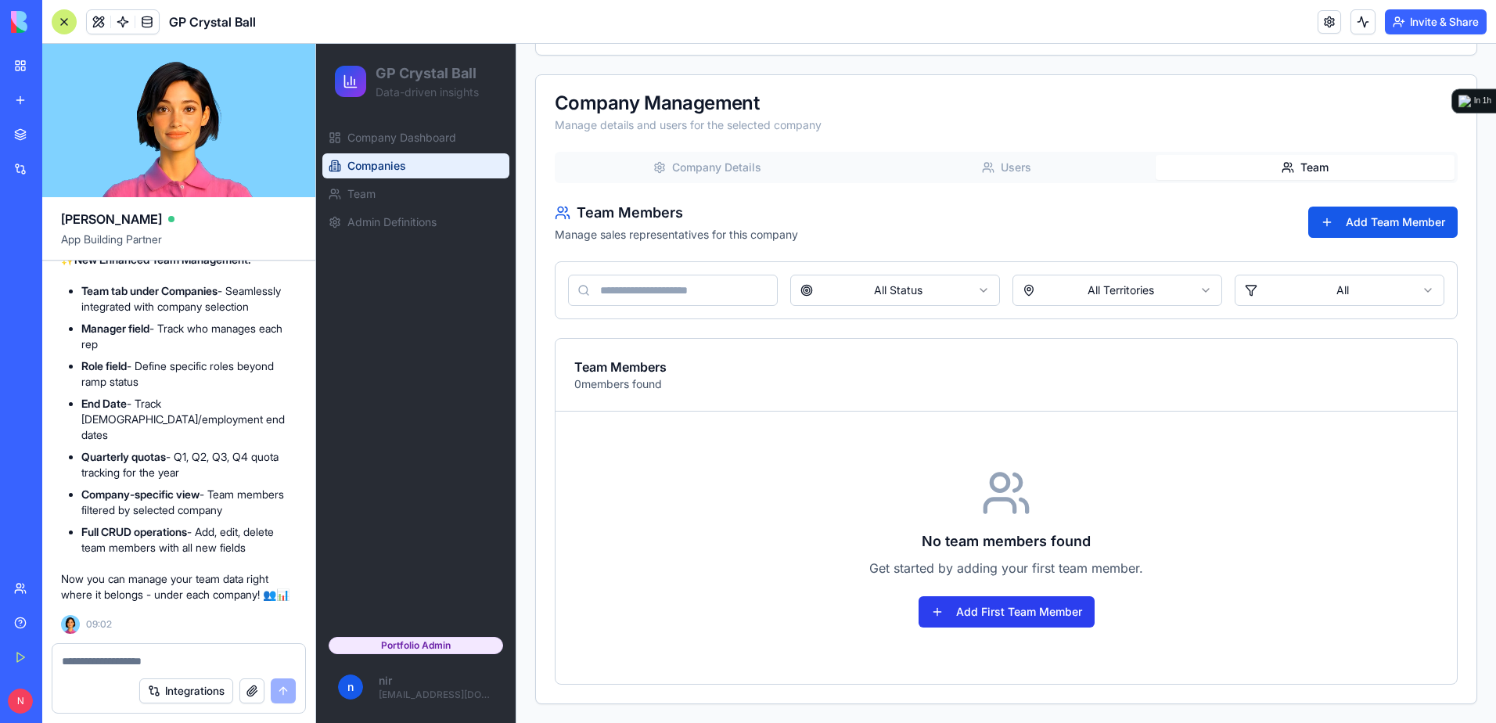
click at [1033, 620] on button "Add First Team Member" at bounding box center [1006, 611] width 176 height 31
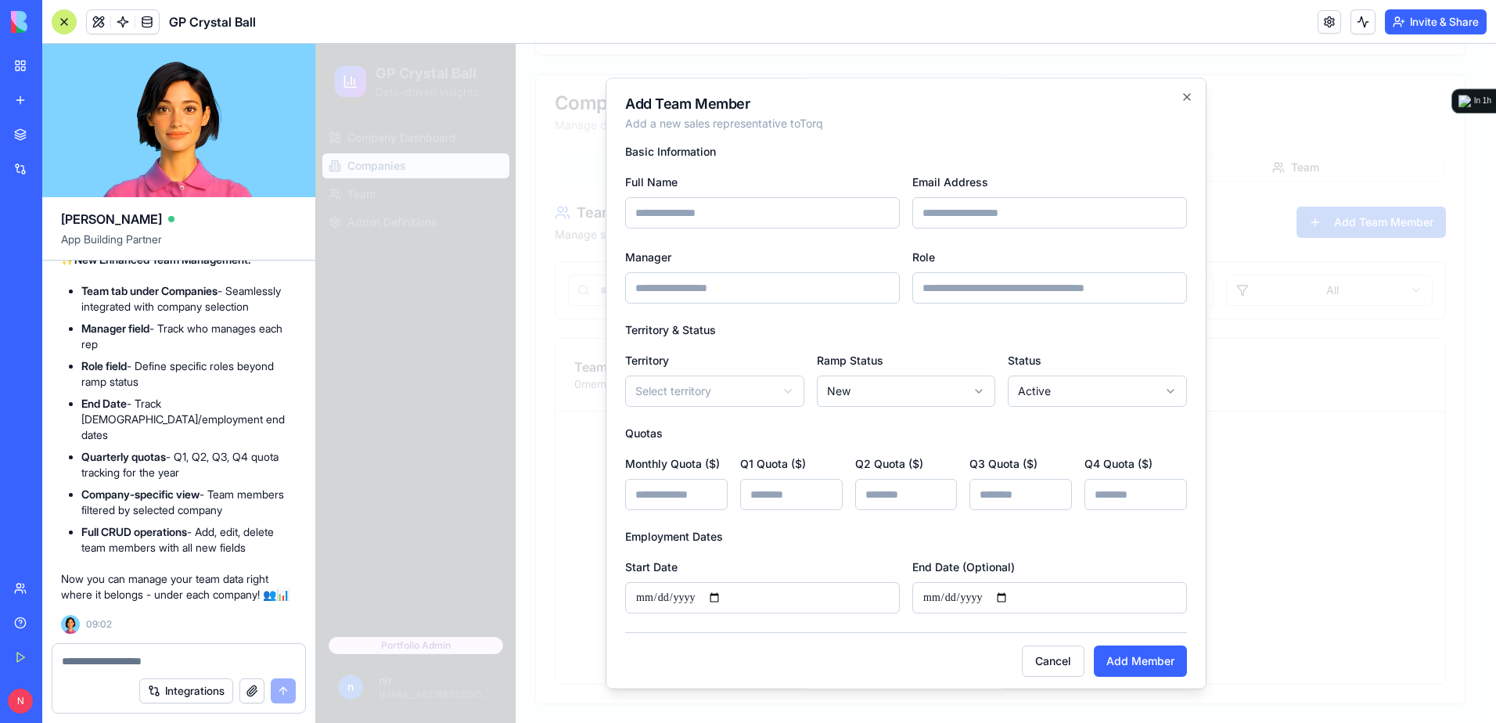
scroll to position [8, 0]
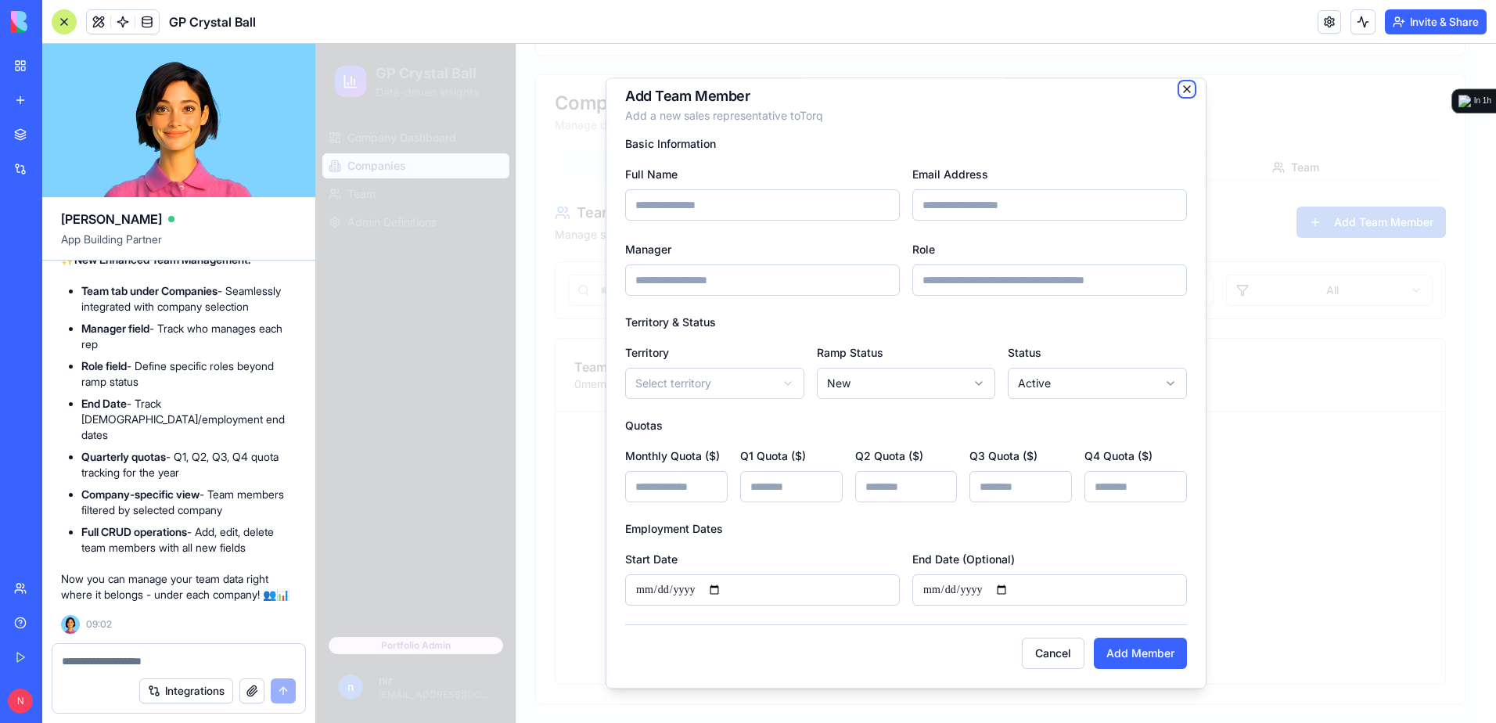
click at [1184, 86] on icon "button" at bounding box center [1187, 89] width 6 height 6
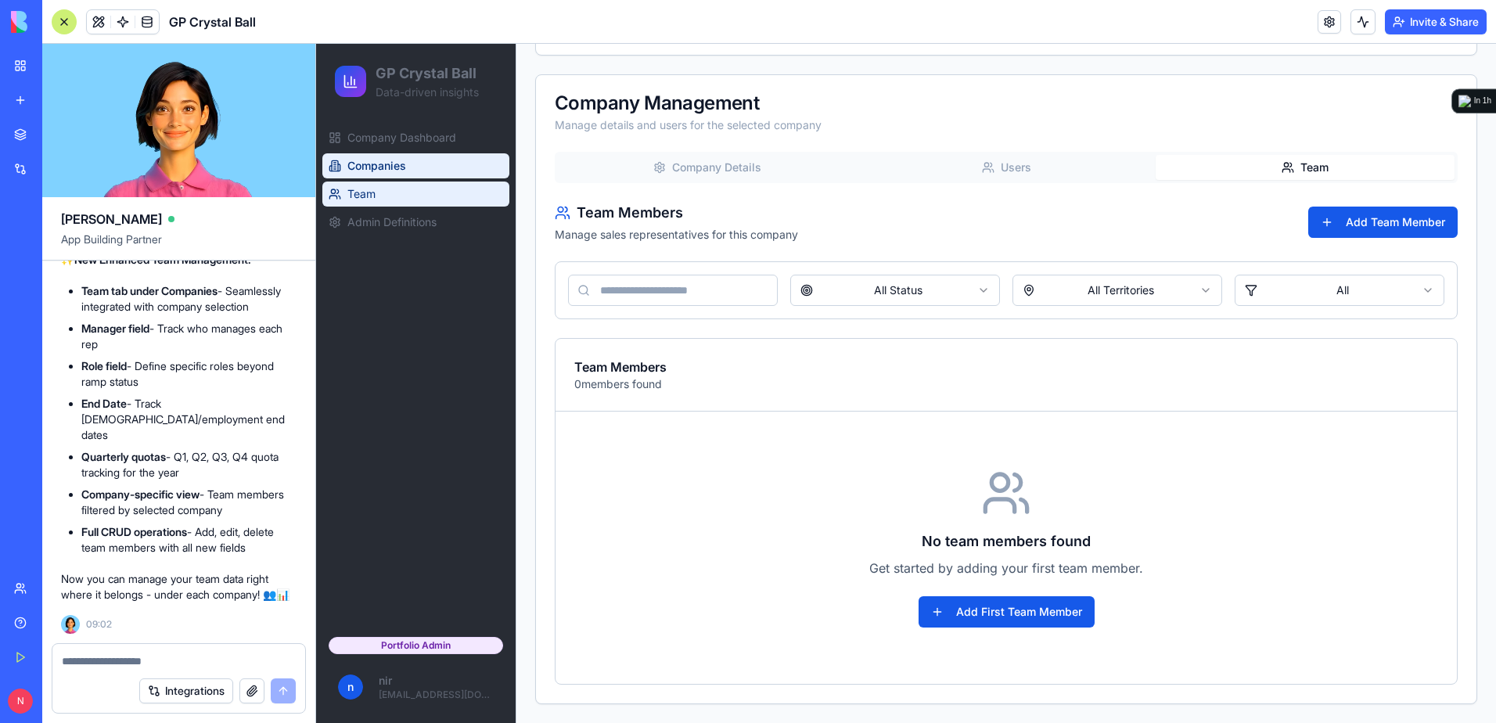
click at [373, 195] on span "Team" at bounding box center [361, 194] width 28 height 16
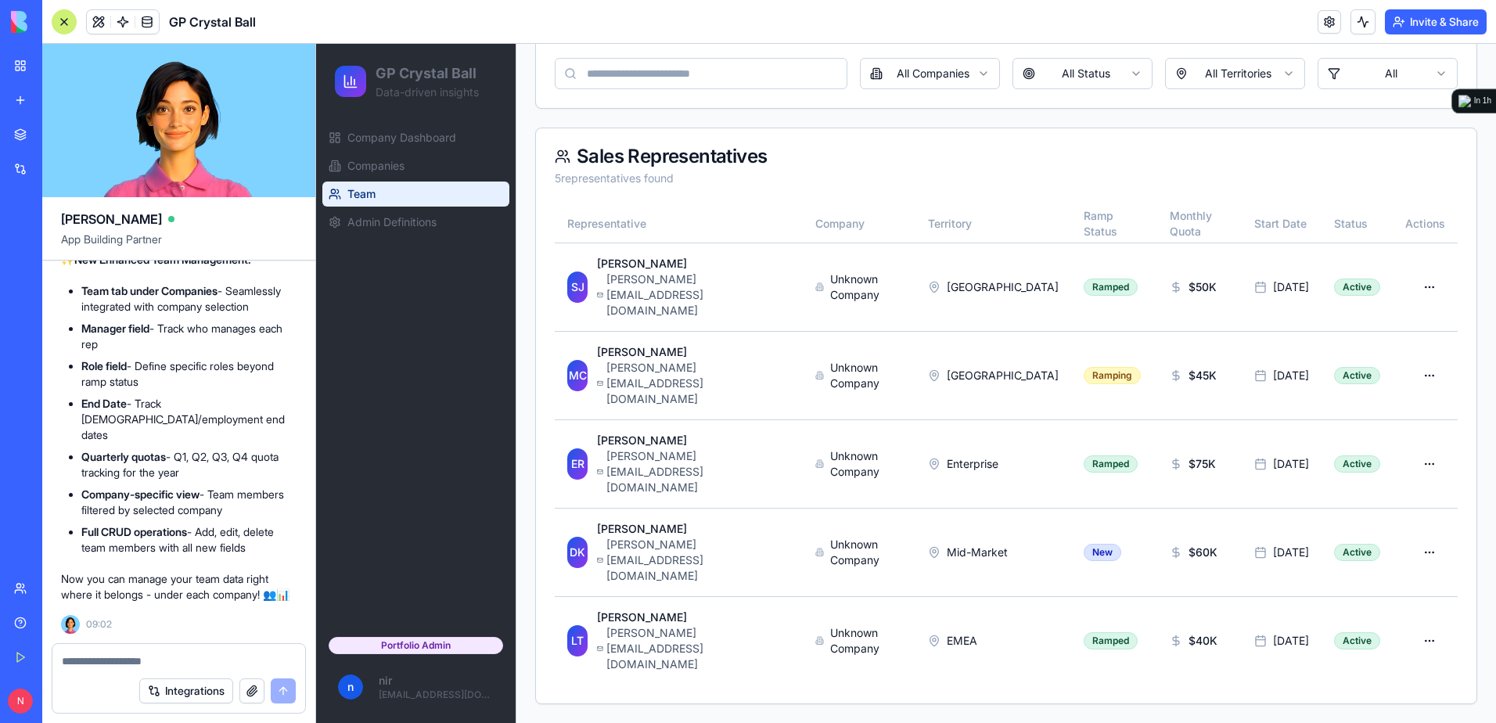
scroll to position [103, 0]
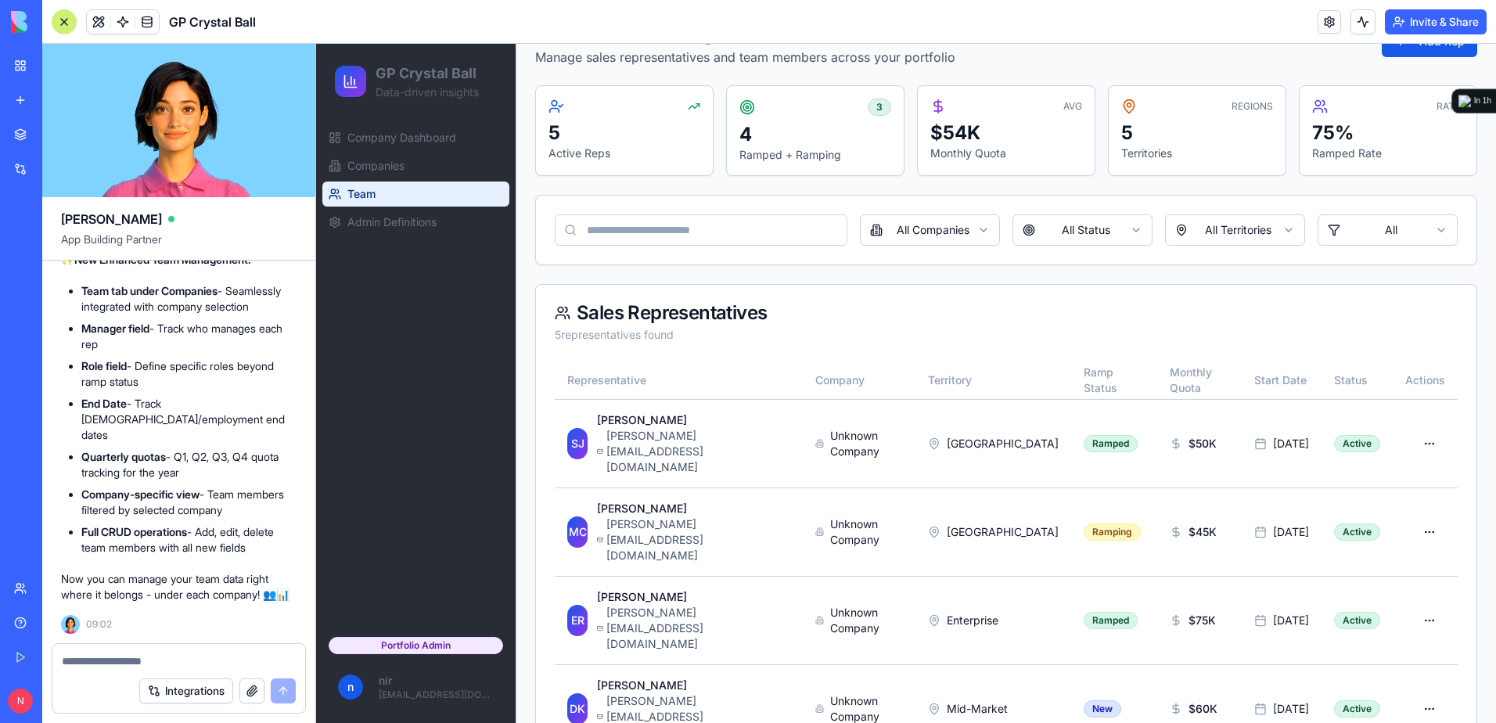
click at [192, 652] on div at bounding box center [178, 656] width 253 height 25
click at [192, 659] on textarea at bounding box center [179, 661] width 234 height 16
type textarea "**********"
click at [21, 65] on link "My Workspace" at bounding box center [36, 65] width 63 height 31
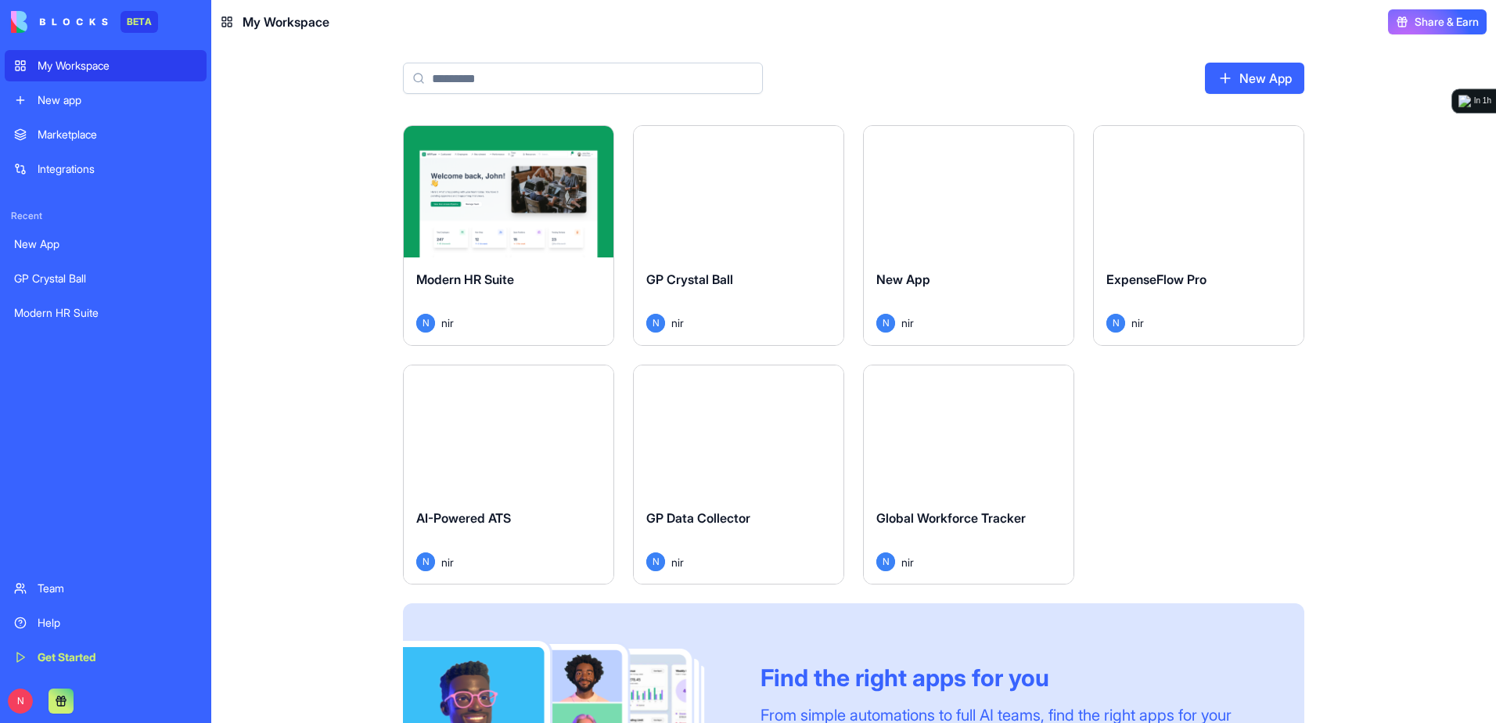
click at [745, 233] on div "Launch" at bounding box center [739, 191] width 210 height 131
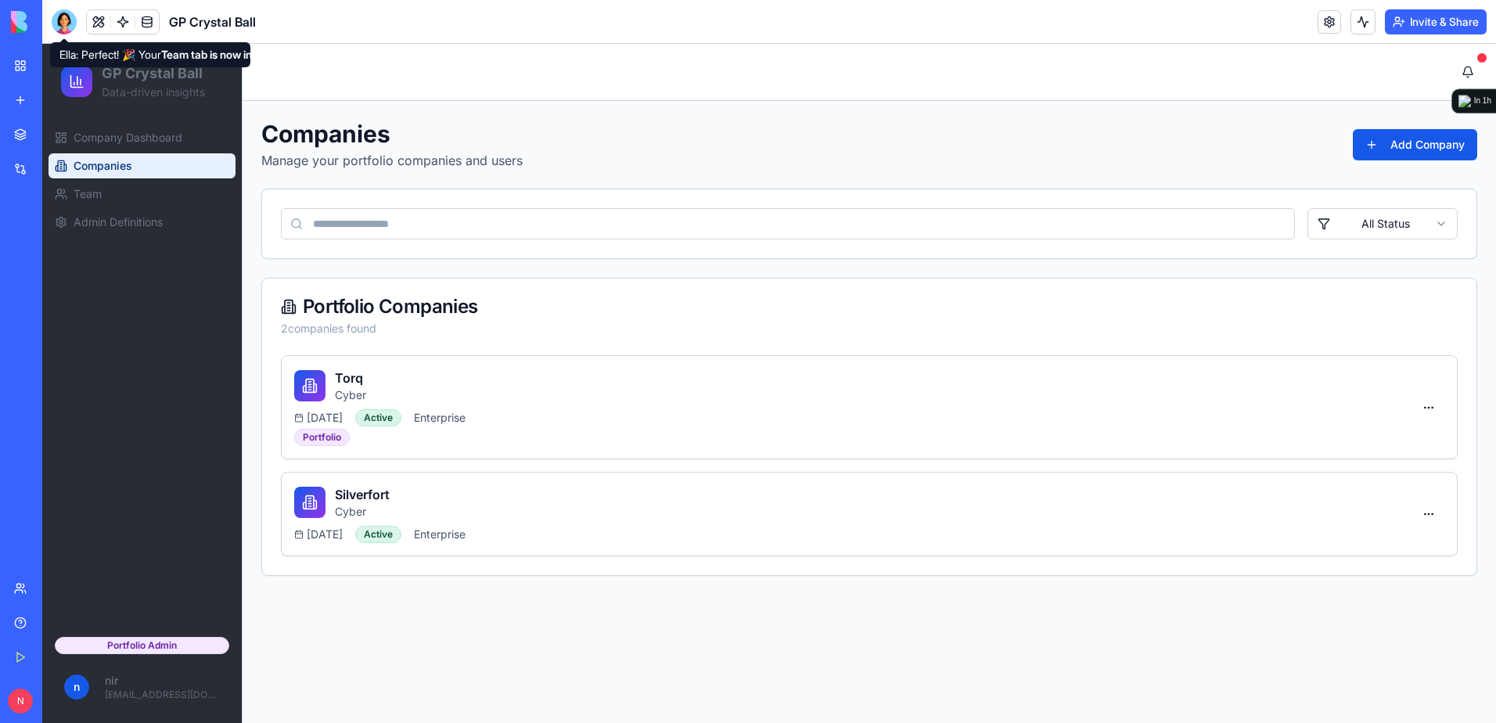
click at [63, 26] on div at bounding box center [64, 21] width 25 height 25
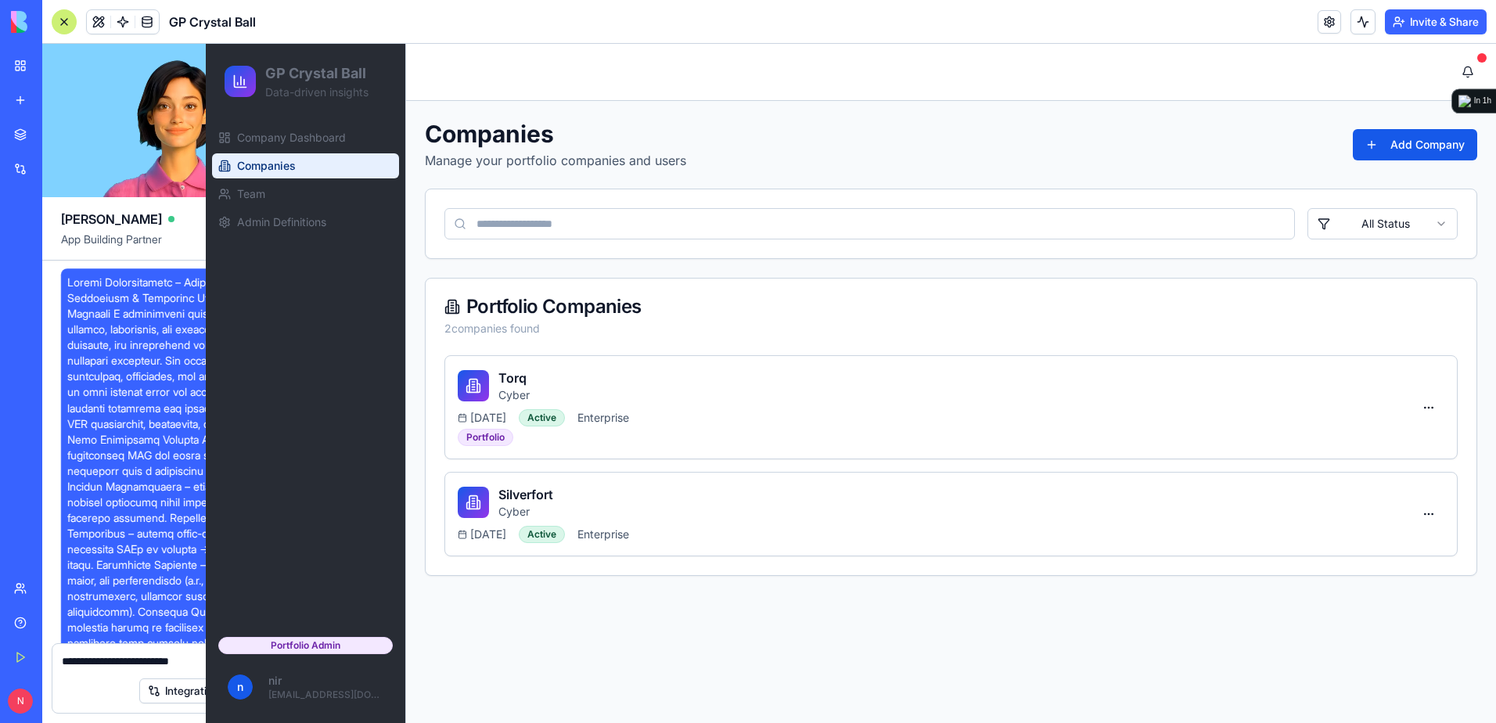
scroll to position [15619, 0]
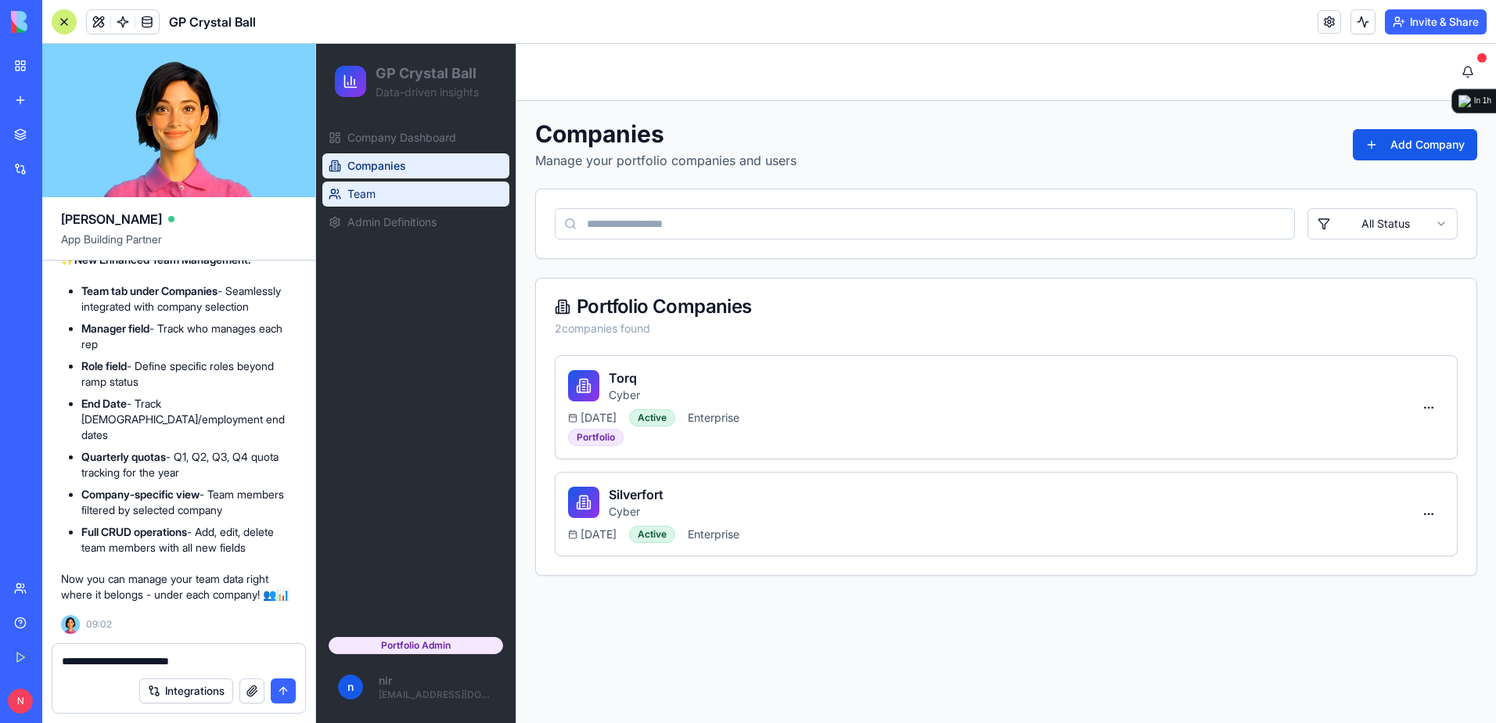
click at [379, 185] on link "Team" at bounding box center [415, 193] width 187 height 25
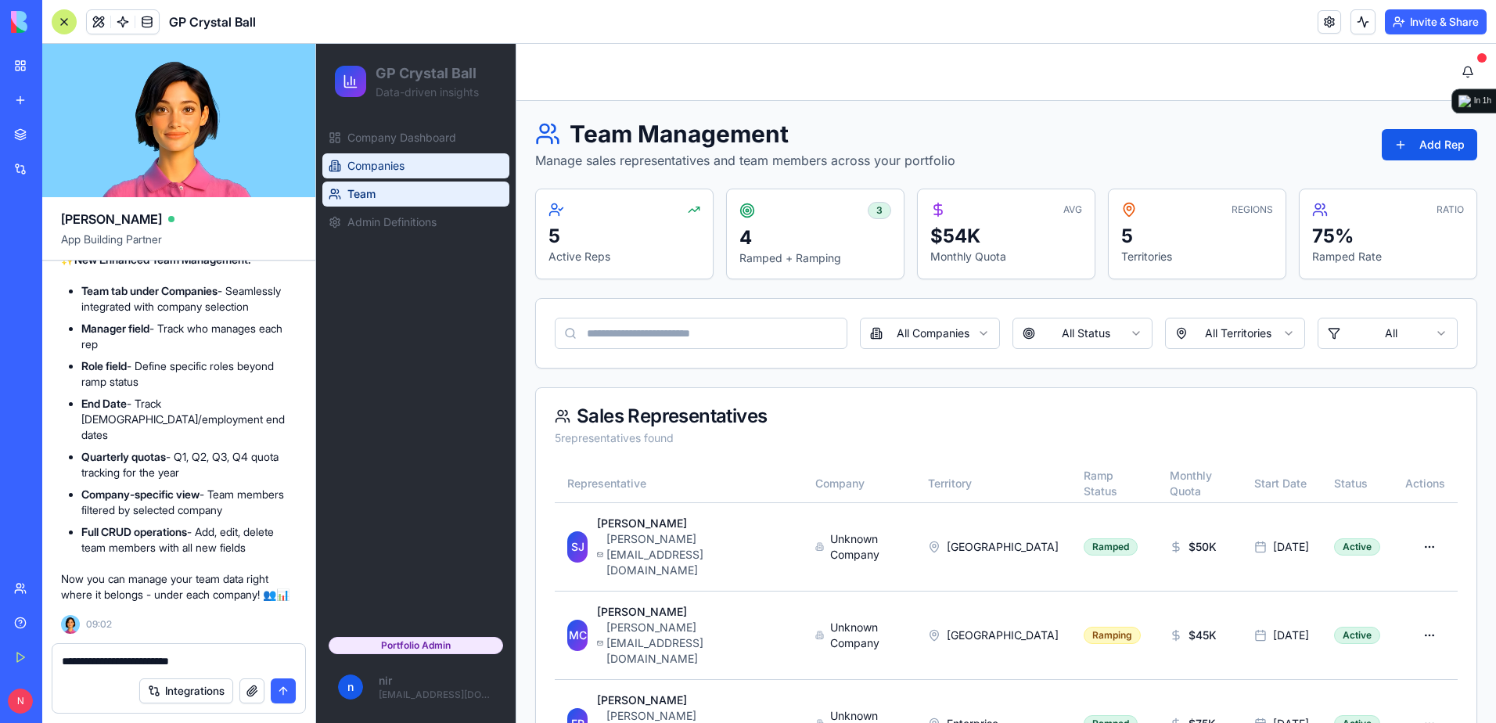
click at [377, 162] on span "Companies" at bounding box center [375, 166] width 57 height 16
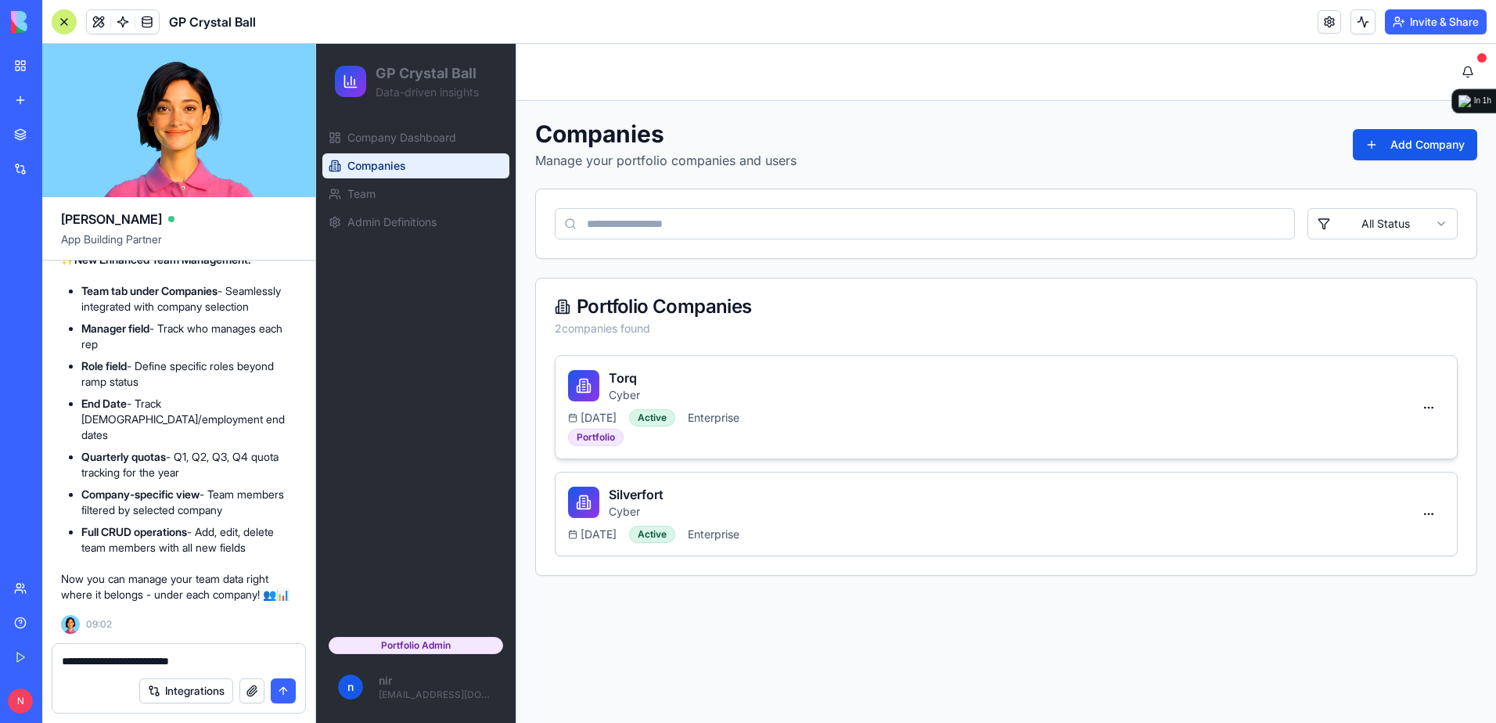
click at [1191, 377] on div "Torq Cyber" at bounding box center [990, 385] width 845 height 34
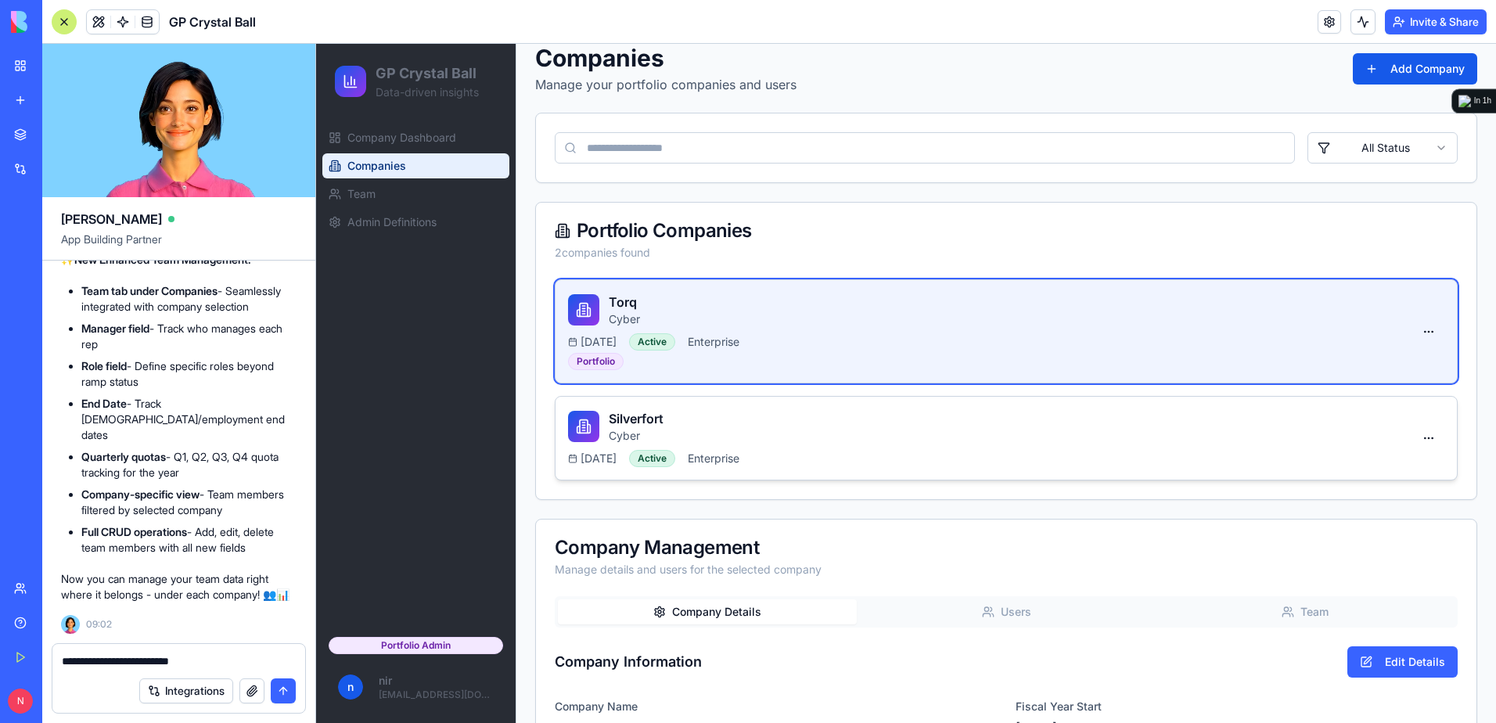
scroll to position [374, 0]
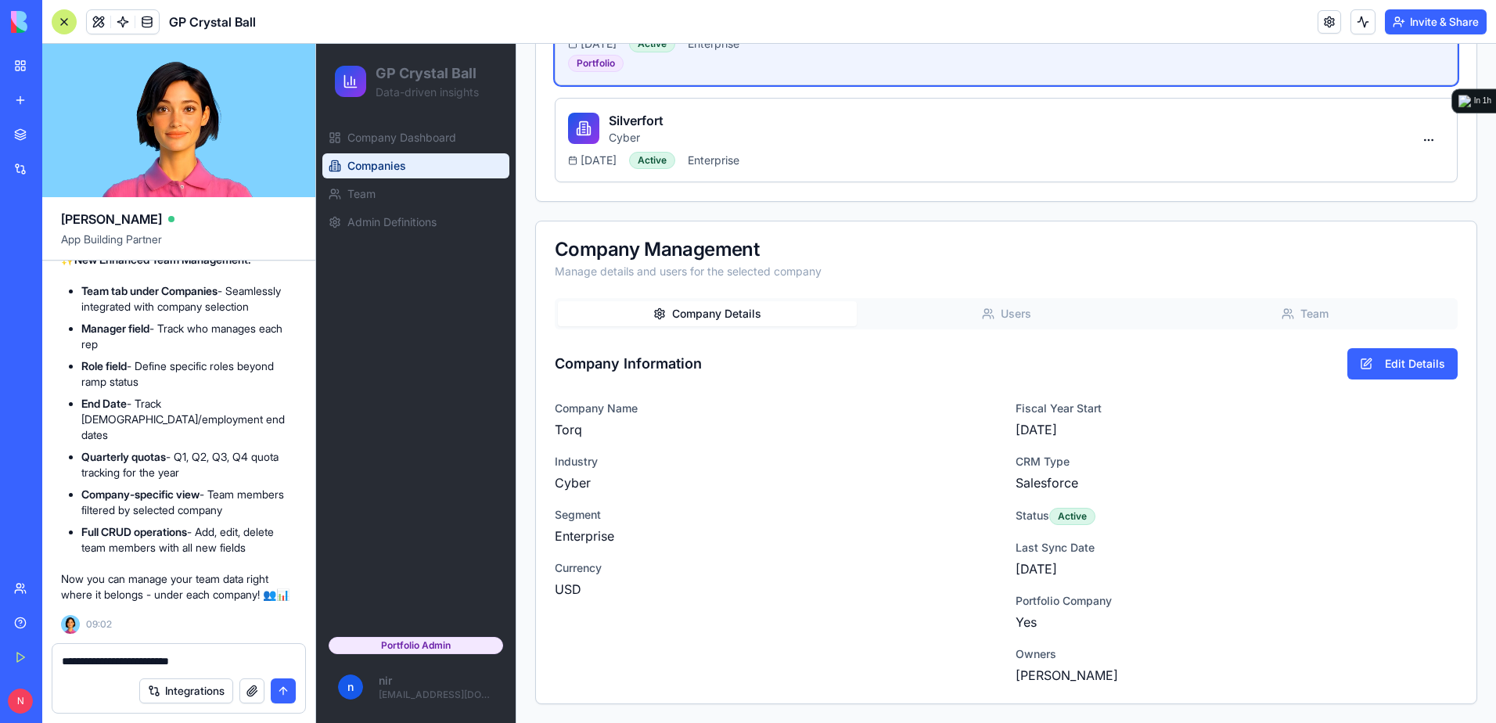
click at [1286, 316] on button "Team" at bounding box center [1304, 313] width 299 height 25
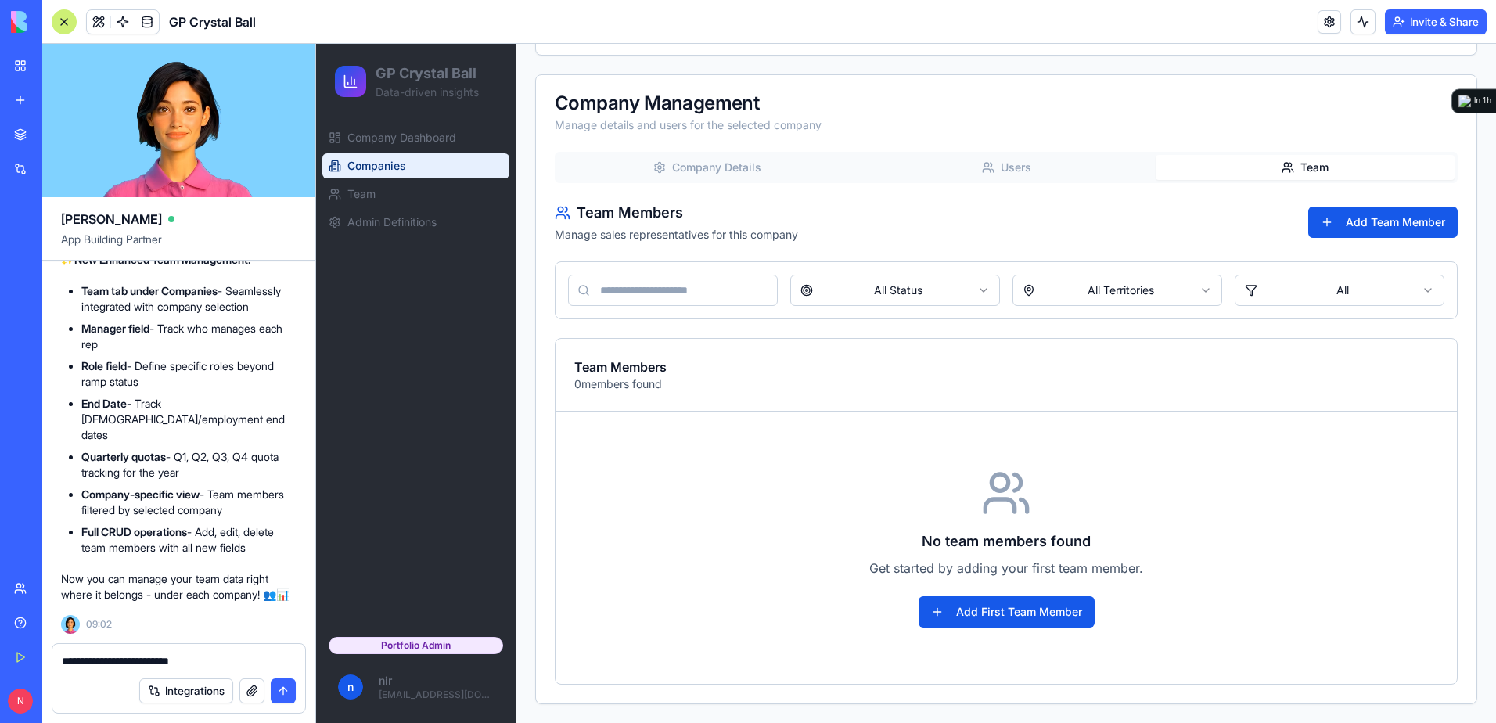
scroll to position [15541, 0]
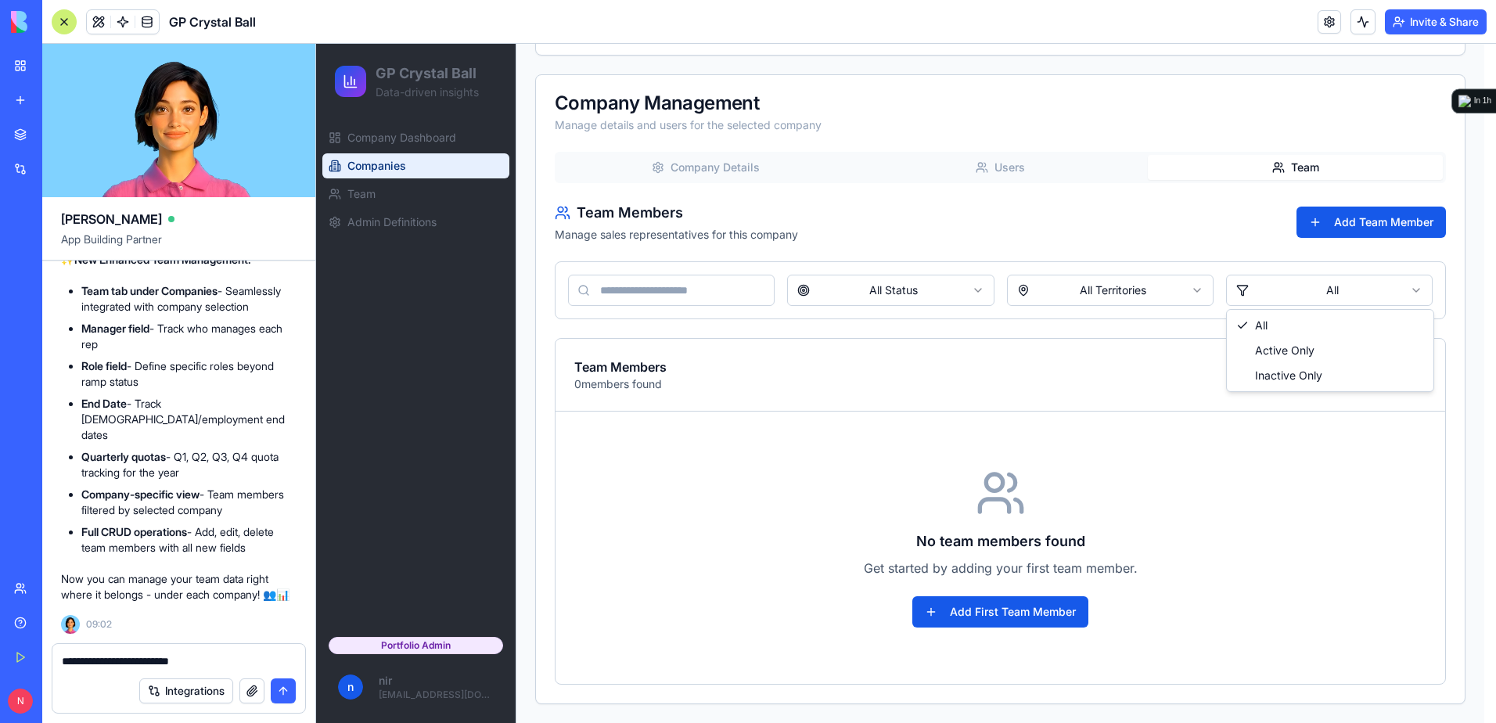
click at [1330, 290] on html "GP Crystal Ball Data-driven insights Company Dashboard Companies Team Admin Def…" at bounding box center [906, 123] width 1180 height 1199
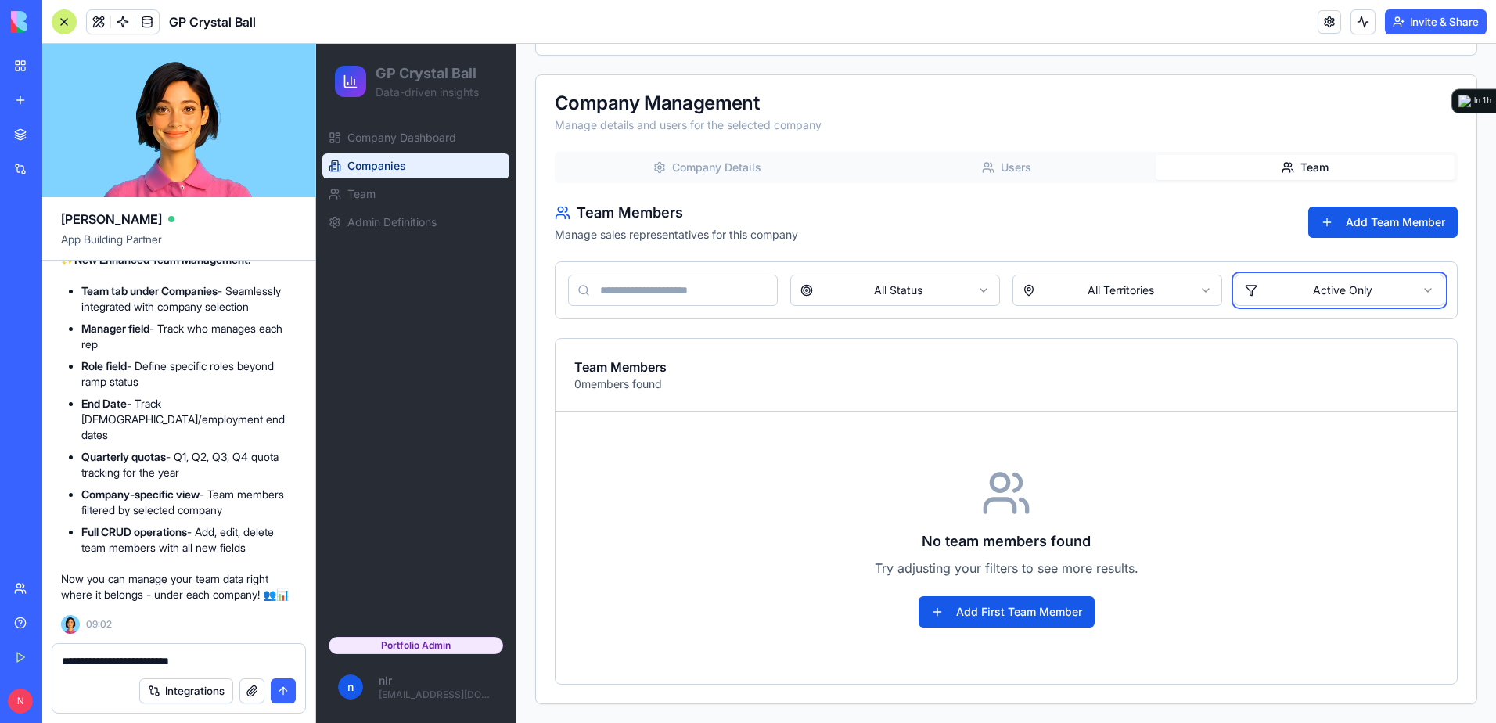
scroll to position [15619, 0]
click at [253, 655] on textarea "**********" at bounding box center [179, 661] width 234 height 16
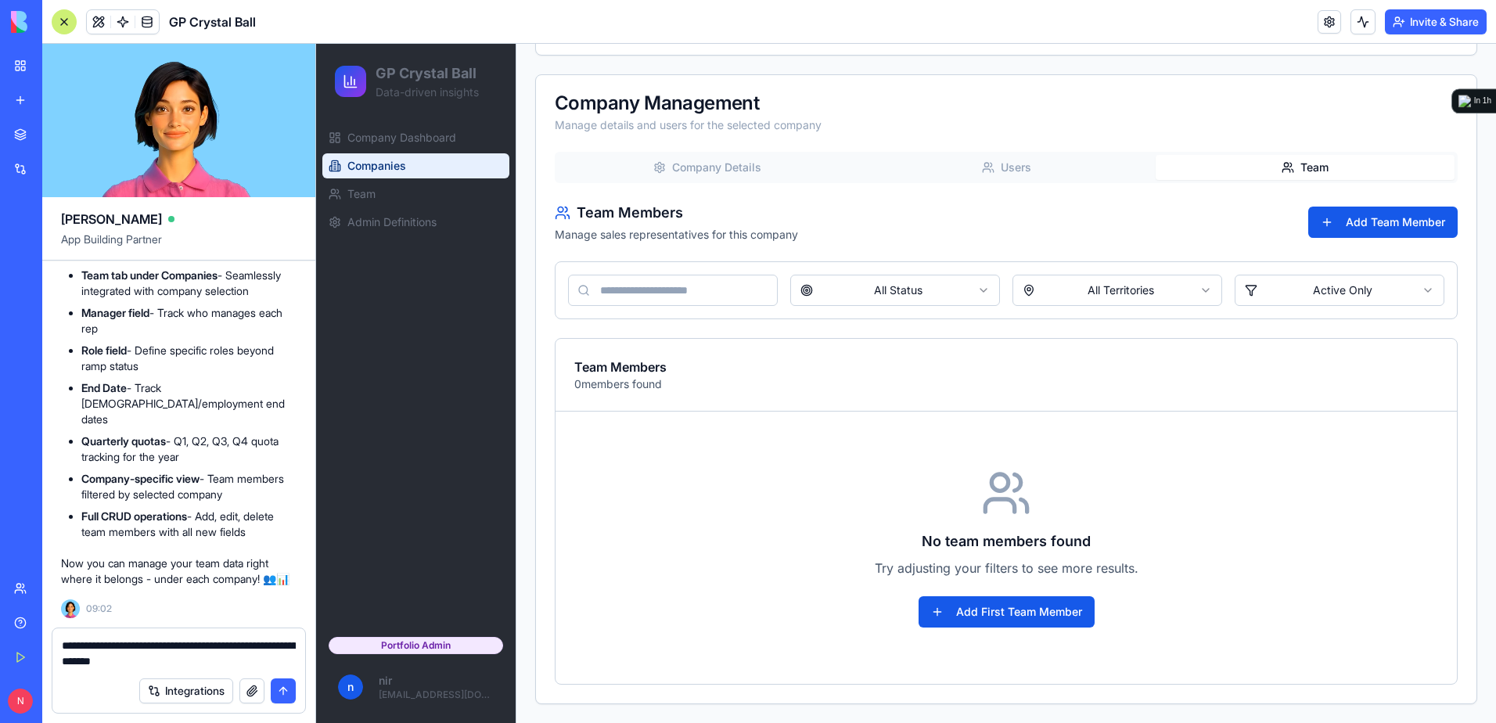
type textarea "**********"
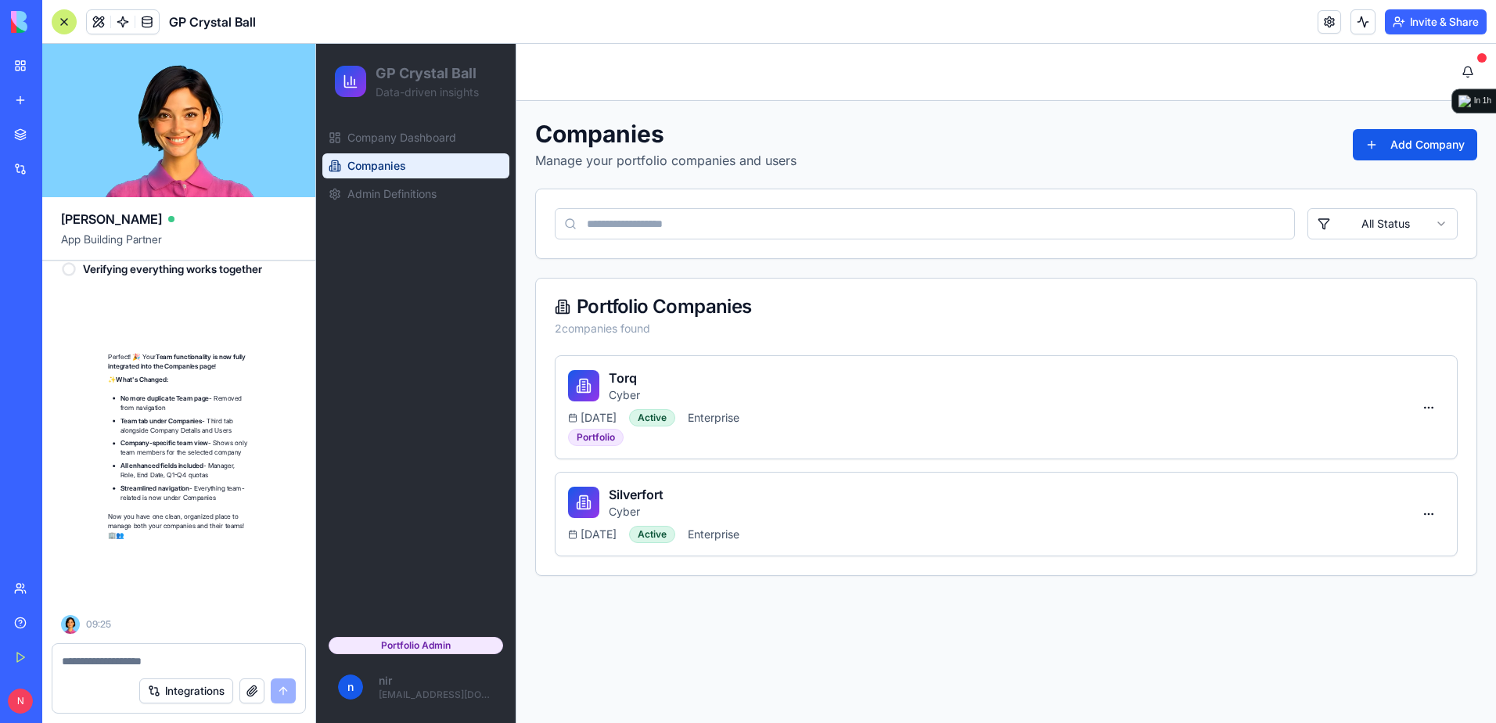
scroll to position [16339, 0]
